Goal: Task Accomplishment & Management: Manage account settings

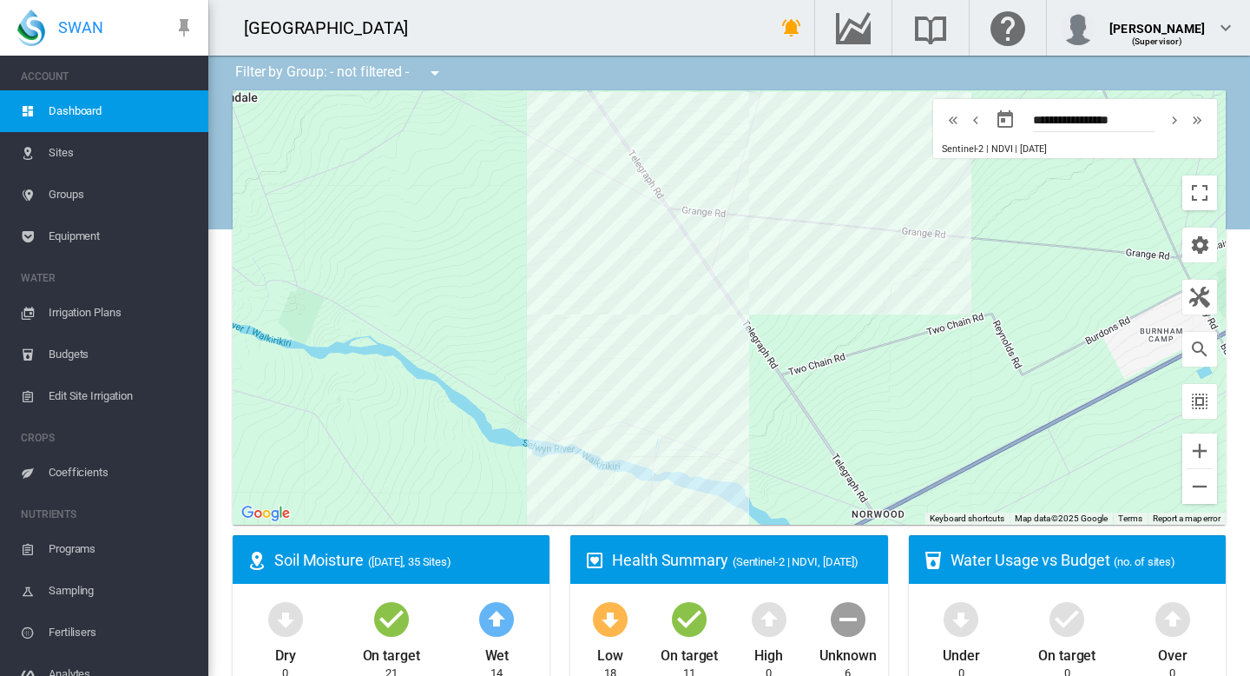
click at [79, 314] on span "Irrigation Plans" at bounding box center [122, 313] width 146 height 42
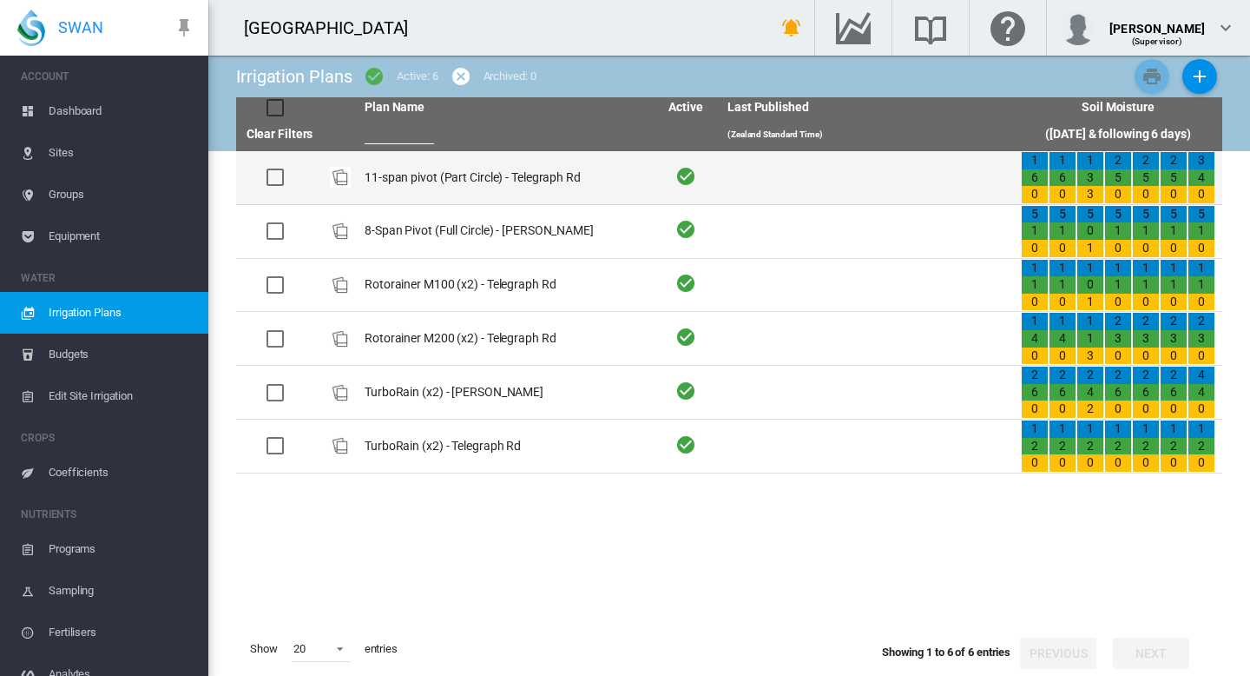
click at [426, 171] on td "11-span pivot (Part Circle) - Telegraph Rd" at bounding box center [504, 177] width 293 height 53
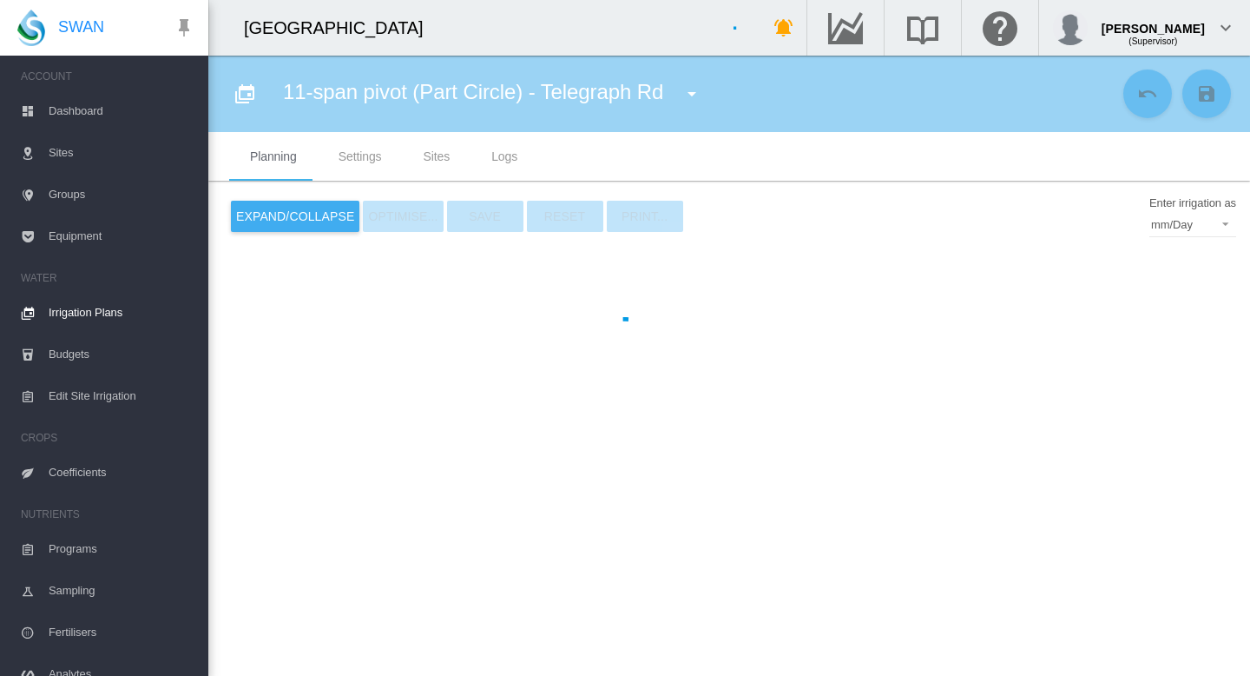
type input "**********"
type input "*"
type input "****"
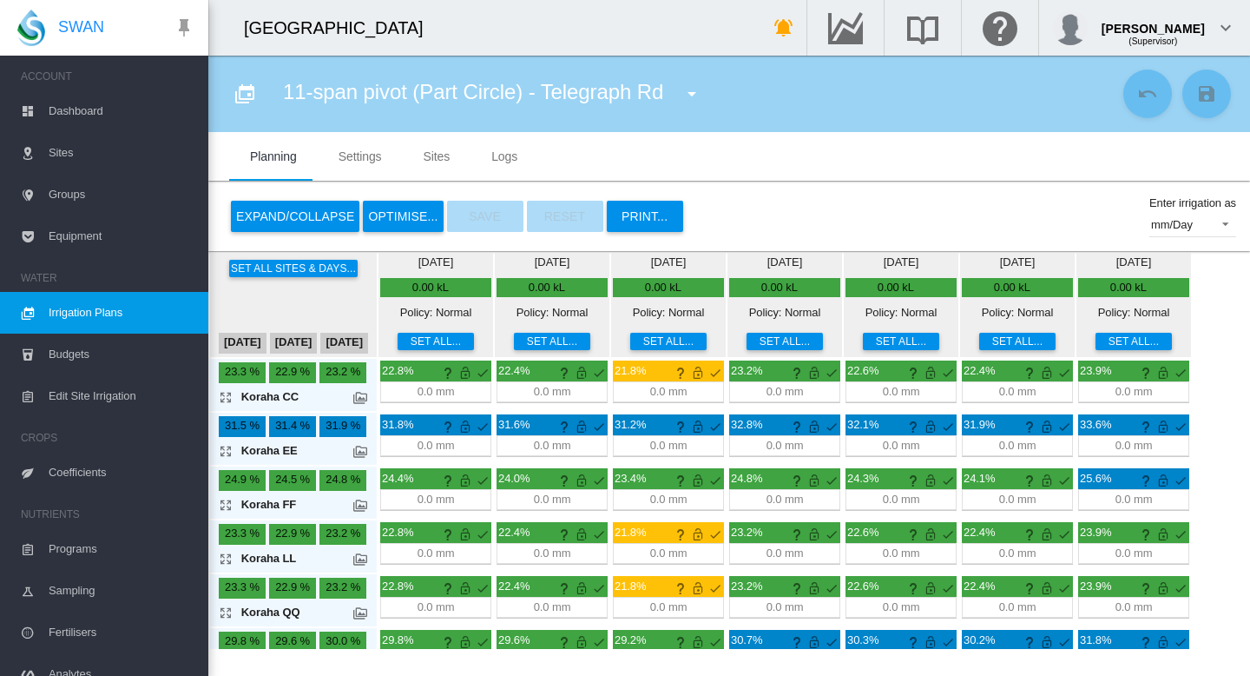
click at [89, 306] on span "Irrigation Plans" at bounding box center [122, 313] width 146 height 42
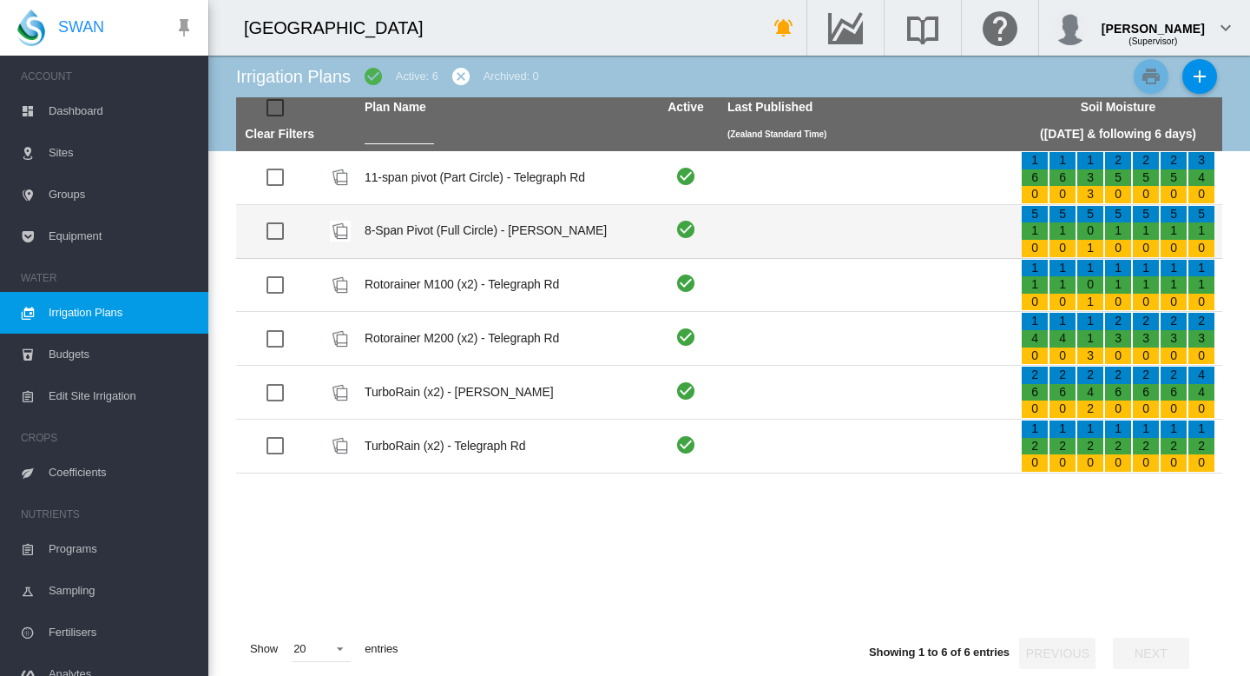
click at [423, 233] on td "8-Span Pivot (Full Circle) - [PERSON_NAME]" at bounding box center [504, 231] width 293 height 53
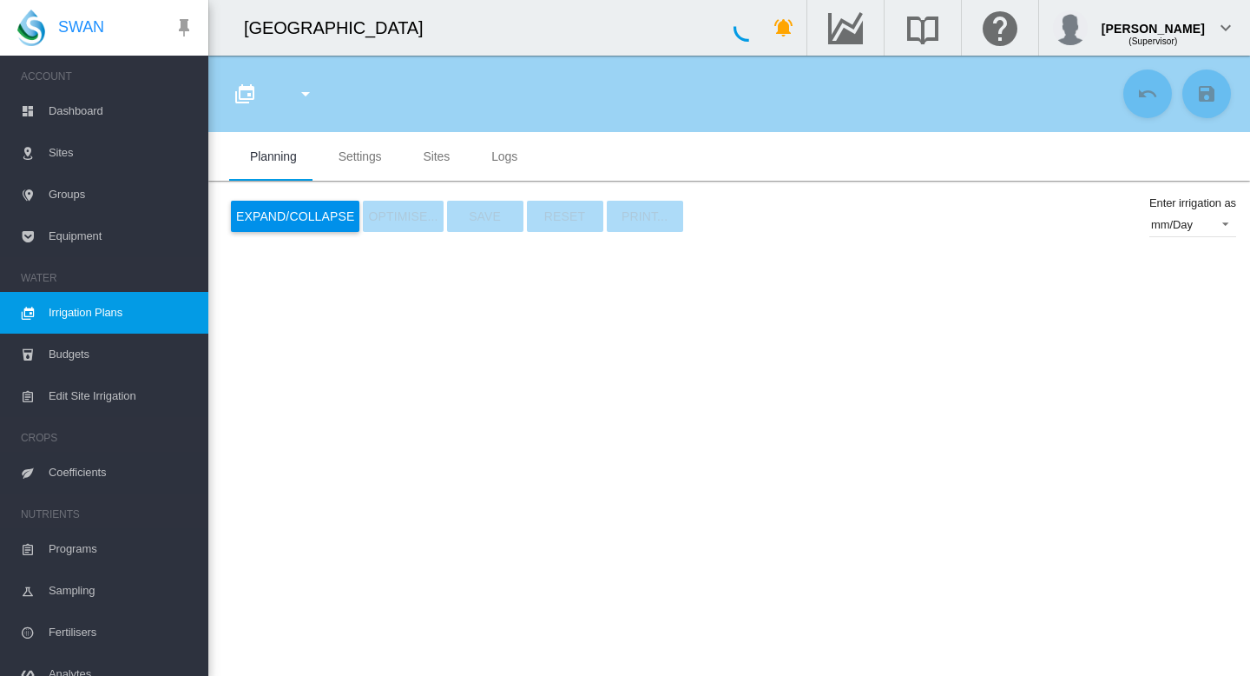
type input "**********"
type input "*"
type input "****"
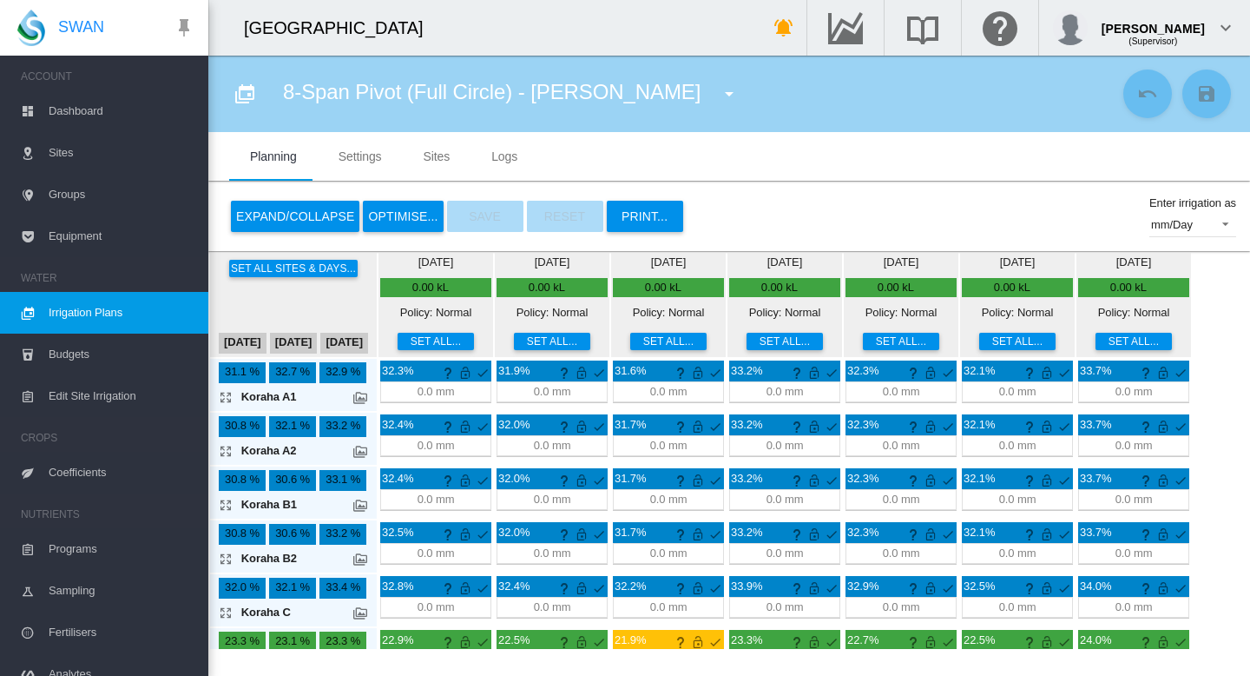
scroll to position [33, 0]
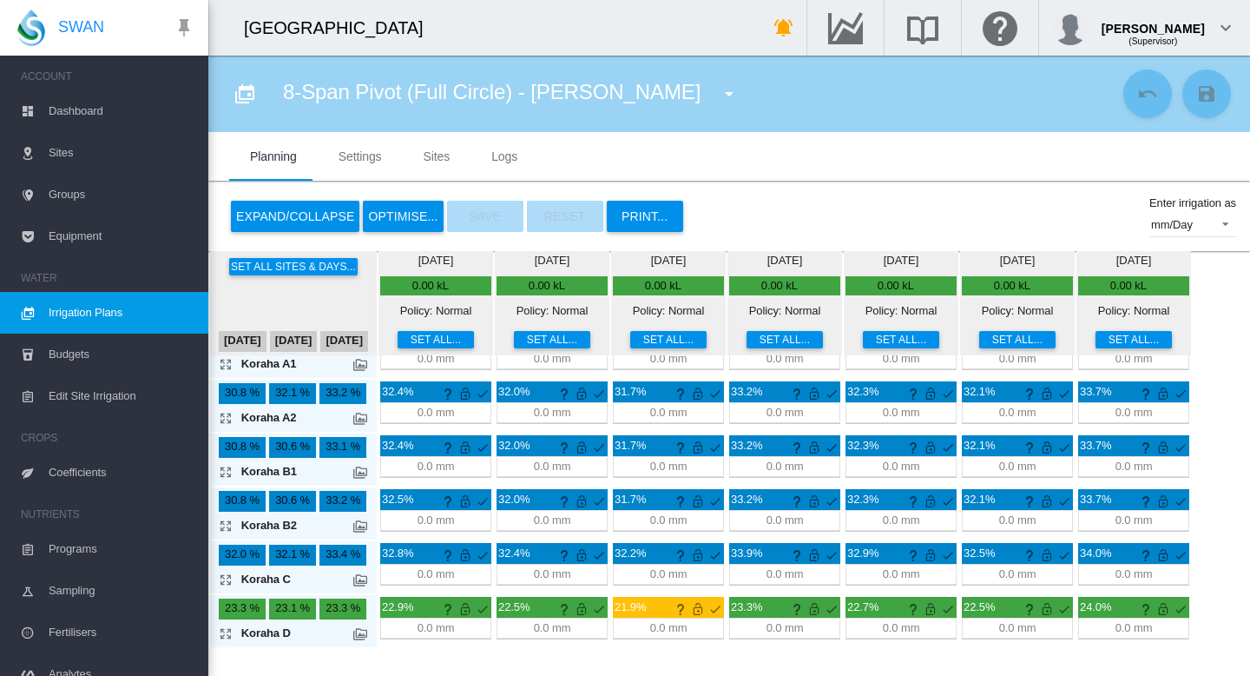
click at [80, 313] on span "Irrigation Plans" at bounding box center [122, 313] width 146 height 42
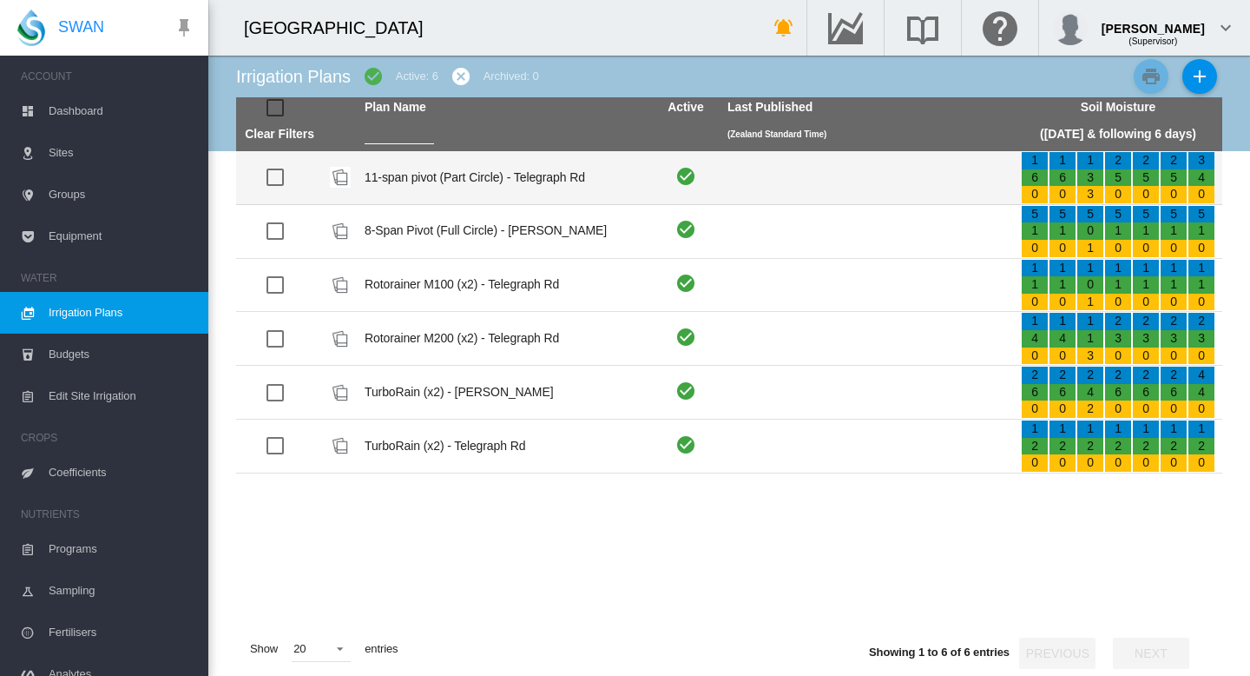
click at [431, 183] on td "11-span pivot (Part Circle) - Telegraph Rd" at bounding box center [504, 177] width 293 height 53
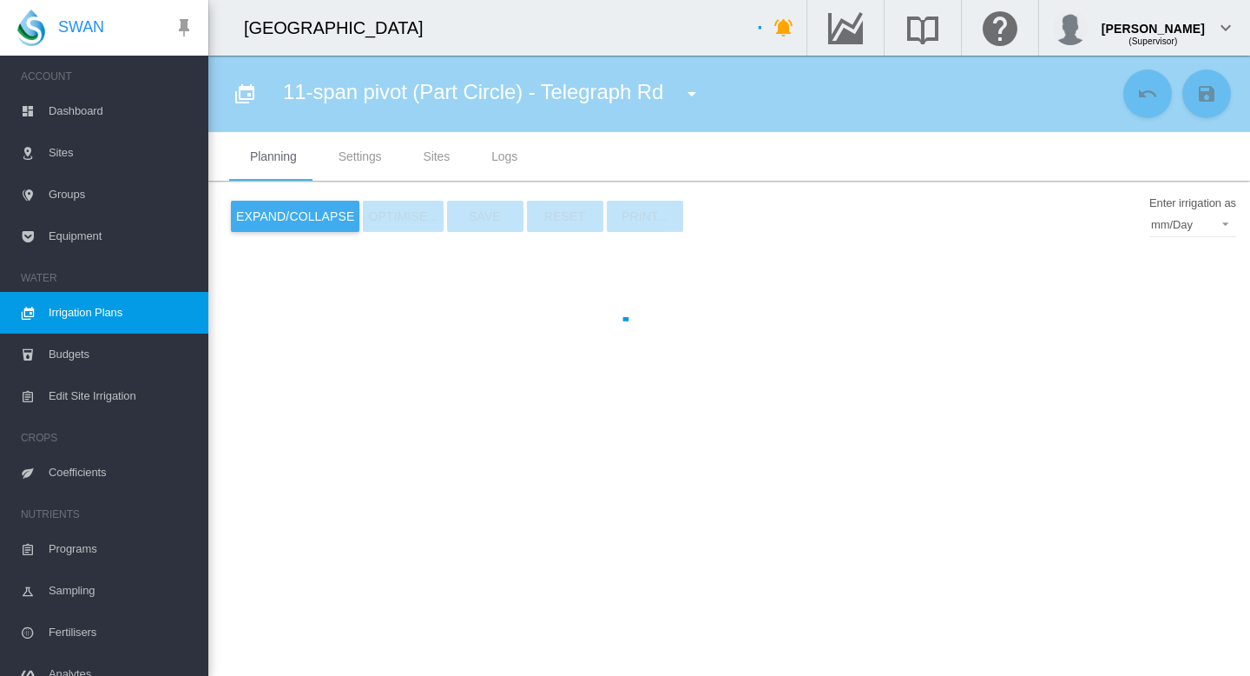
type input "**********"
type input "*"
type input "****"
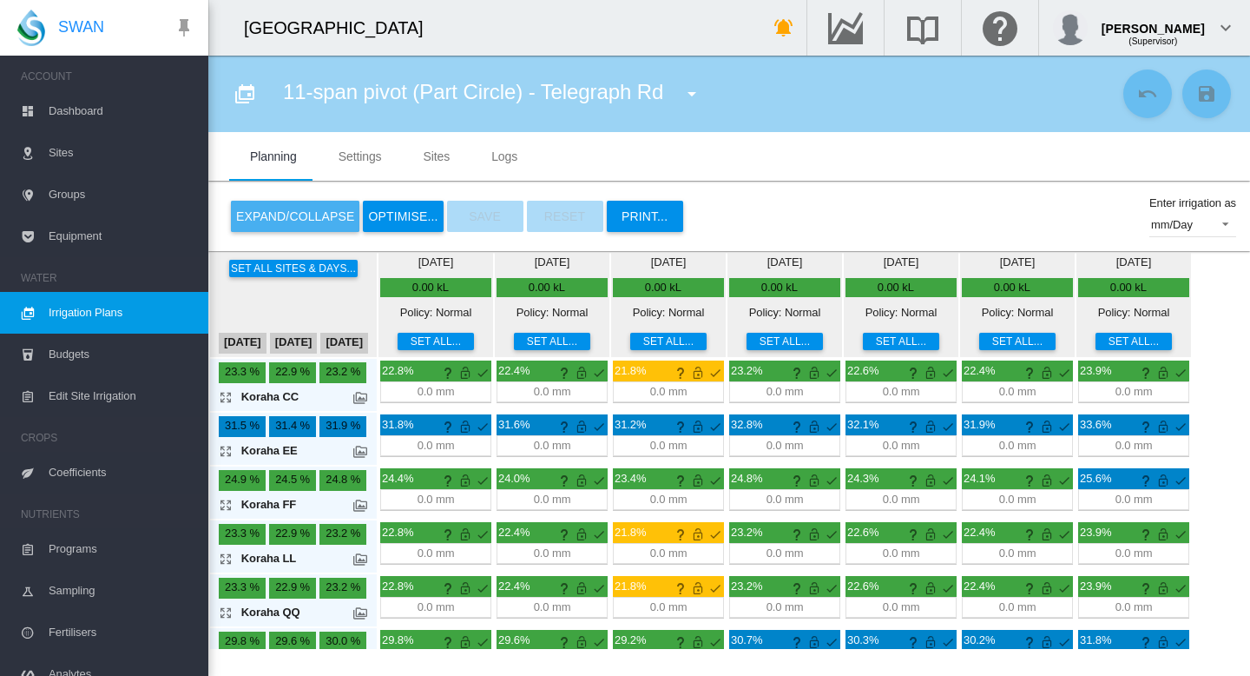
click at [292, 214] on button "Expand/Collapse" at bounding box center [295, 216] width 129 height 31
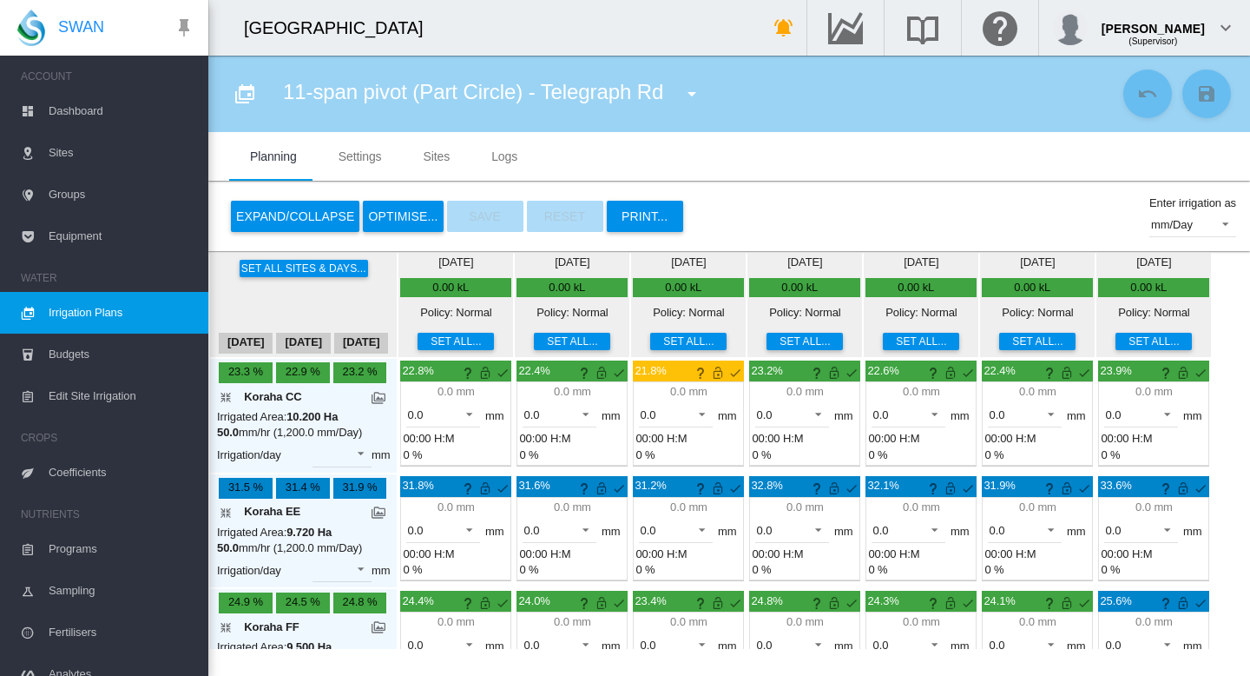
click at [254, 340] on div "[DATE]" at bounding box center [246, 343] width 54 height 21
click at [302, 269] on button "Set all sites & days..." at bounding box center [304, 268] width 129 height 17
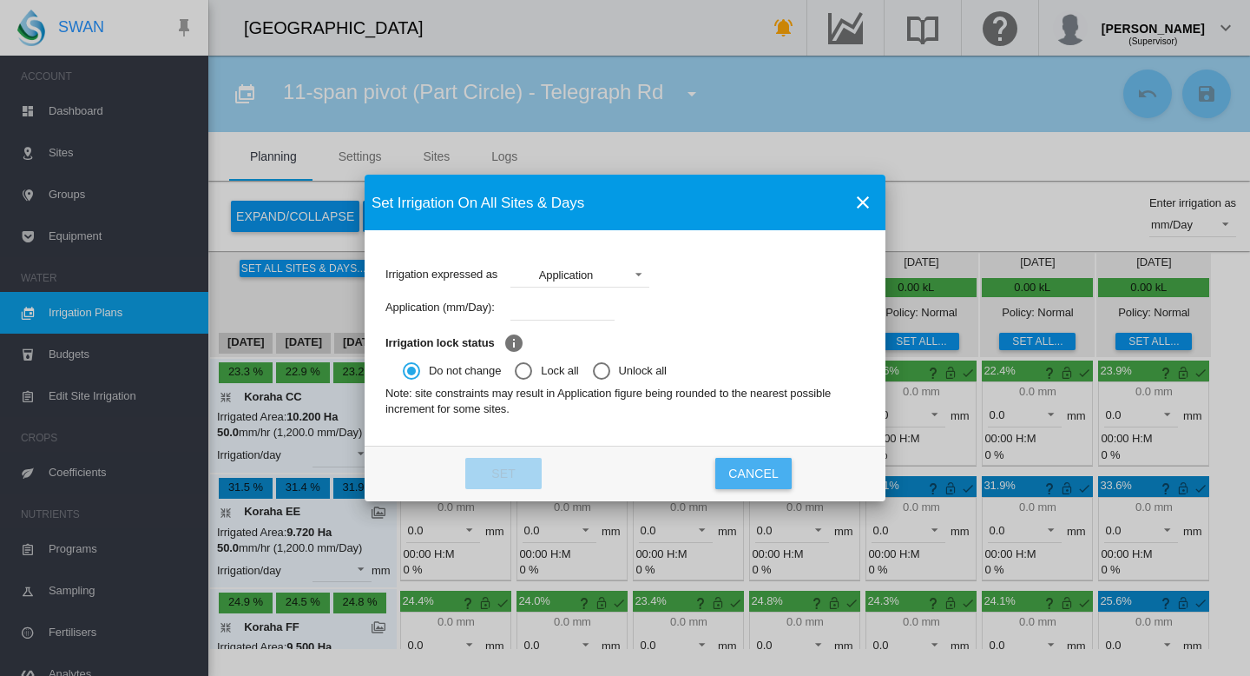
click at [748, 470] on button "Cancel" at bounding box center [753, 473] width 76 height 31
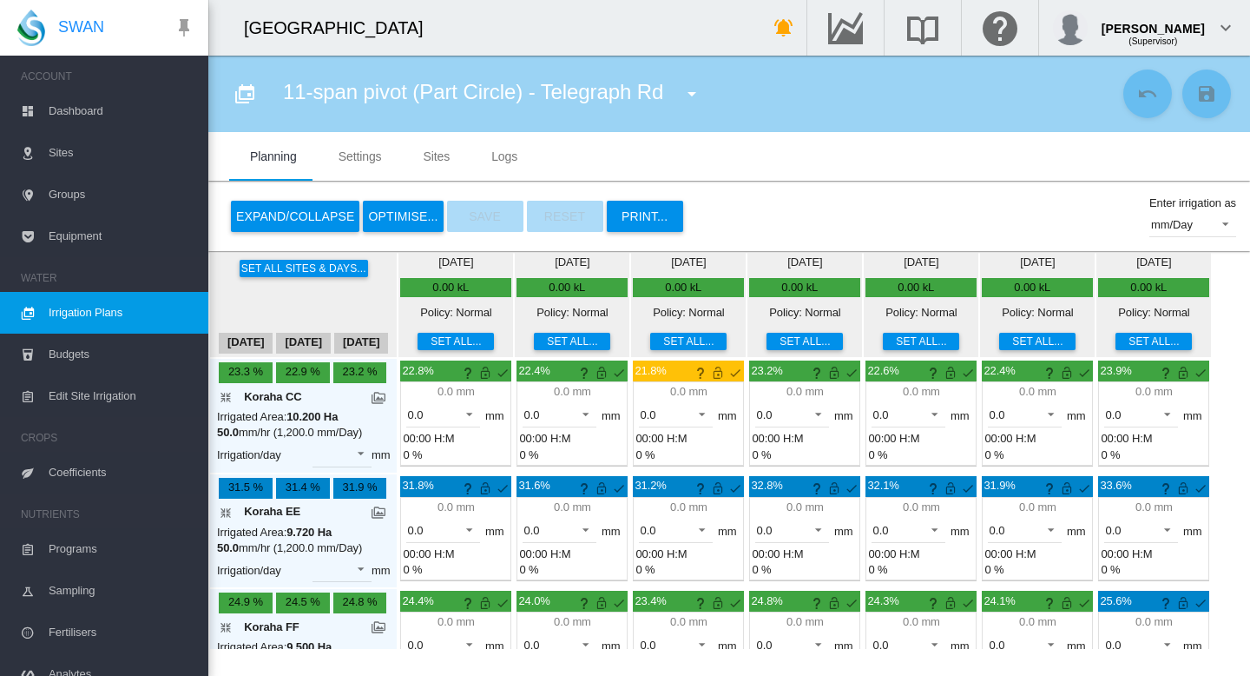
click at [108, 307] on span "Irrigation Plans" at bounding box center [122, 313] width 146 height 42
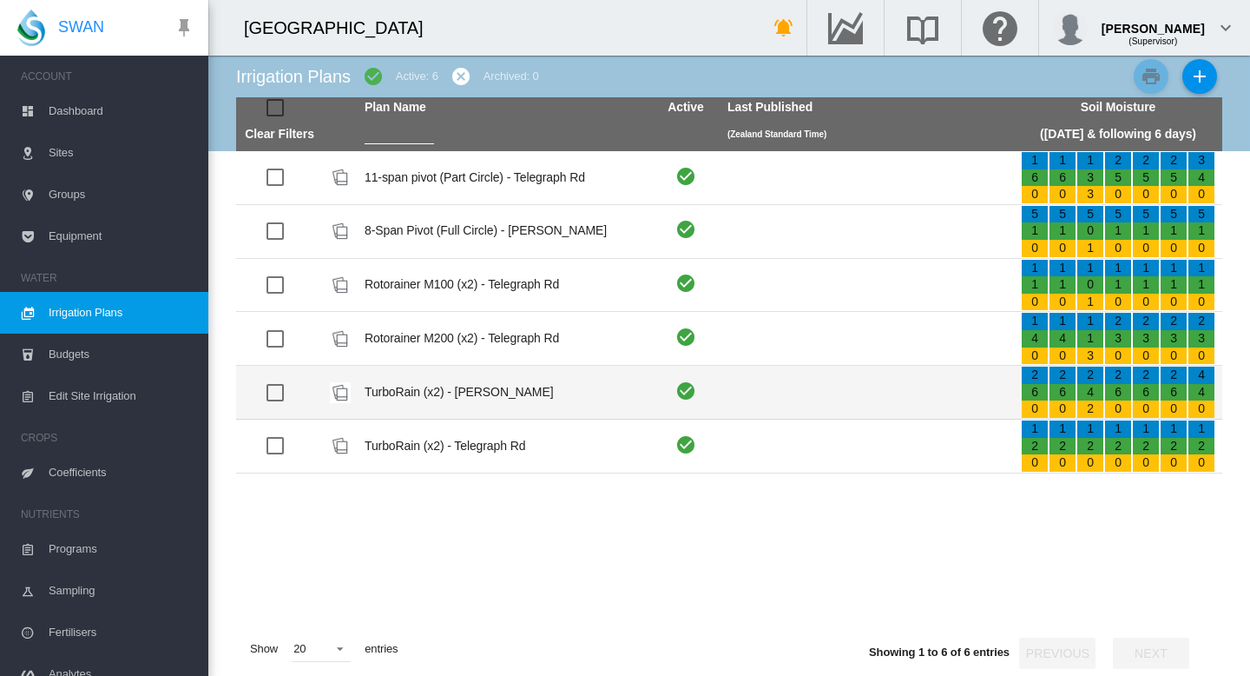
click at [450, 392] on td "TurboRain (x2) - [PERSON_NAME]" at bounding box center [504, 392] width 293 height 53
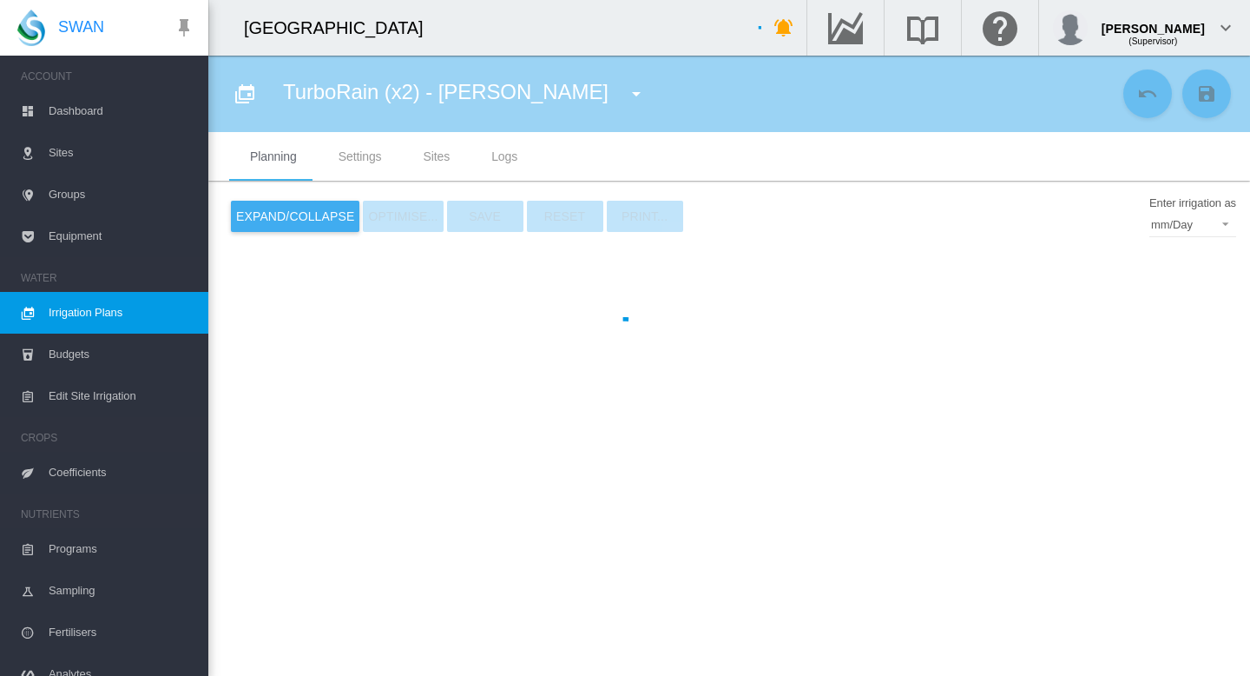
type input "**********"
type input "*"
type input "****"
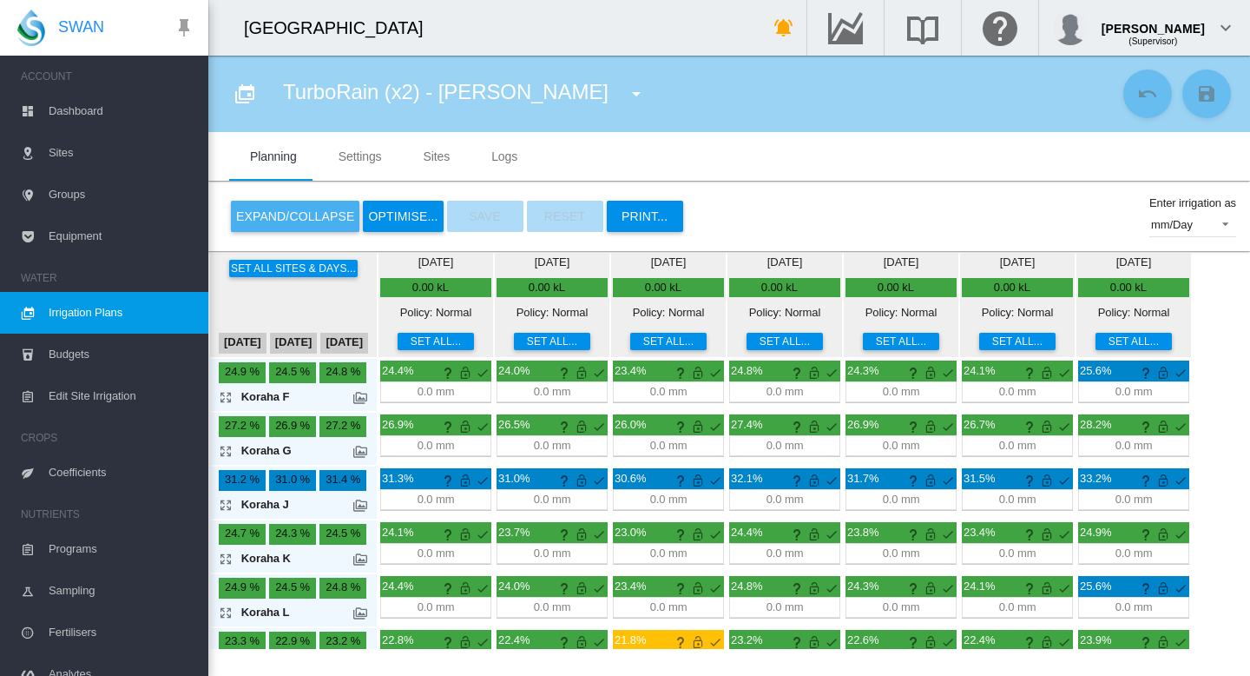
click at [282, 222] on button "Expand/Collapse" at bounding box center [295, 216] width 129 height 31
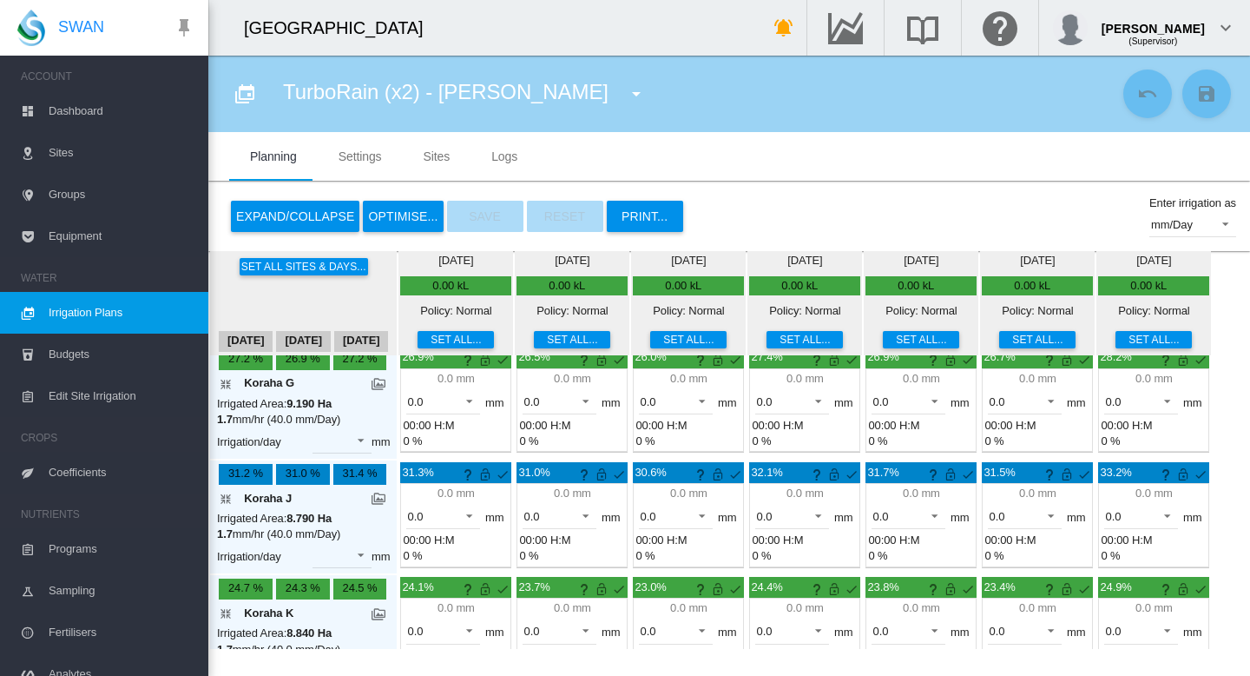
scroll to position [129, 0]
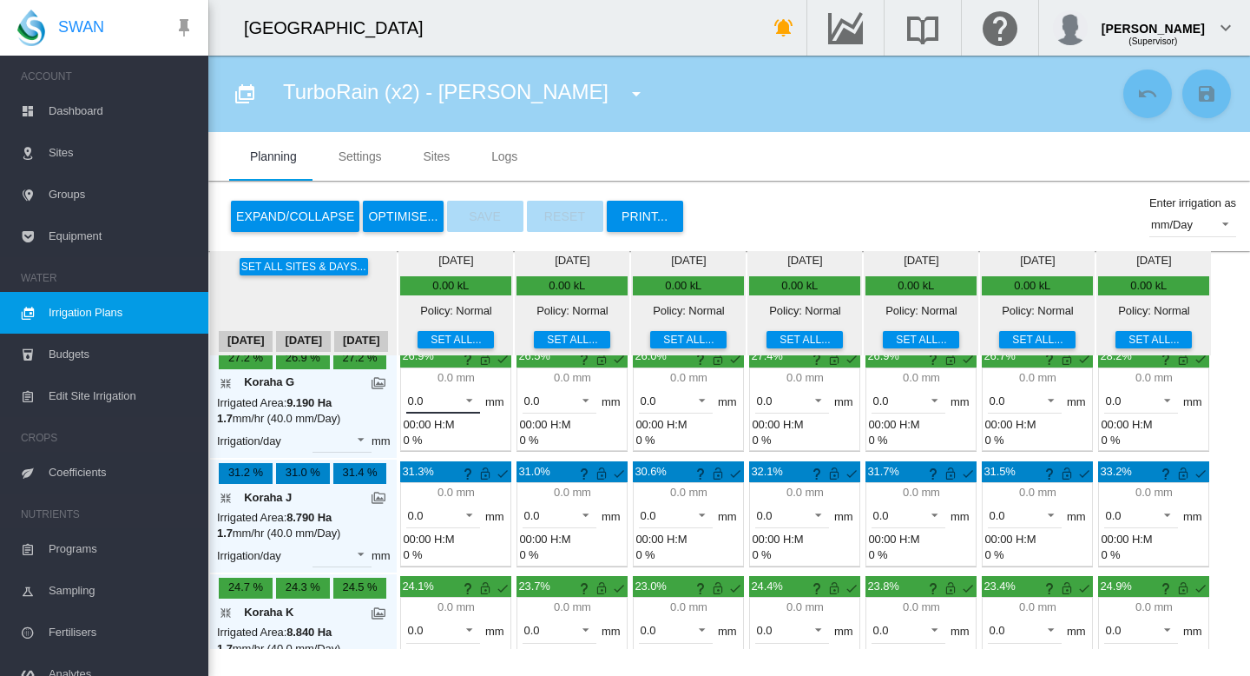
click at [472, 399] on span at bounding box center [464, 399] width 21 height 16
click at [437, 444] on md-option "40.0" at bounding box center [453, 444] width 118 height 42
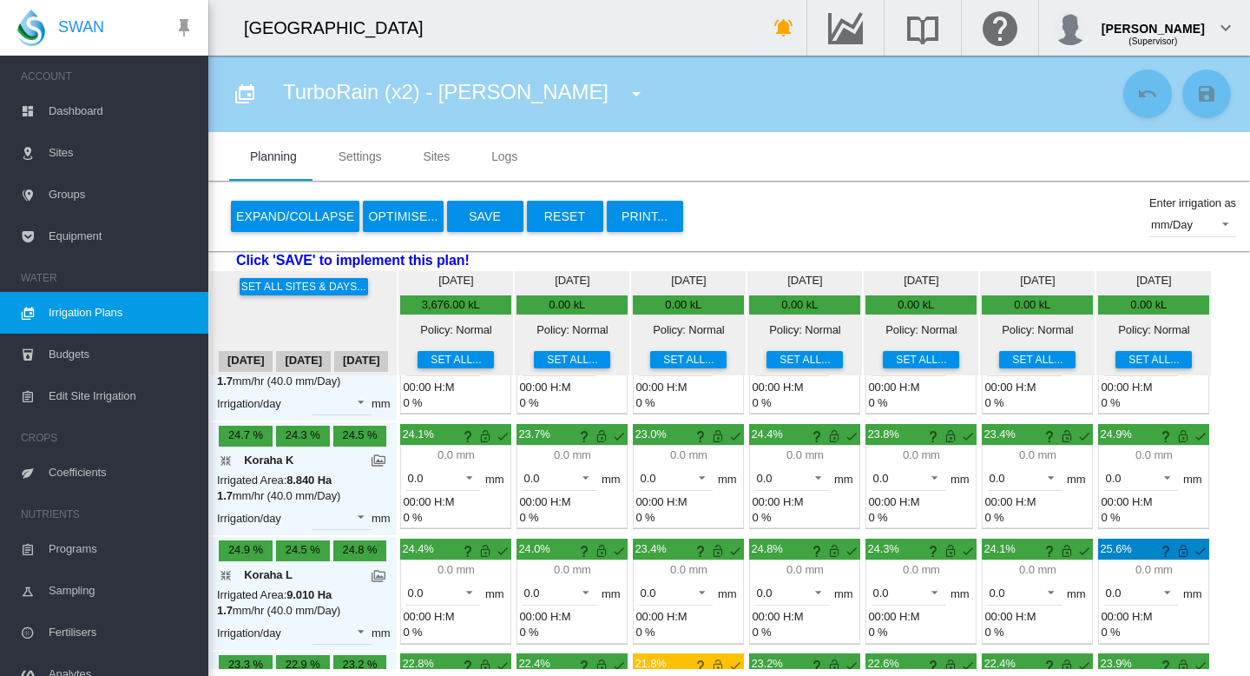
scroll to position [304, 0]
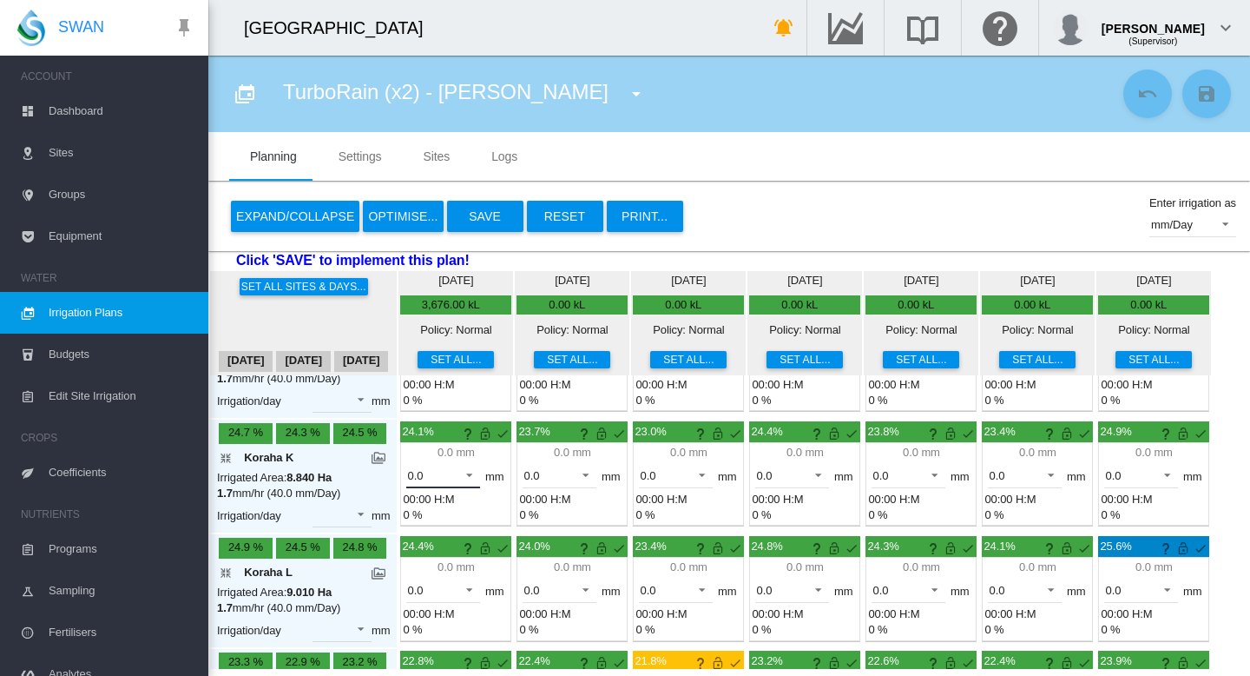
click at [471, 478] on span at bounding box center [464, 473] width 21 height 16
click at [430, 520] on md-option "40.0" at bounding box center [453, 522] width 118 height 42
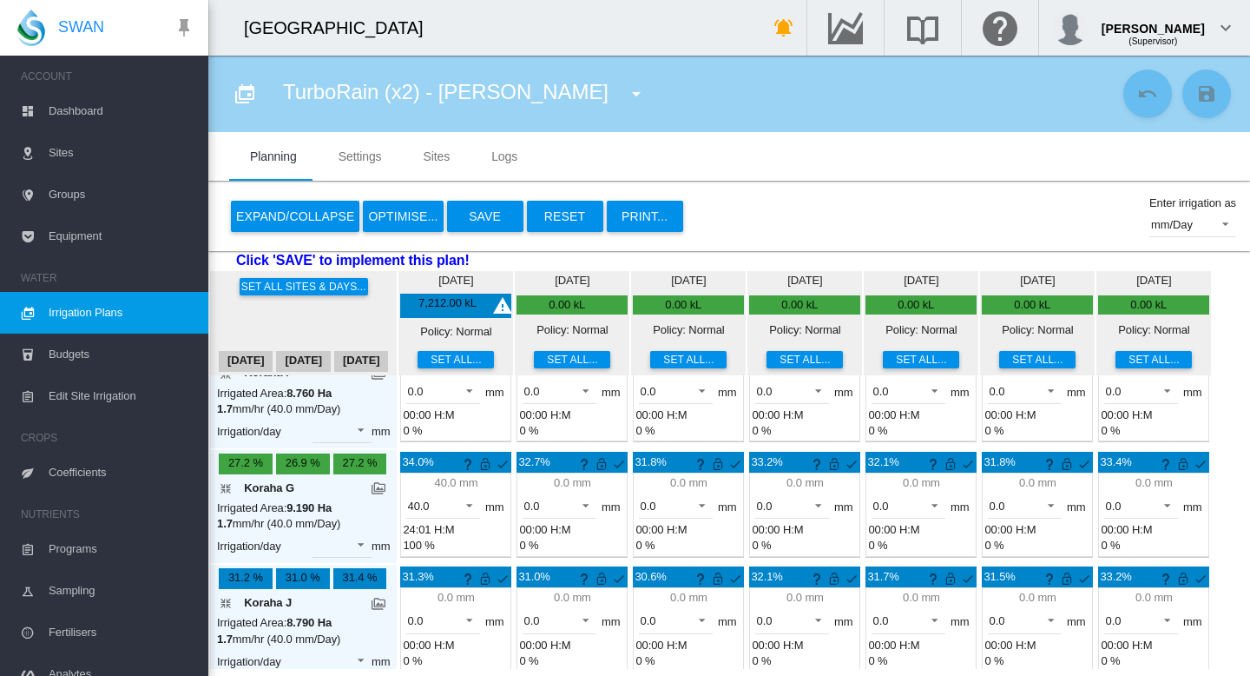
scroll to position [0, 0]
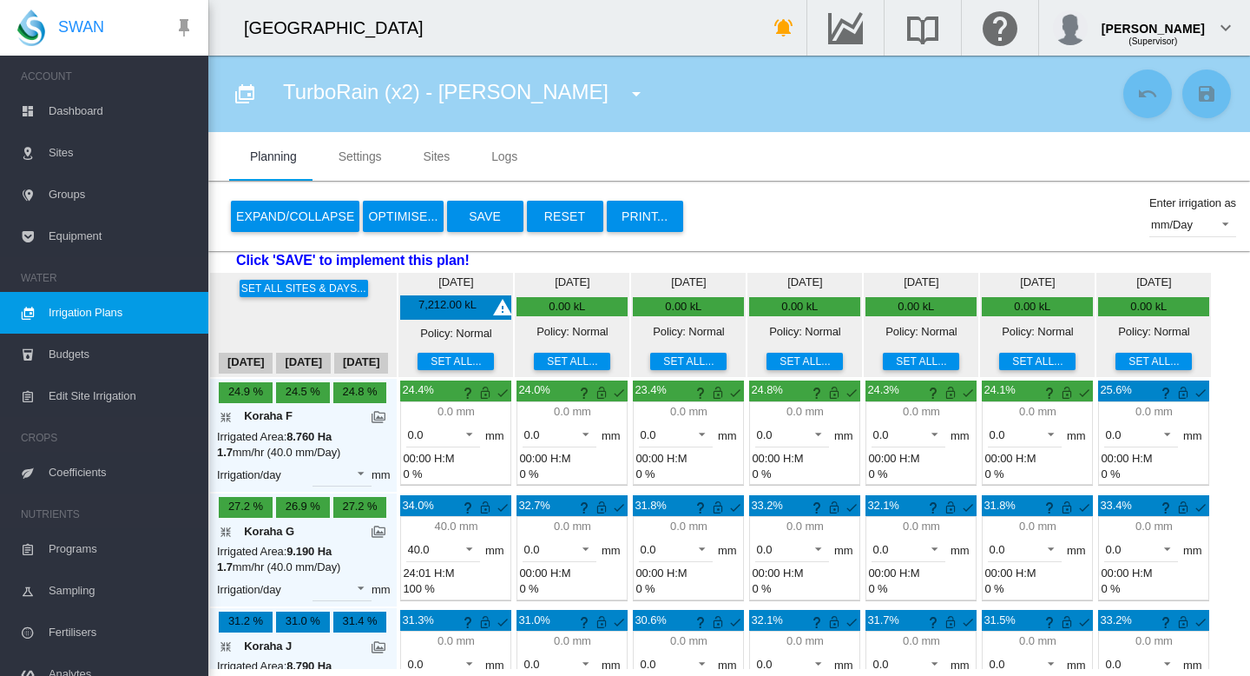
click at [482, 217] on button "Save" at bounding box center [485, 216] width 76 height 31
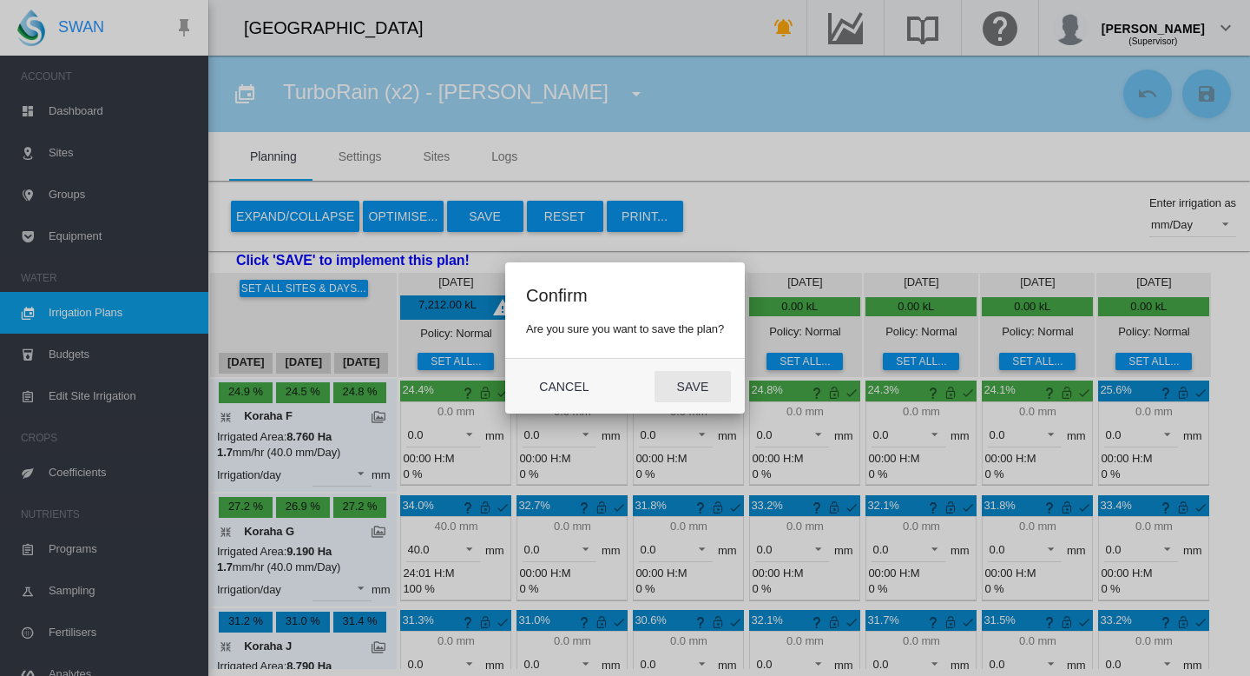
click at [695, 389] on button "Save" at bounding box center [693, 386] width 76 height 31
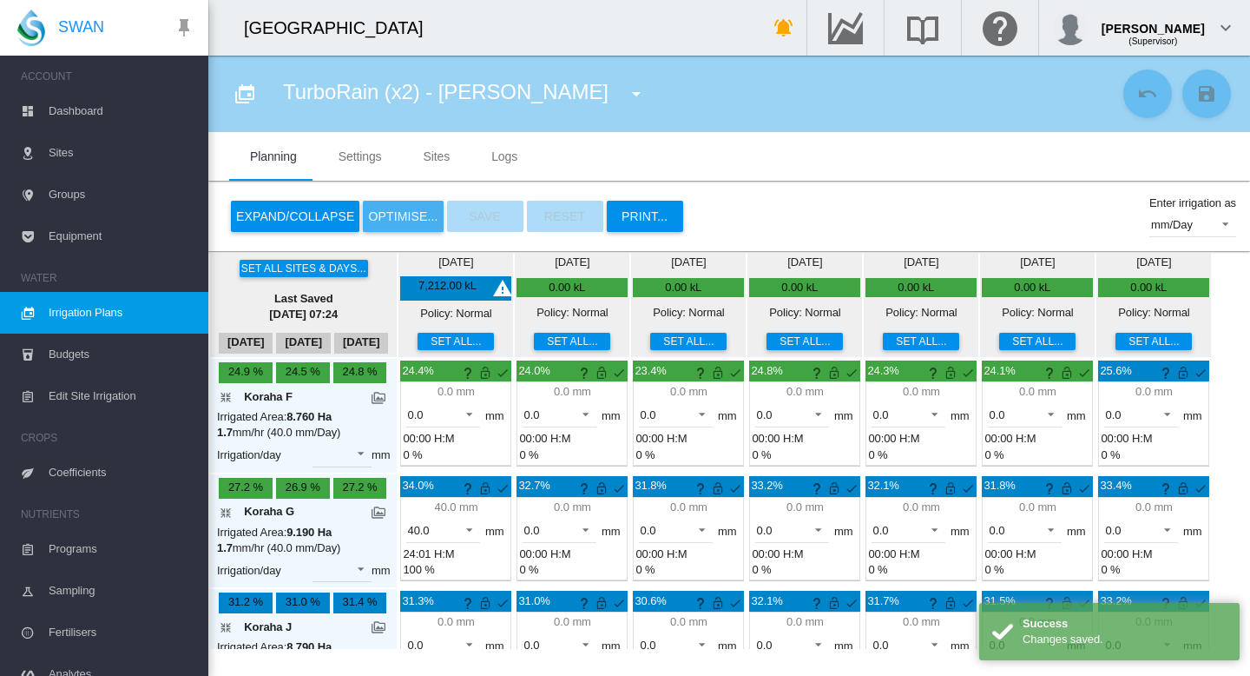
click at [399, 221] on button "OPTIMISE..." at bounding box center [403, 216] width 80 height 31
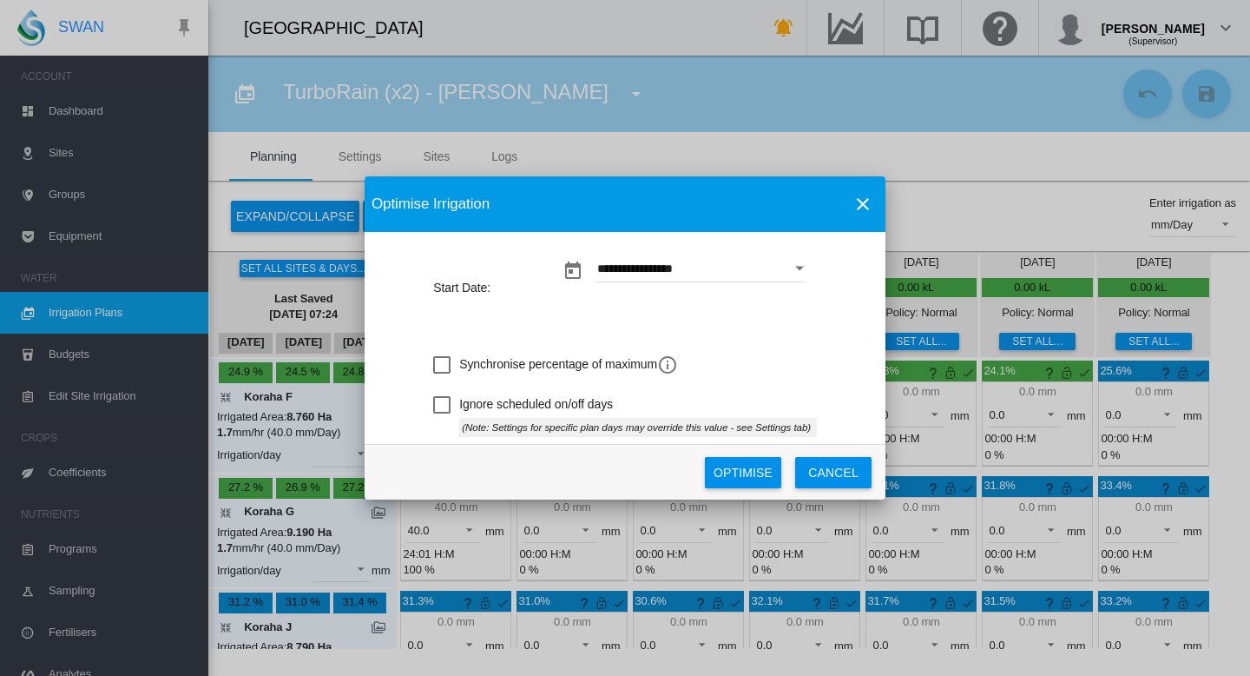
click at [670, 365] on md-icon "icon-information-outline" at bounding box center [667, 364] width 21 height 21
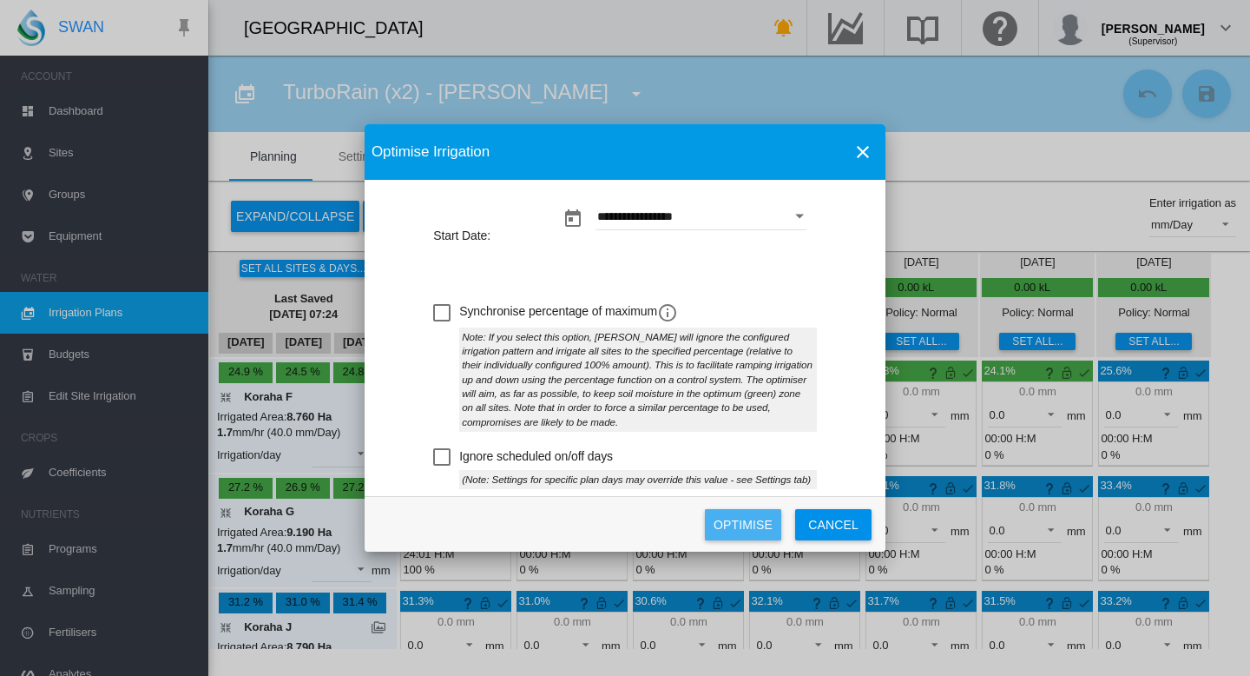
click at [752, 522] on button "Optimise" at bounding box center [743, 524] width 76 height 31
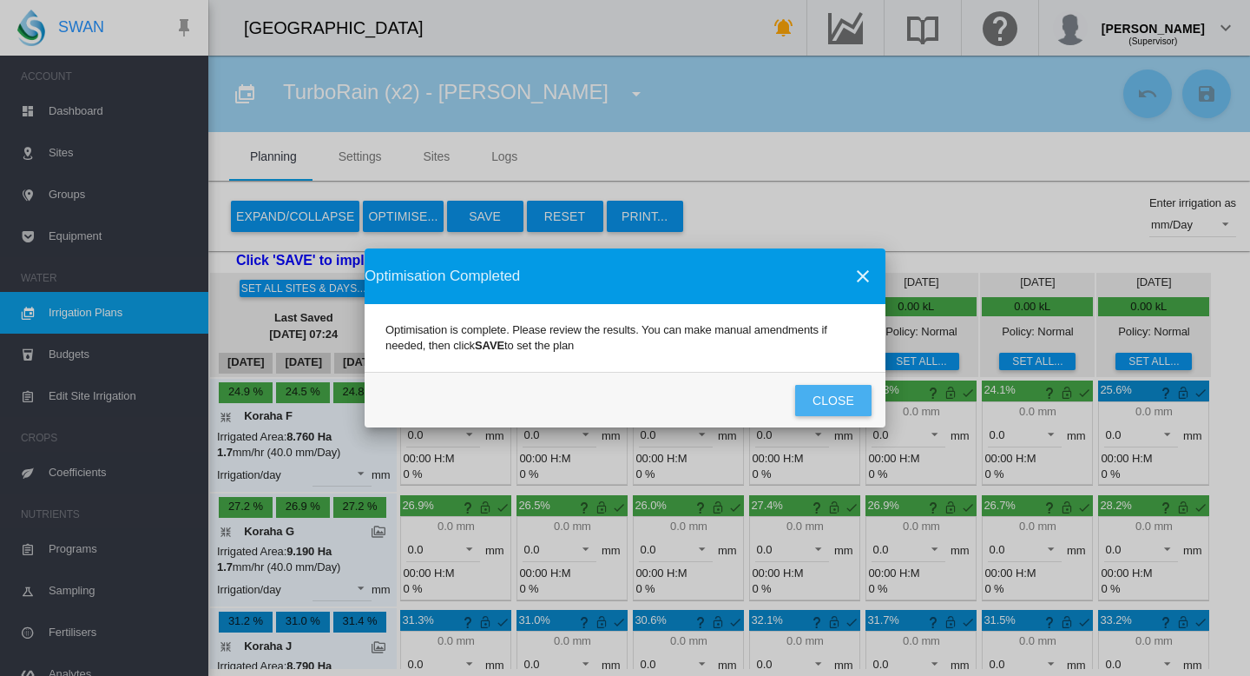
click at [813, 399] on button "Close" at bounding box center [833, 400] width 76 height 31
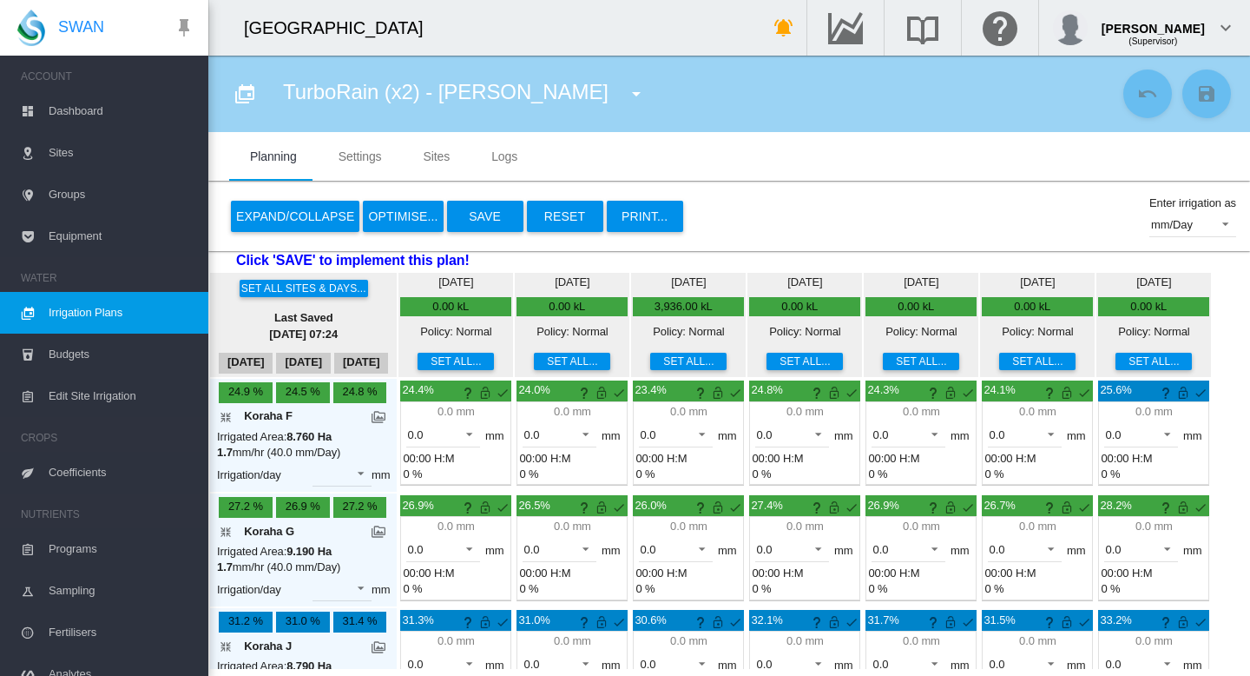
click at [489, 221] on button "Save" at bounding box center [485, 216] width 76 height 31
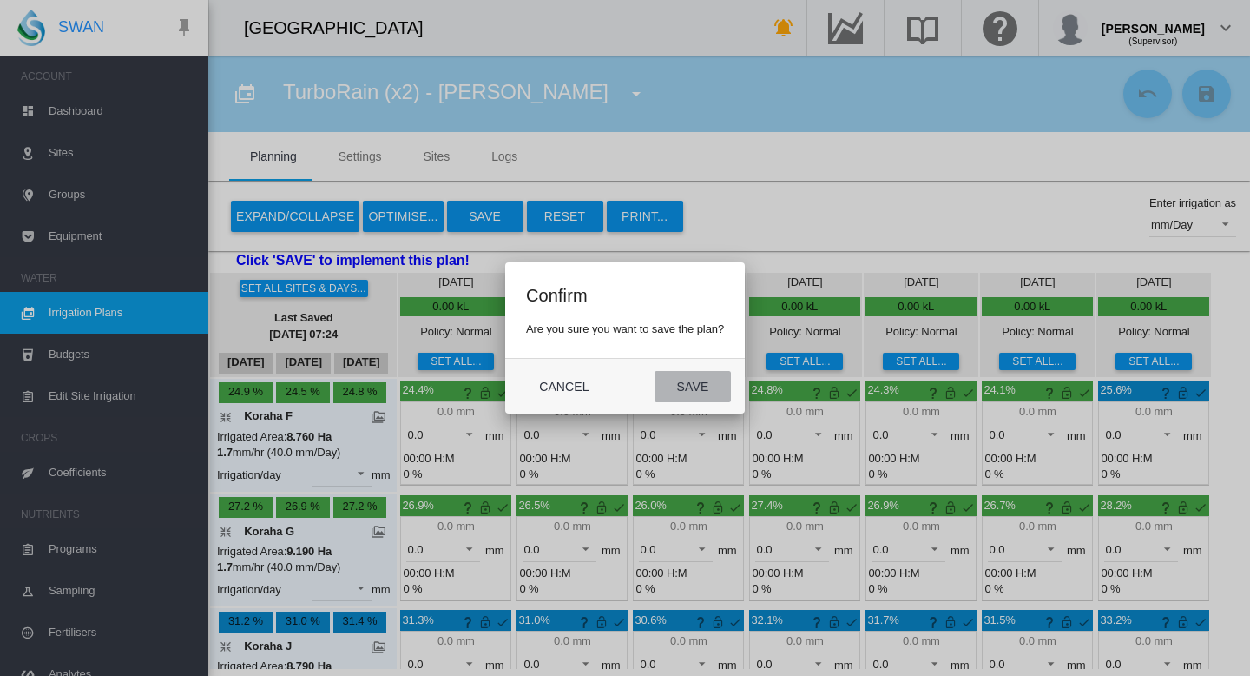
click at [703, 385] on button "Save" at bounding box center [693, 386] width 76 height 31
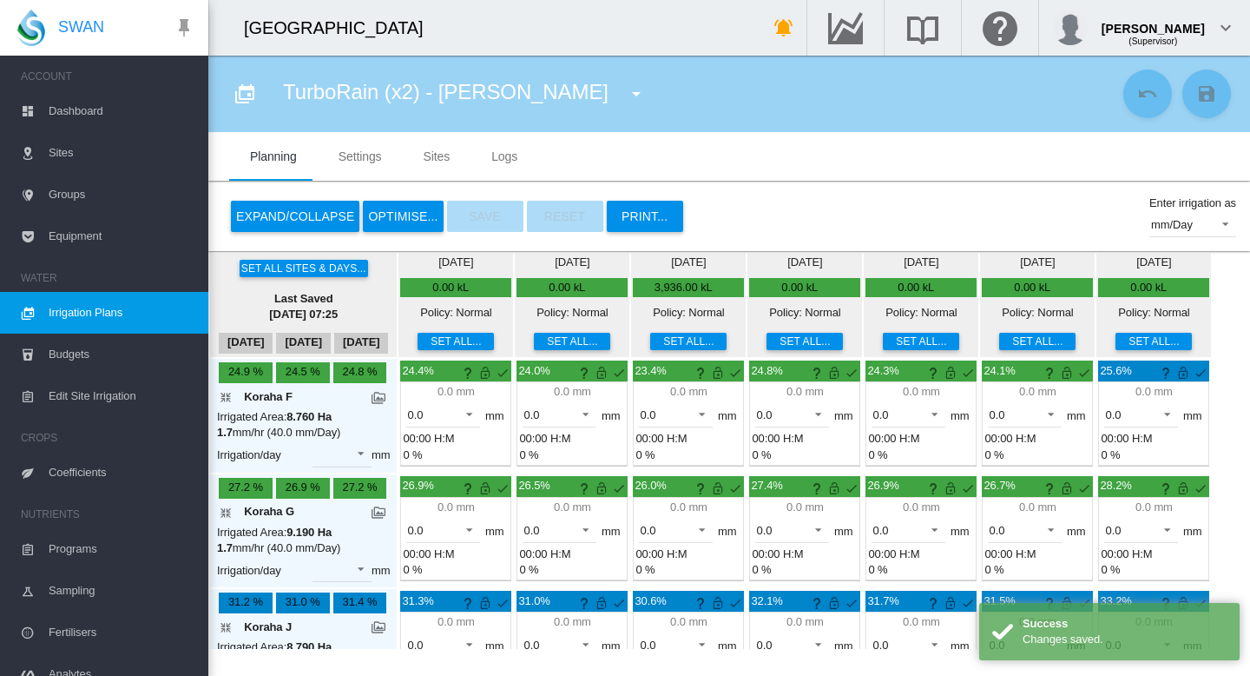
click at [79, 311] on span "Irrigation Plans" at bounding box center [122, 313] width 146 height 42
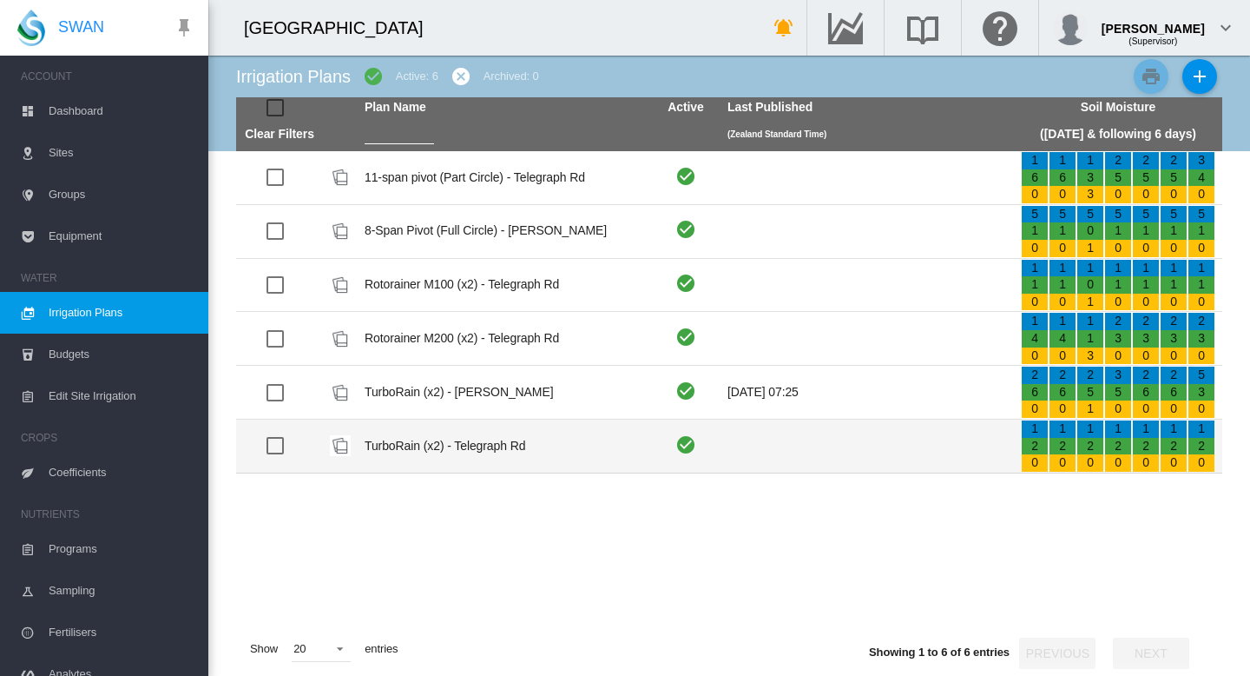
click at [438, 442] on td "TurboRain (x2) - Telegraph Rd" at bounding box center [504, 445] width 293 height 53
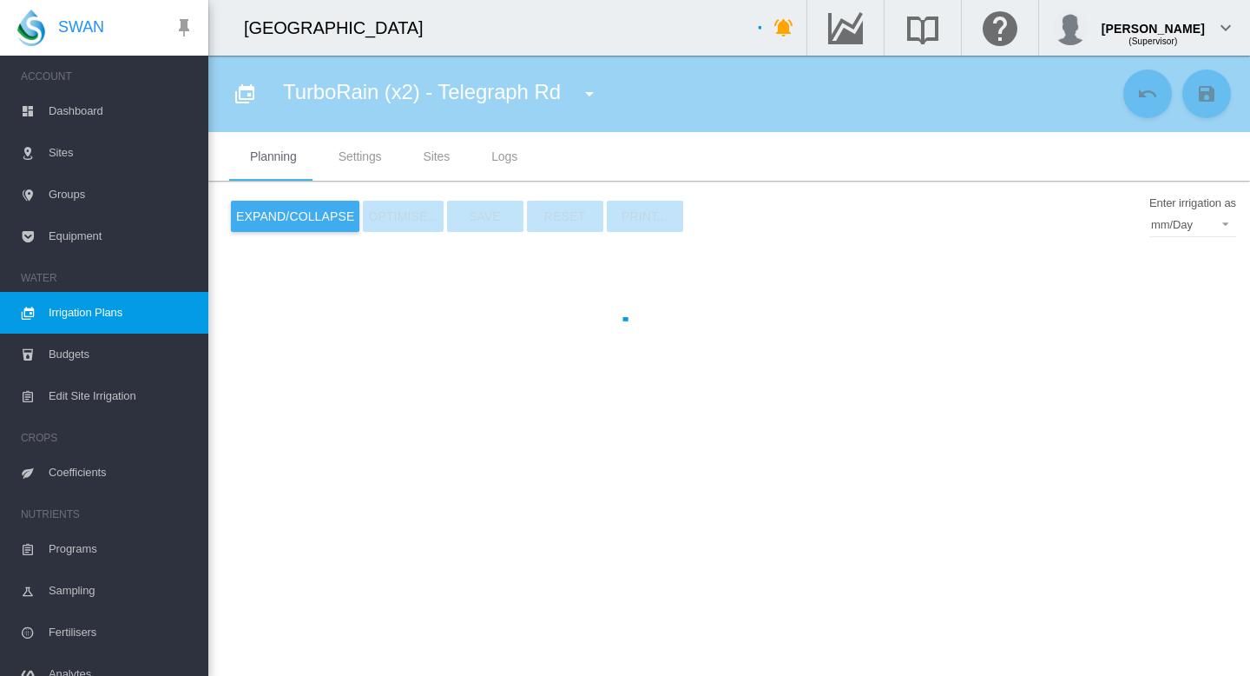
type input "**********"
type input "*"
type input "****"
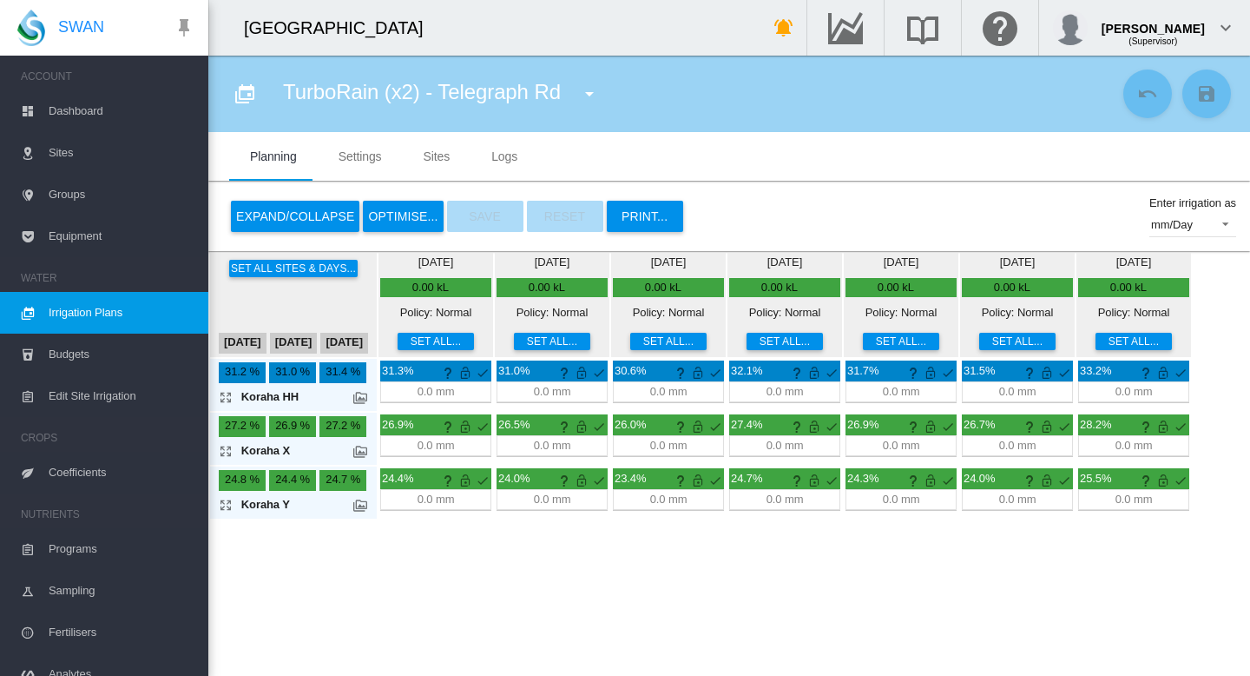
click at [305, 210] on button "Expand/Collapse" at bounding box center [295, 216] width 129 height 31
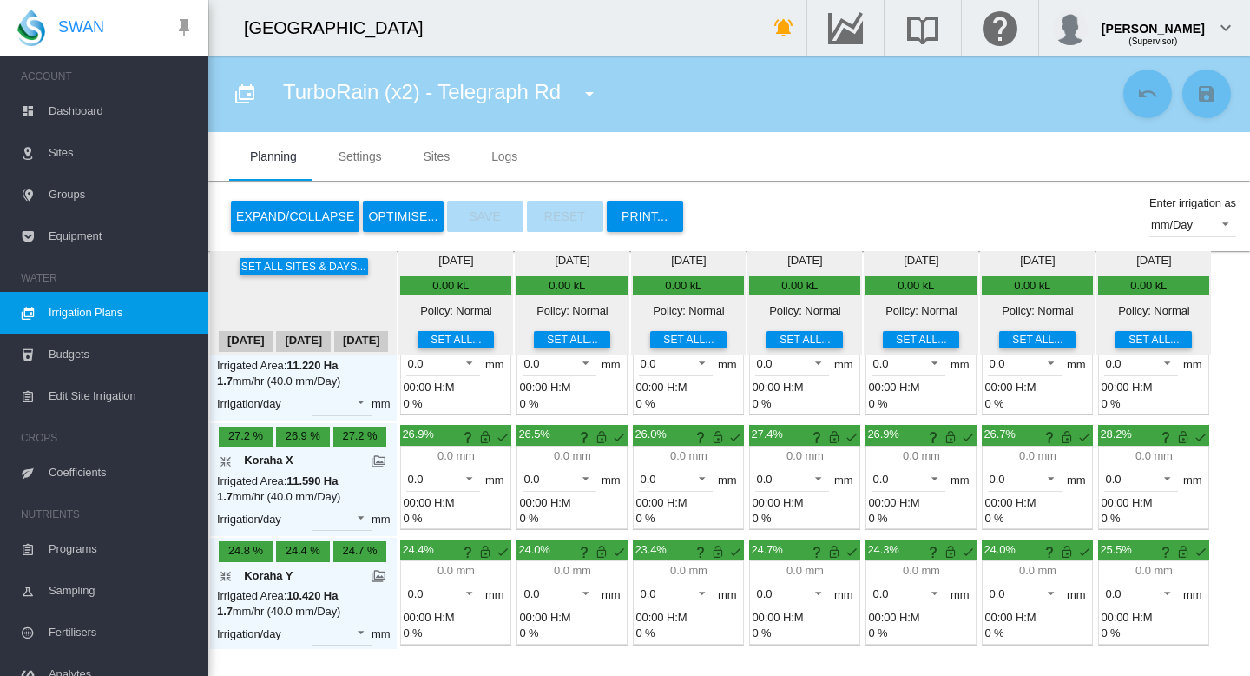
scroll to position [60, 0]
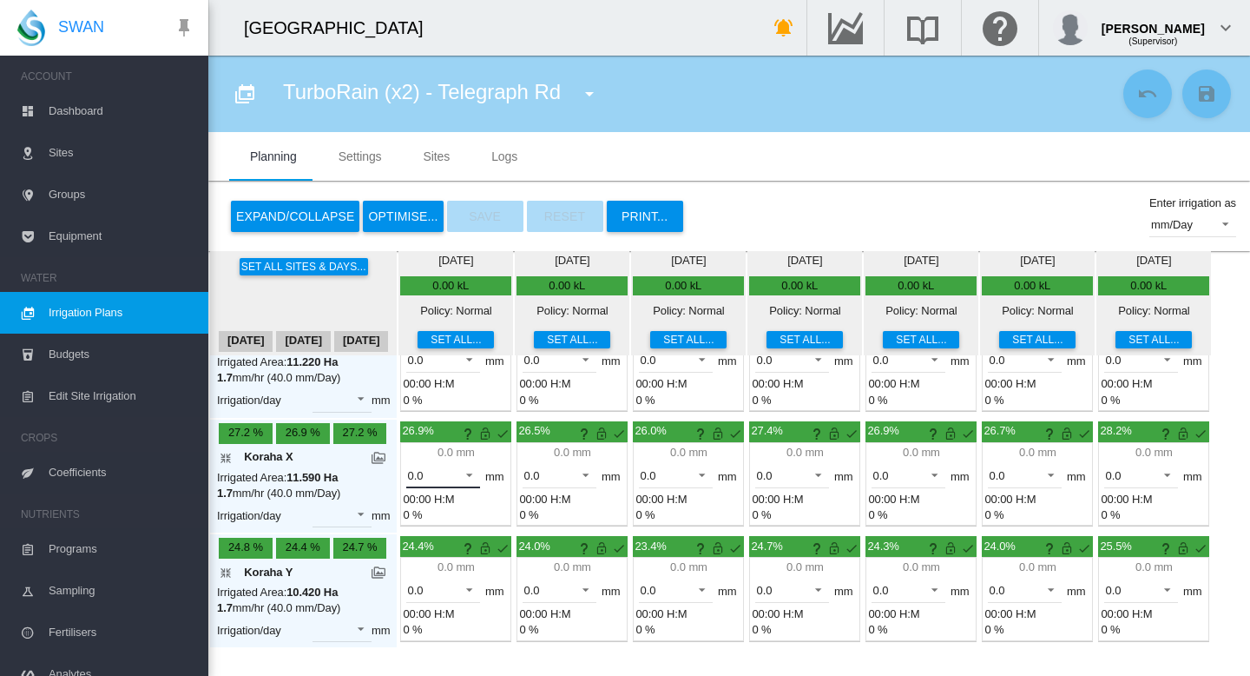
click at [440, 471] on span "0.0" at bounding box center [429, 476] width 43 height 16
click at [445, 514] on md-option "40.0" at bounding box center [453, 513] width 118 height 42
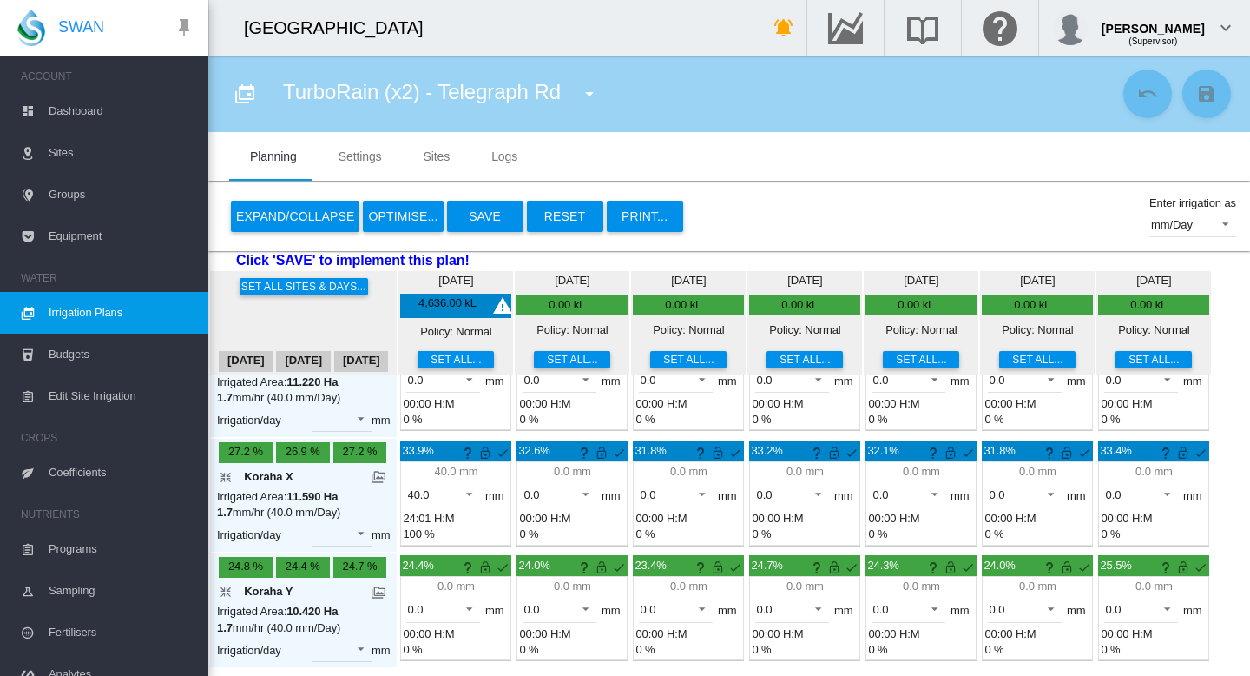
click at [407, 214] on button "OPTIMISE..." at bounding box center [403, 216] width 80 height 31
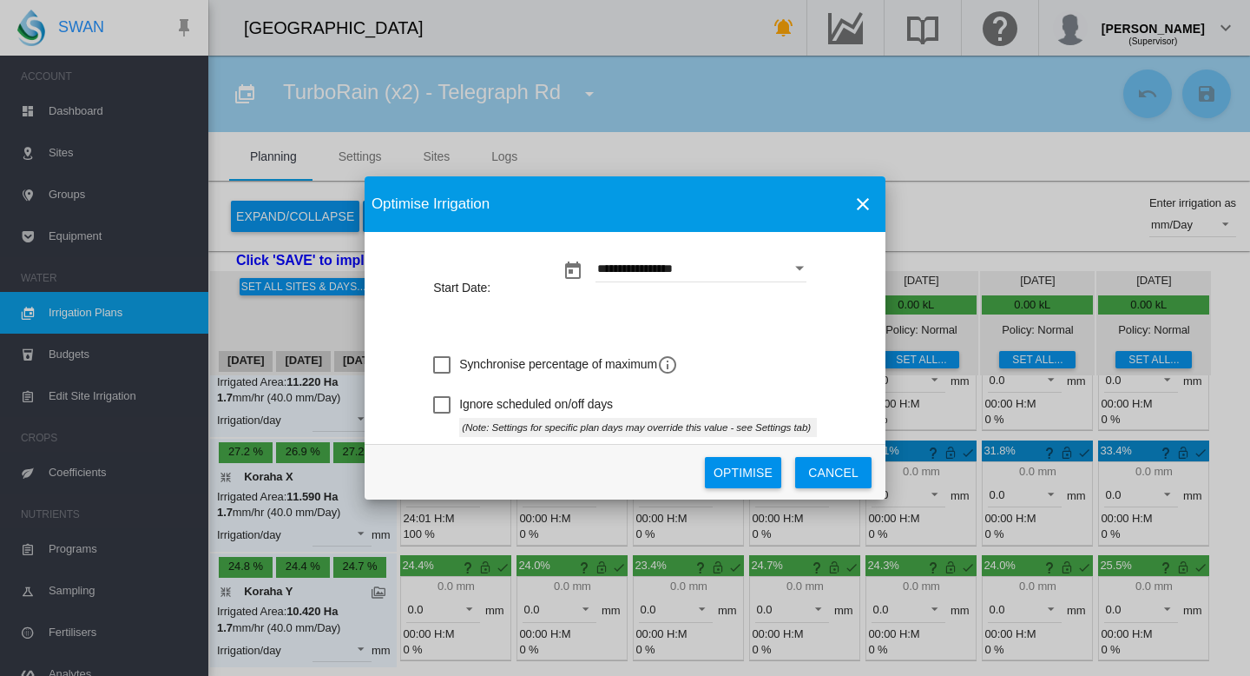
click at [749, 473] on button "Optimise" at bounding box center [743, 472] width 76 height 31
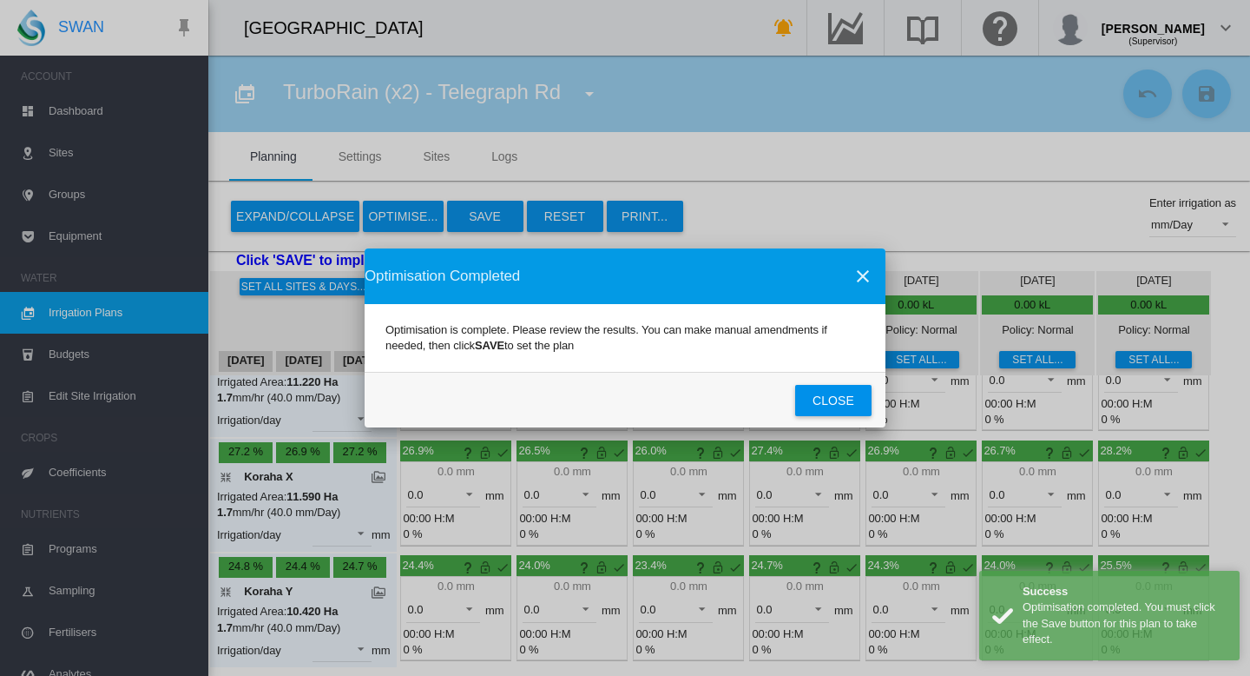
click at [827, 395] on button "Close" at bounding box center [833, 400] width 76 height 31
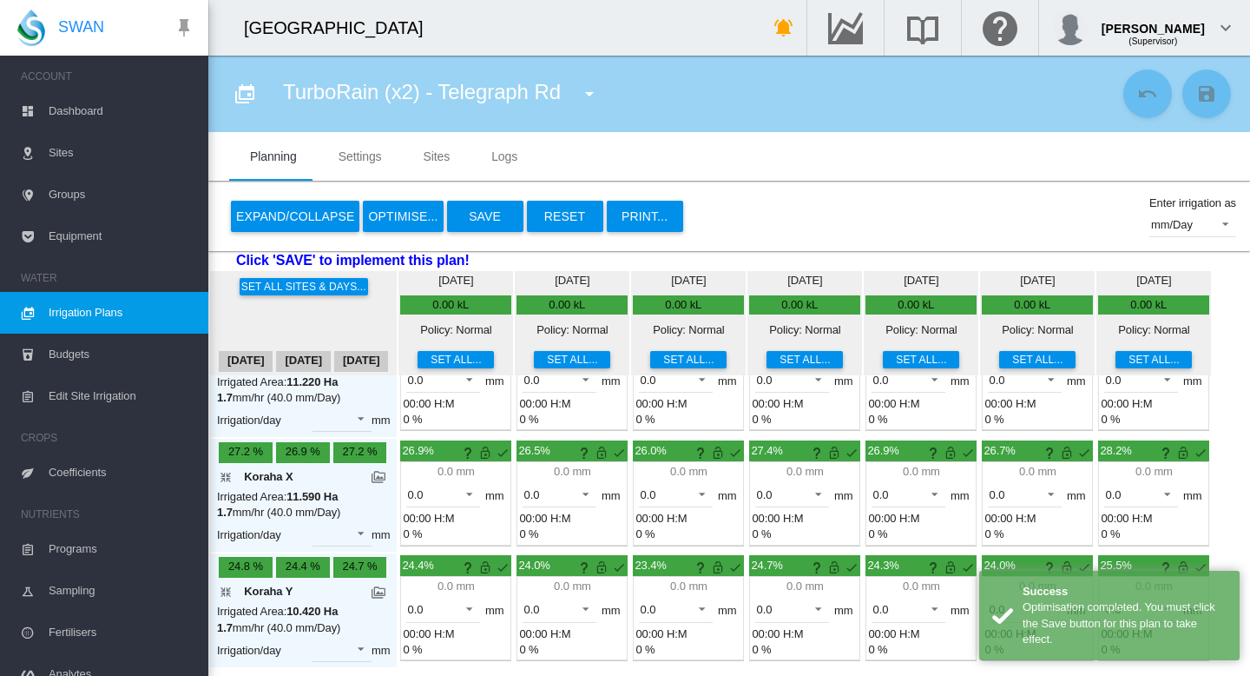
click at [485, 215] on button "Save" at bounding box center [485, 216] width 76 height 31
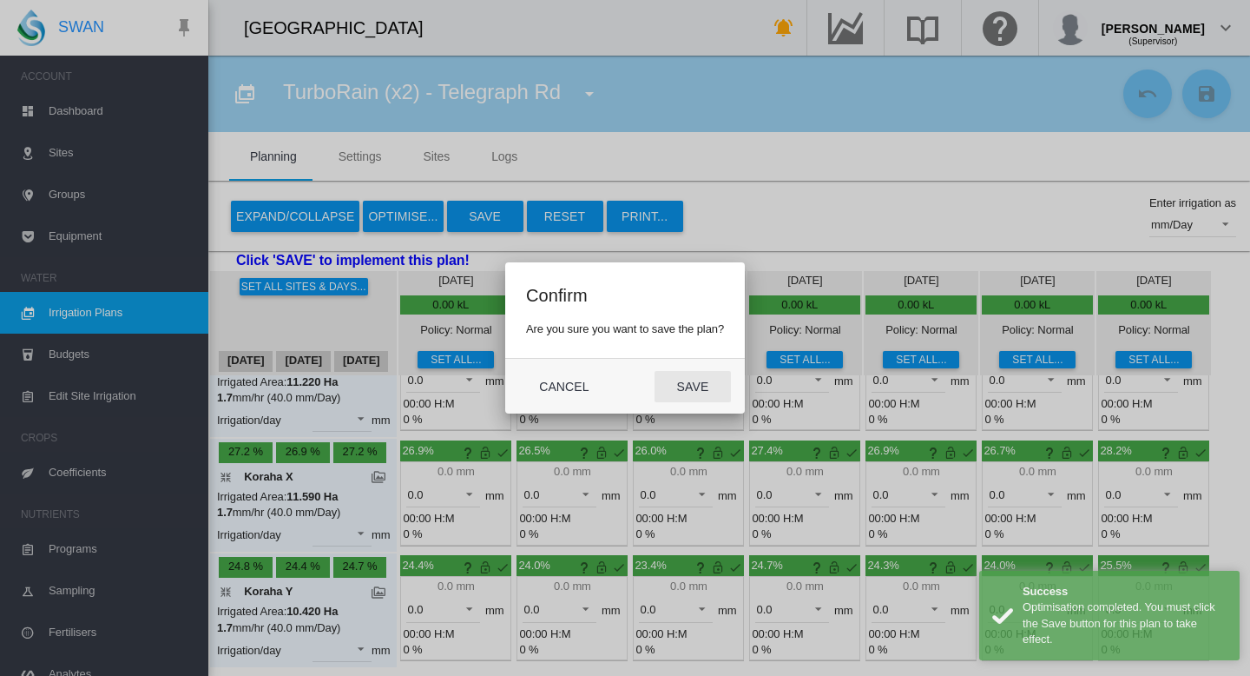
click at [695, 385] on button "Save" at bounding box center [693, 386] width 76 height 31
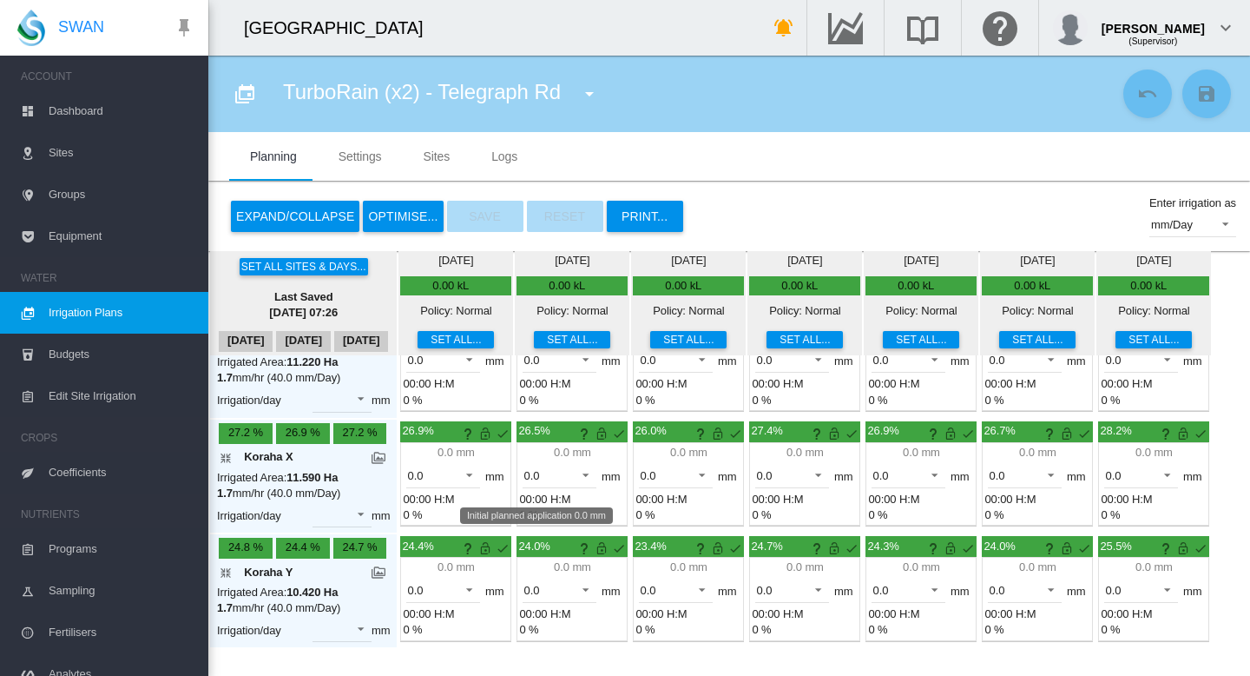
scroll to position [0, 0]
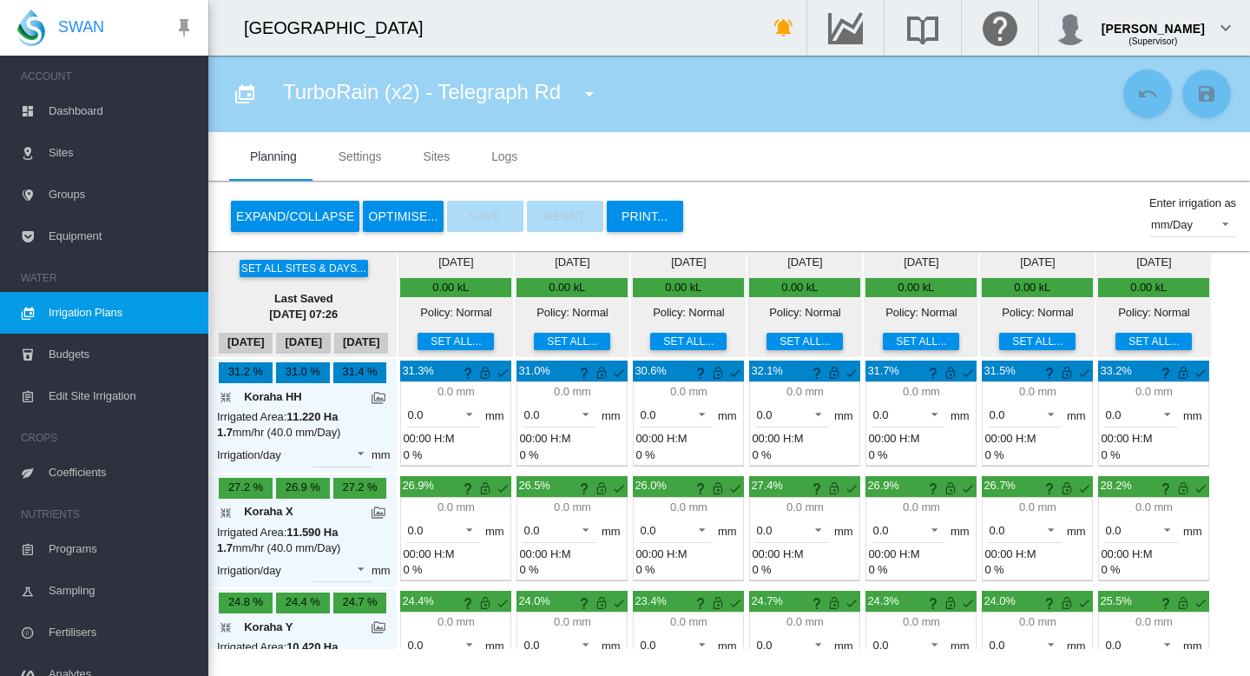
click at [68, 318] on span "Irrigation Plans" at bounding box center [122, 313] width 146 height 42
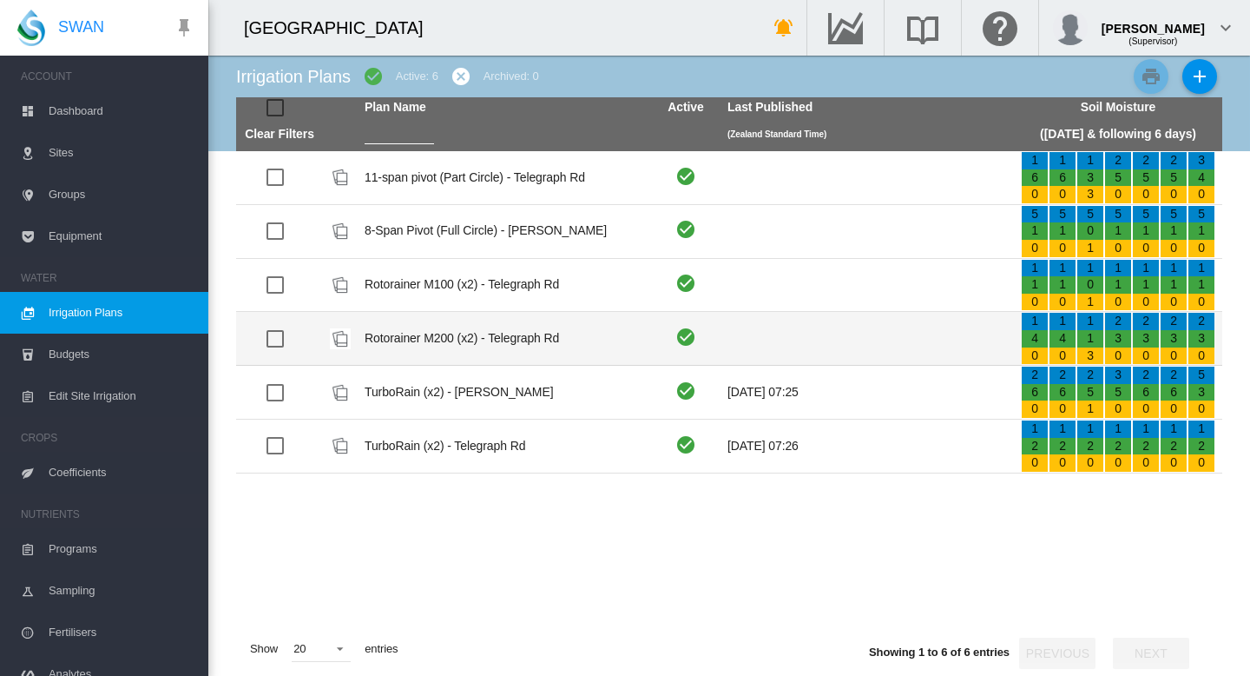
click at [498, 344] on td "Rotorainer M200 (x2) - Telegraph Rd" at bounding box center [504, 338] width 293 height 53
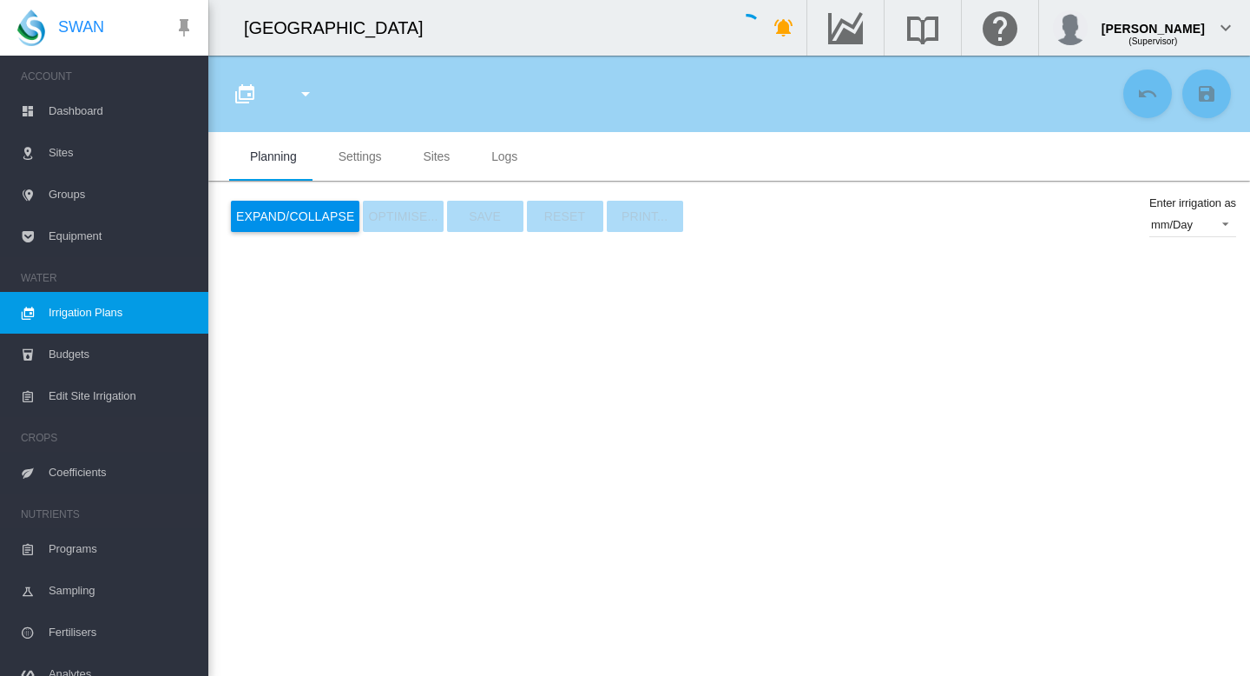
type input "**********"
type input "*"
type input "****"
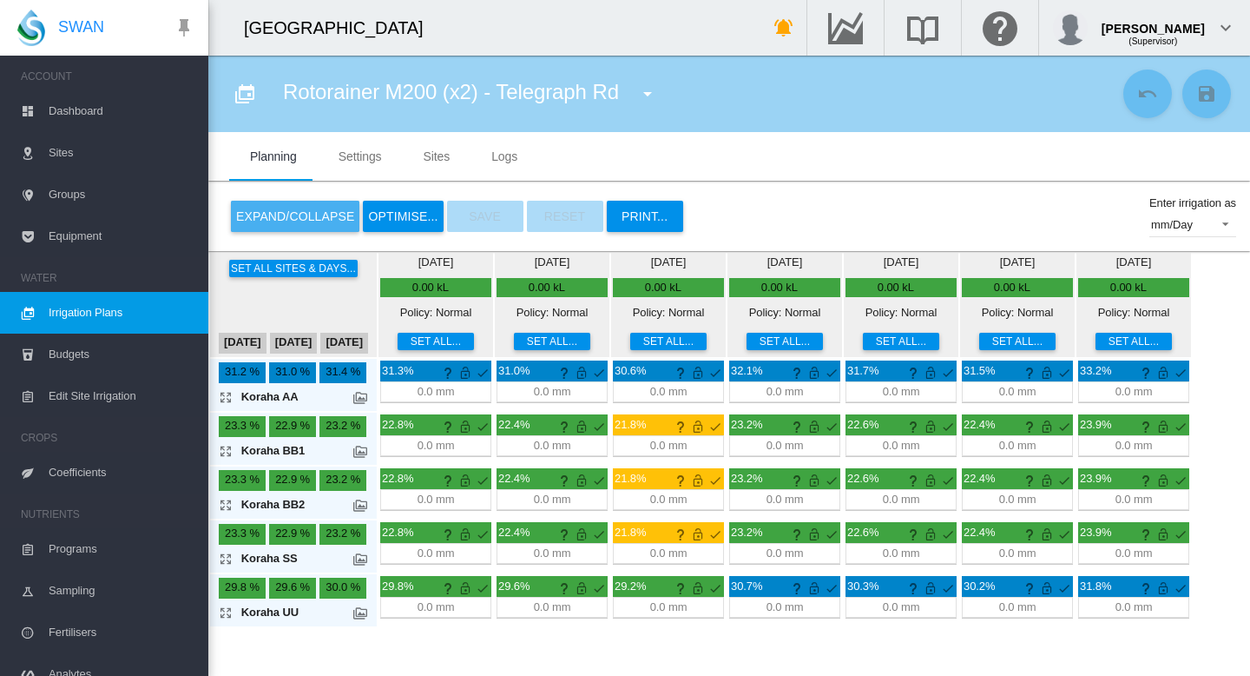
click at [285, 213] on button "Expand/Collapse" at bounding box center [295, 216] width 129 height 31
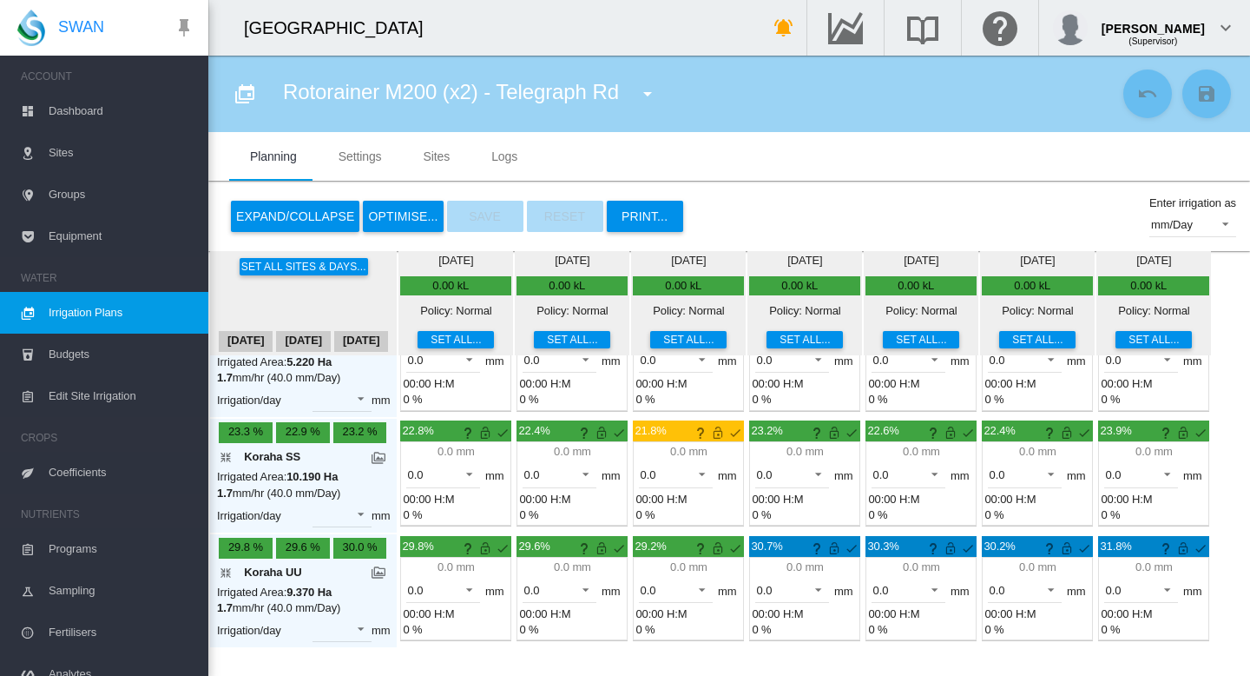
scroll to position [293, 0]
click at [469, 471] on span at bounding box center [464, 473] width 21 height 16
click at [435, 513] on md-option "40.0" at bounding box center [453, 513] width 118 height 42
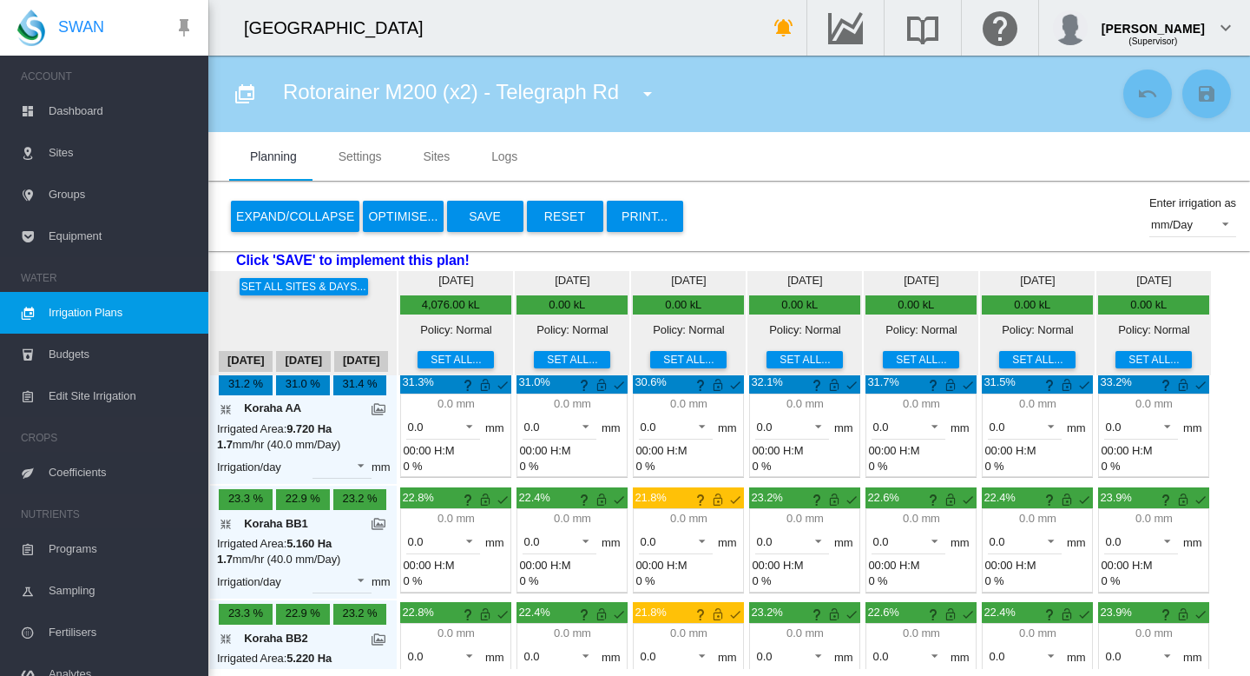
scroll to position [0, 0]
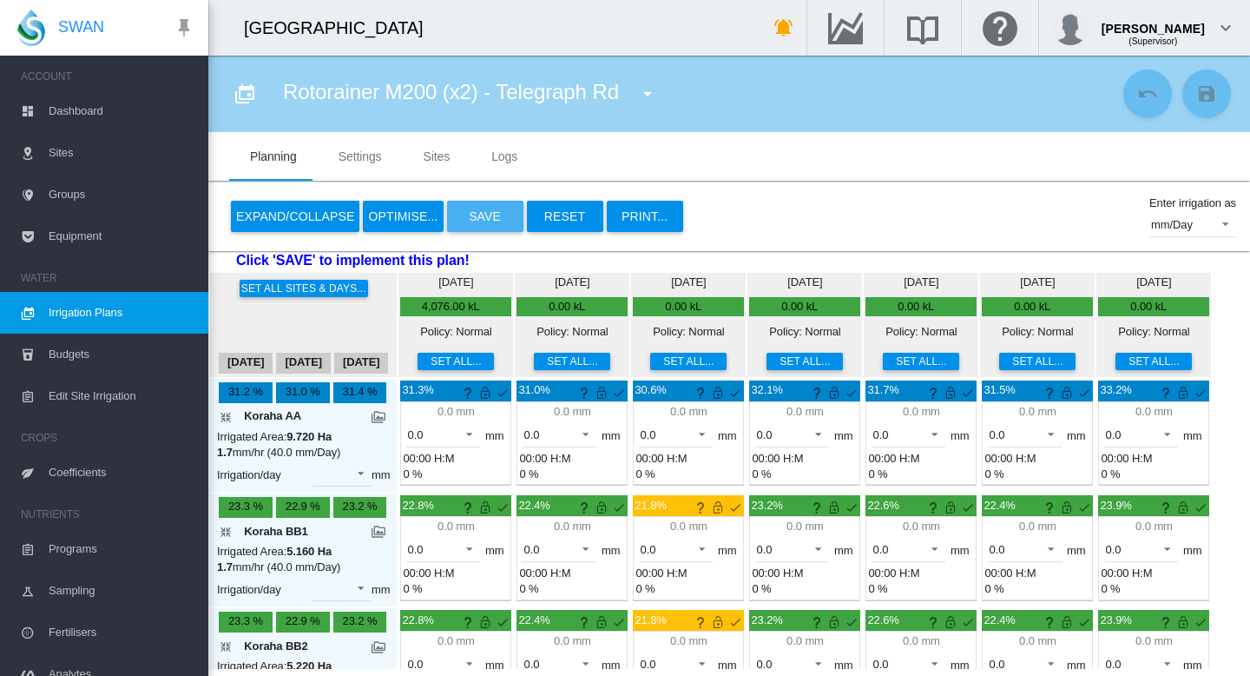
click at [497, 209] on button "Save" at bounding box center [485, 216] width 76 height 31
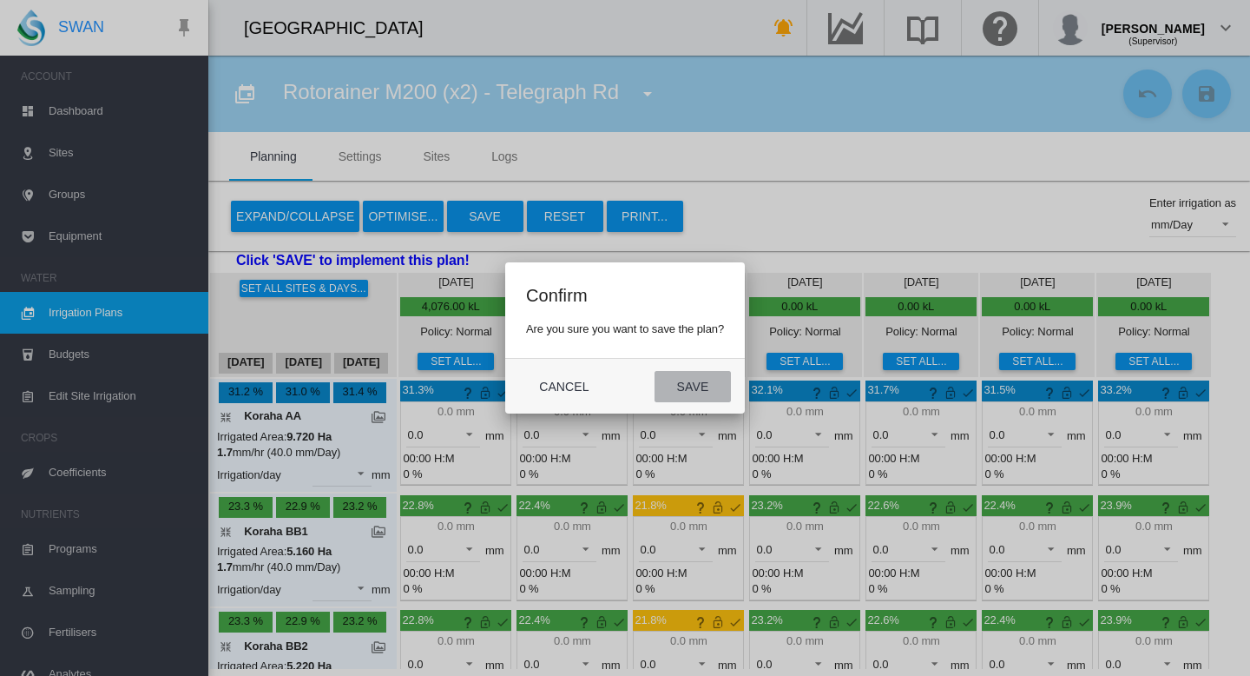
click at [689, 393] on button "Save" at bounding box center [693, 386] width 76 height 31
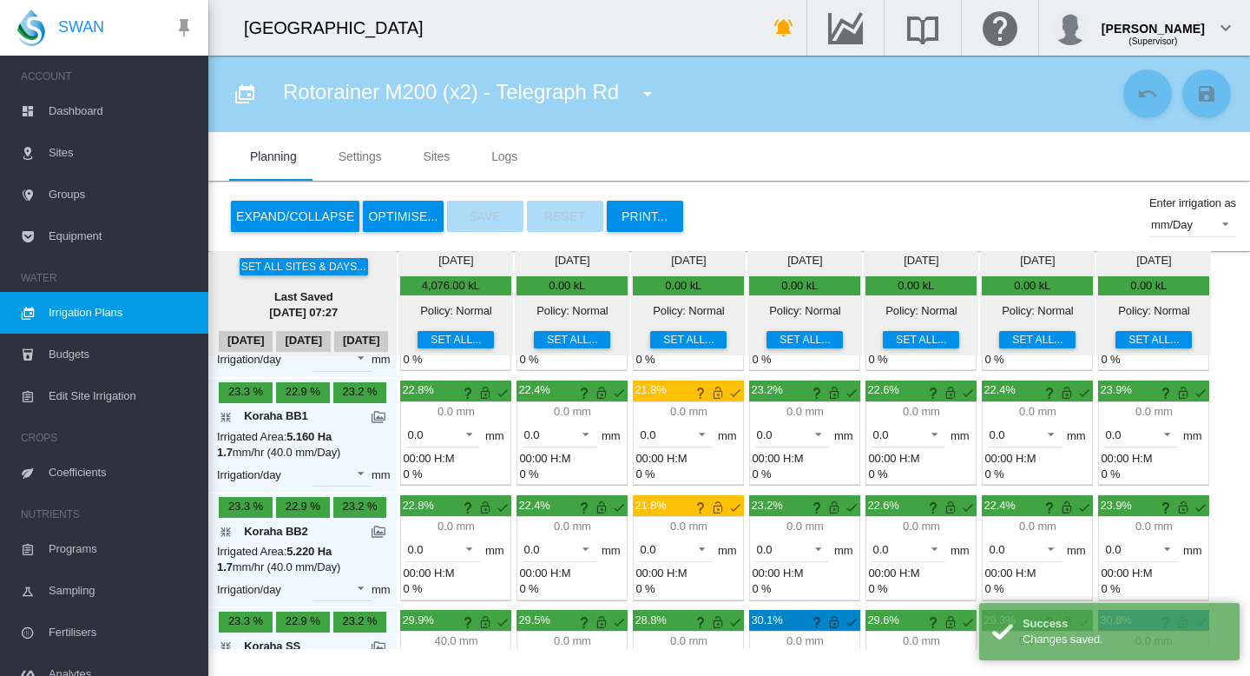
scroll to position [98, 0]
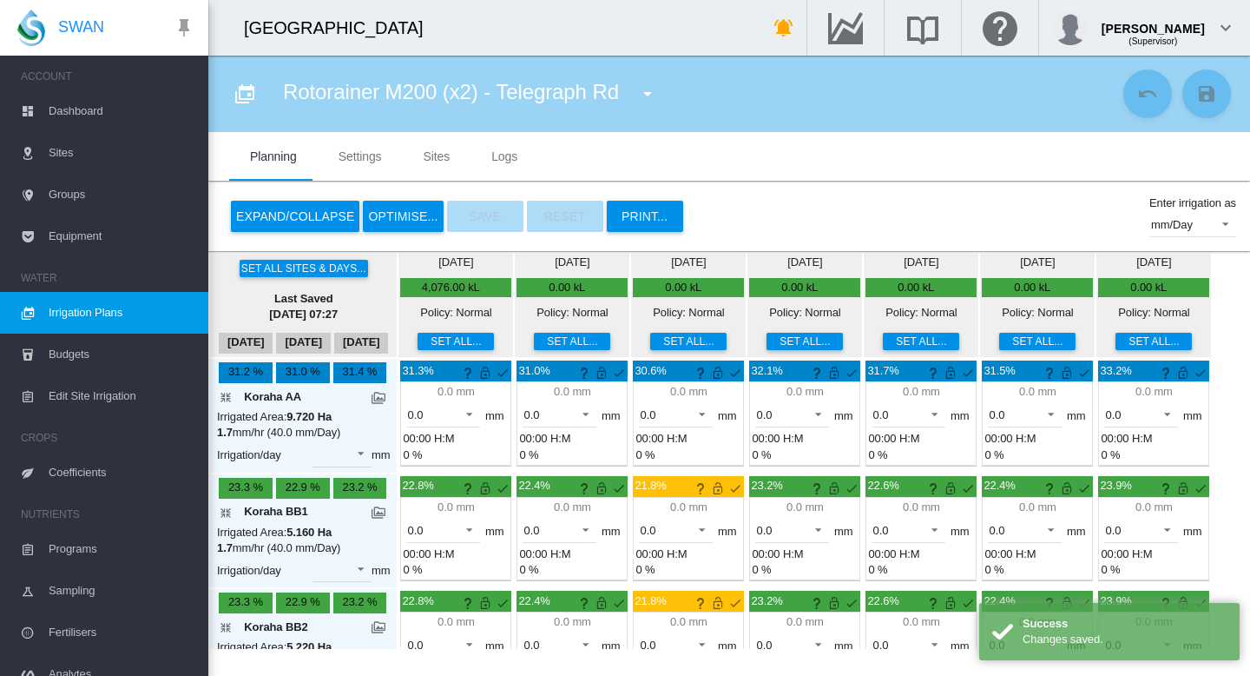
click at [401, 213] on button "OPTIMISE..." at bounding box center [403, 216] width 80 height 31
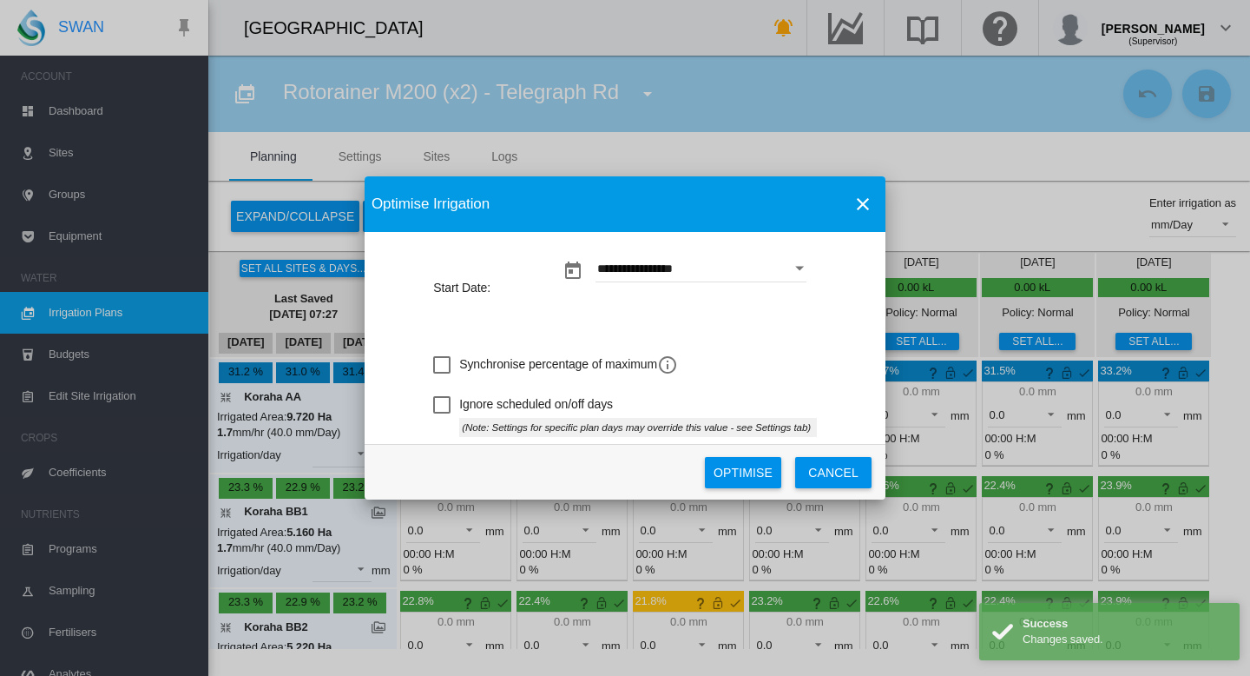
click at [747, 471] on button "Optimise" at bounding box center [743, 472] width 76 height 31
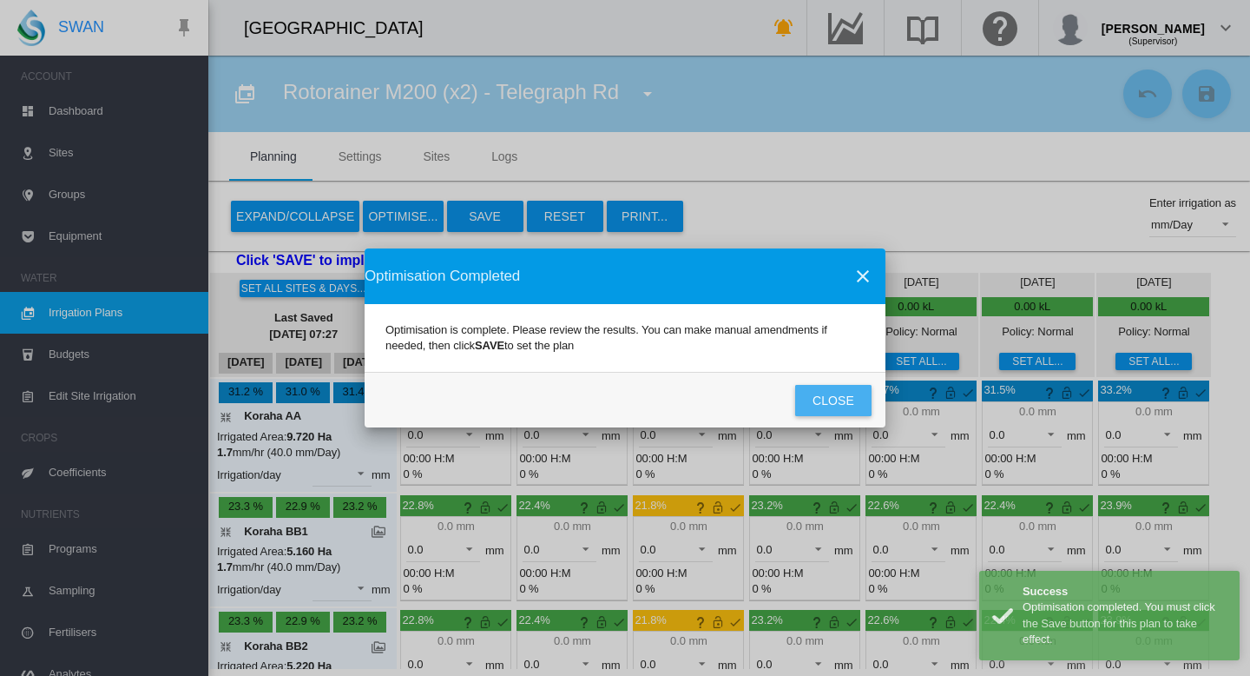
click at [821, 405] on button "Close" at bounding box center [833, 400] width 76 height 31
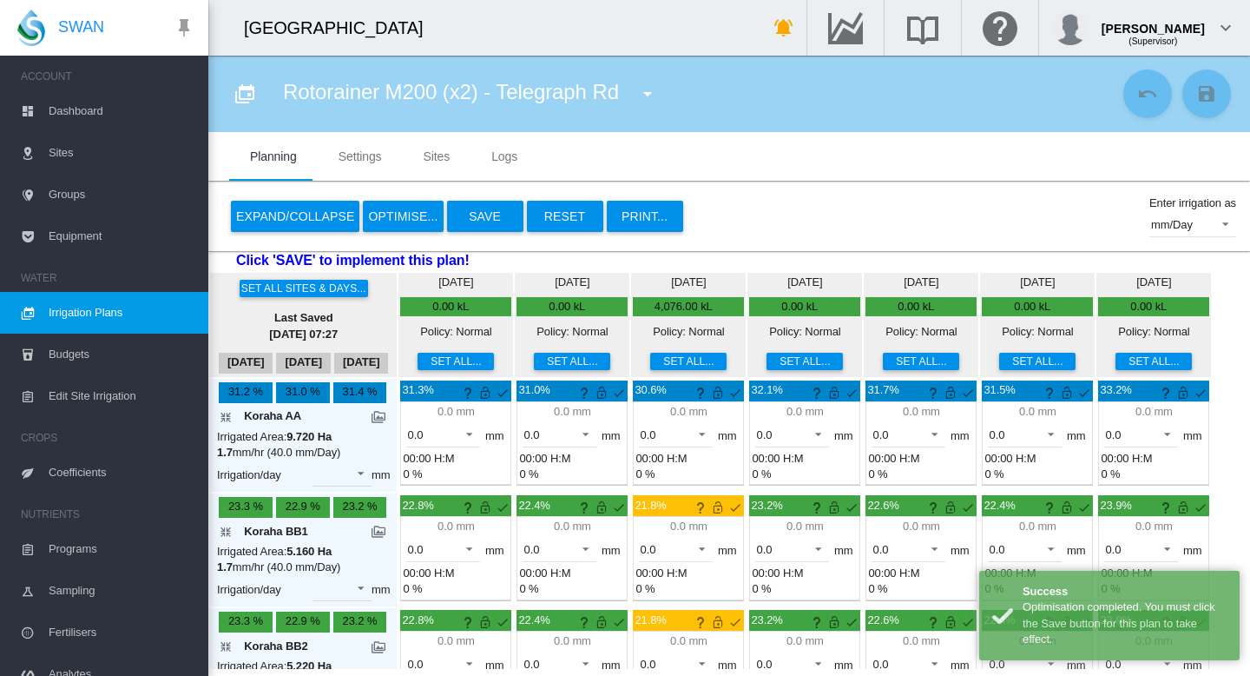
click at [488, 219] on button "Save" at bounding box center [485, 216] width 76 height 31
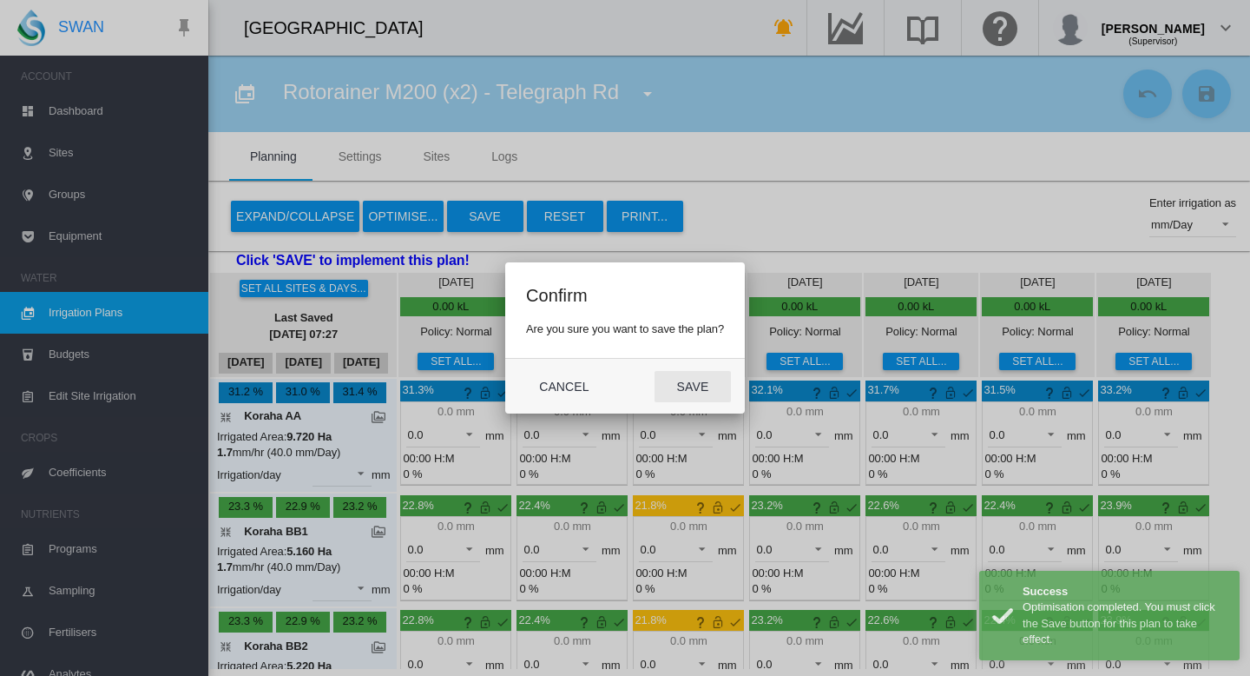
click at [679, 374] on button "Save" at bounding box center [693, 386] width 76 height 31
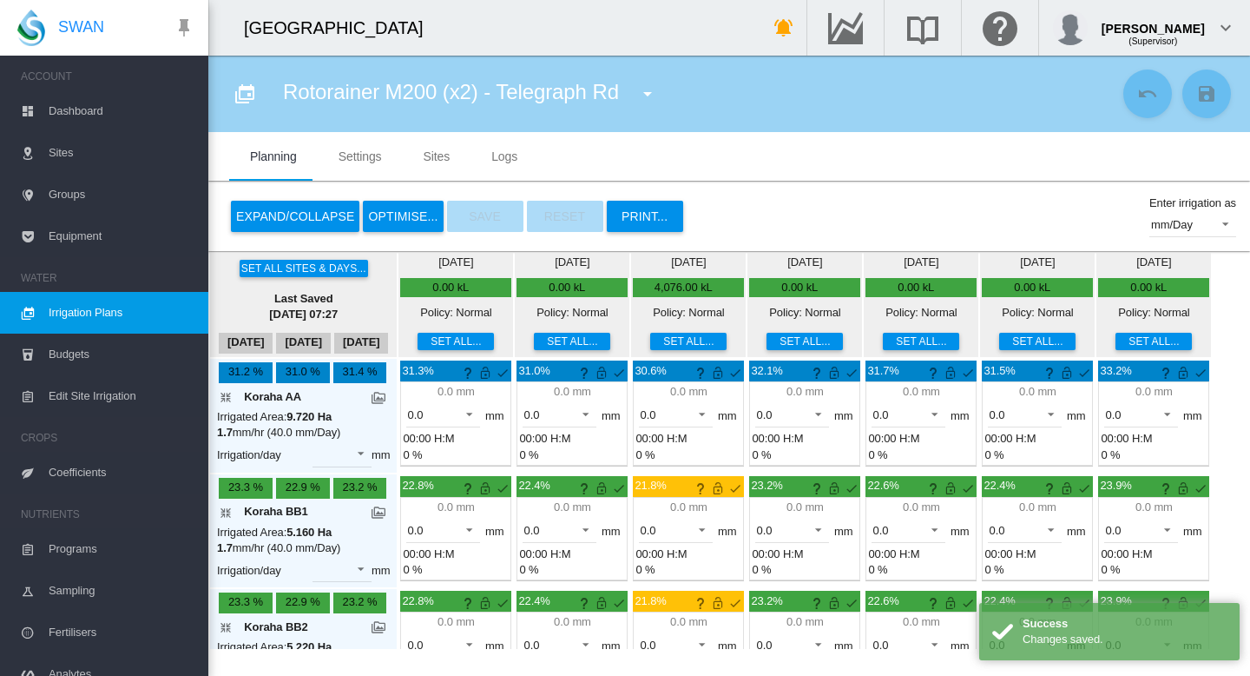
click at [74, 313] on span "Irrigation Plans" at bounding box center [122, 313] width 146 height 42
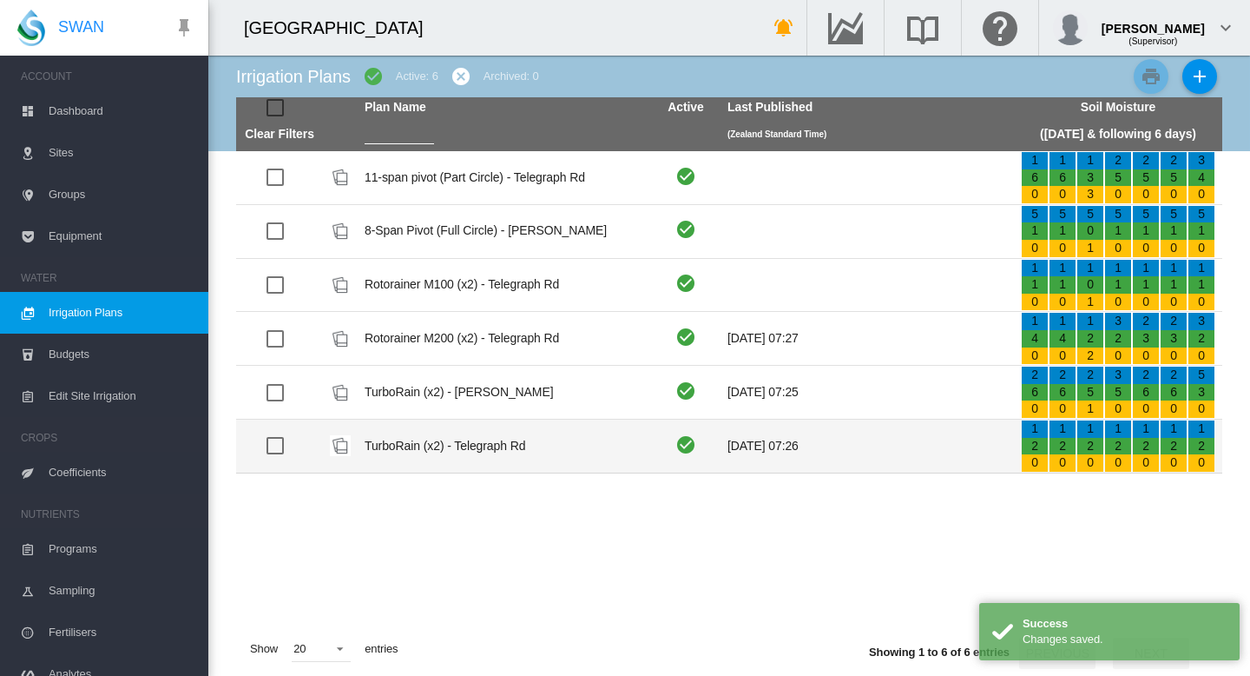
click at [446, 441] on td "TurboRain (x2) - Telegraph Rd" at bounding box center [504, 445] width 293 height 53
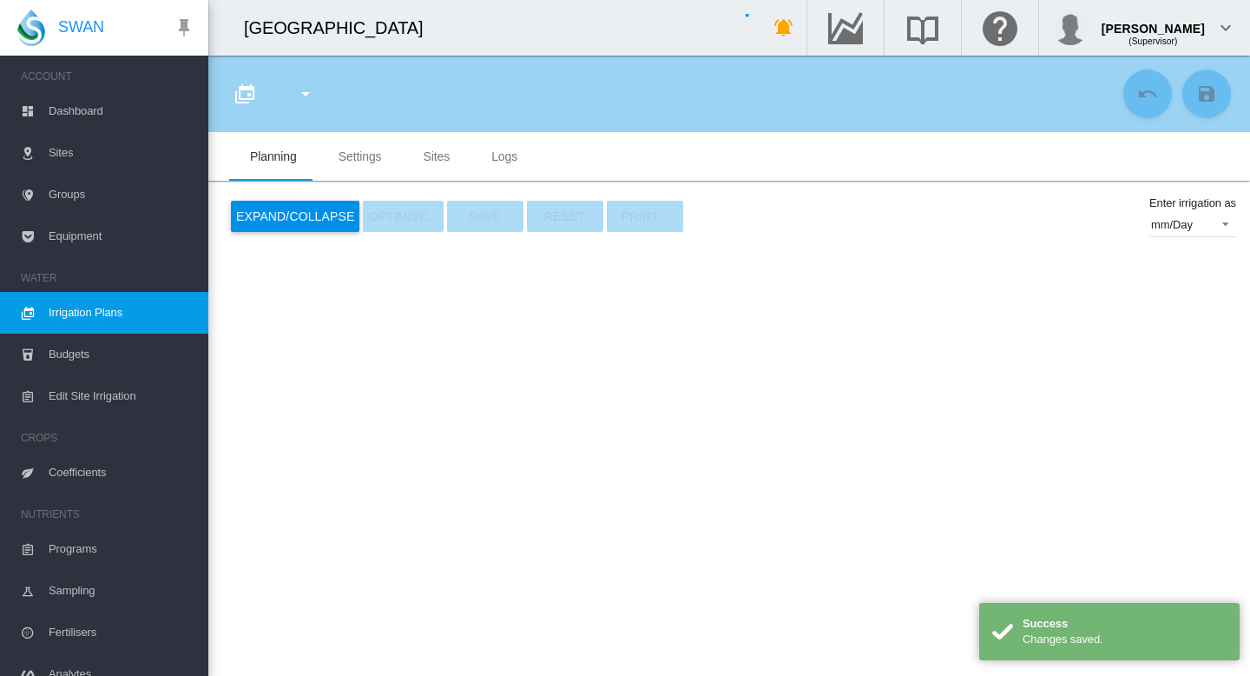
type input "**********"
type input "*"
type input "****"
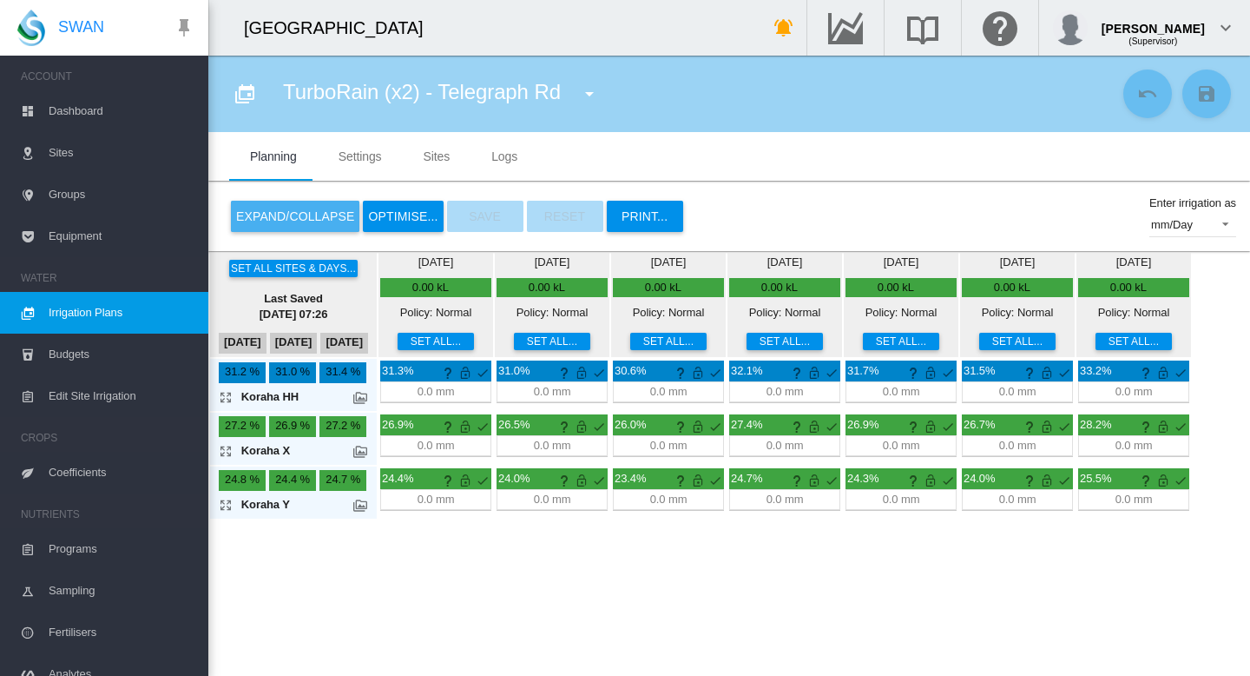
click at [274, 211] on button "Expand/Collapse" at bounding box center [295, 216] width 129 height 31
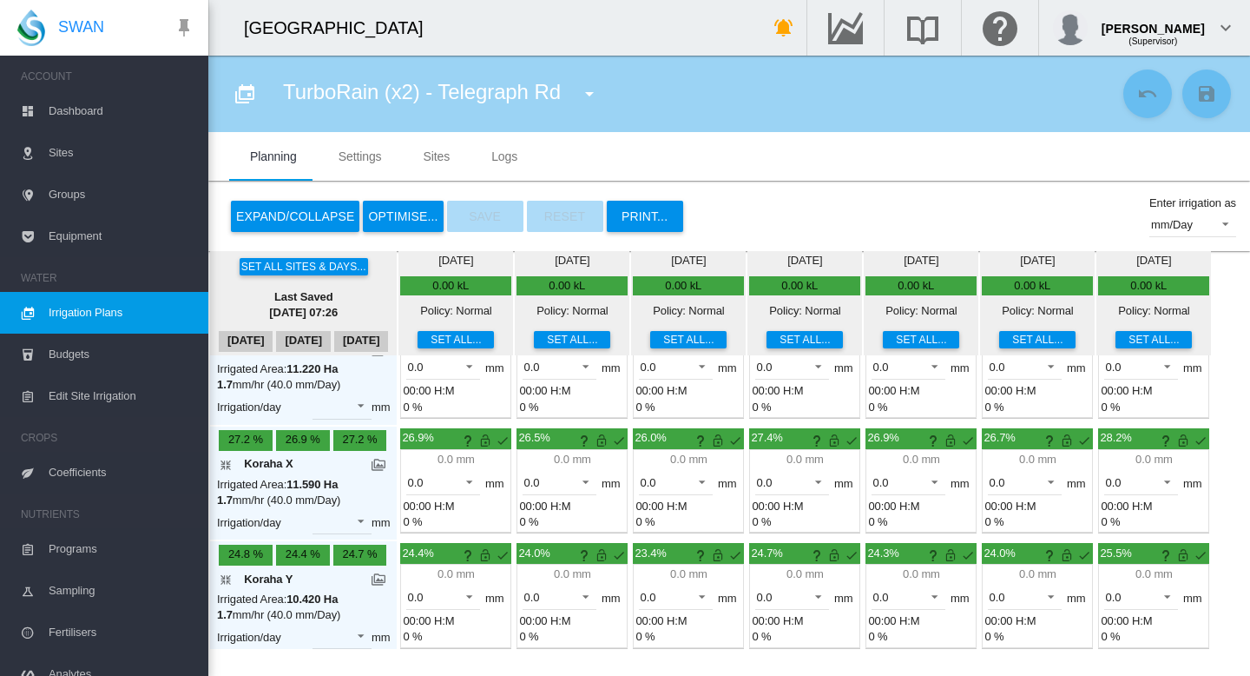
scroll to position [60, 0]
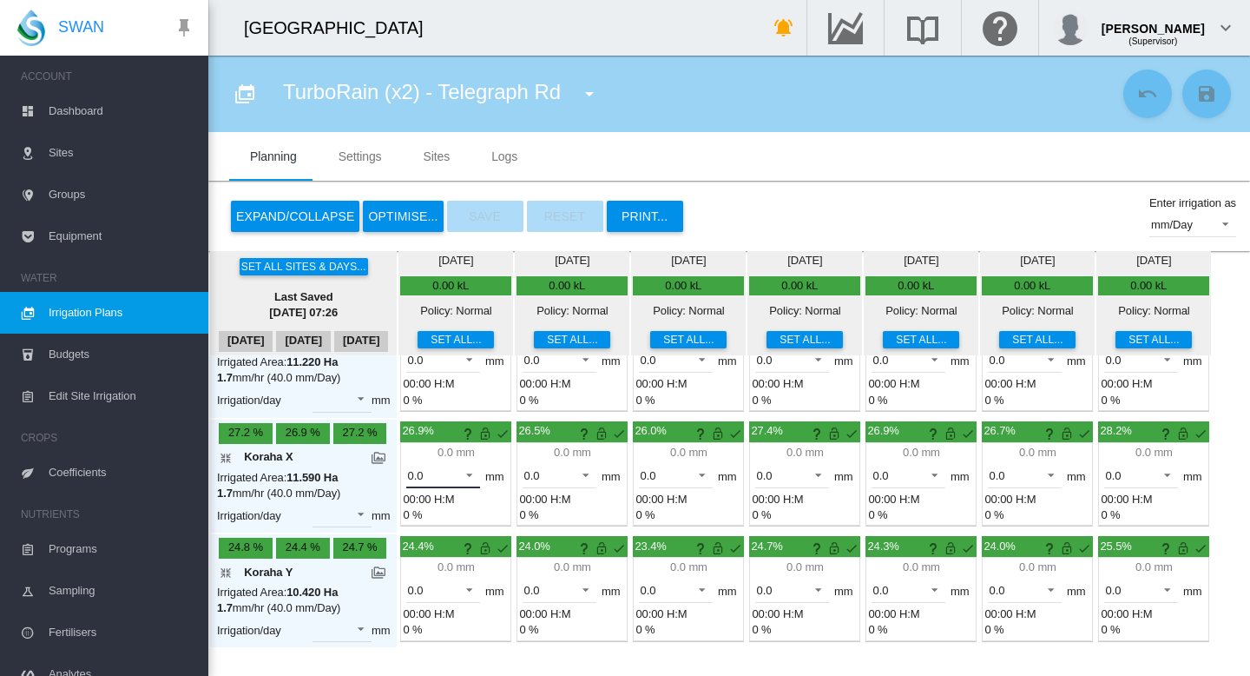
click at [470, 470] on span at bounding box center [464, 473] width 21 height 16
click at [437, 514] on md-option "40.0" at bounding box center [453, 513] width 118 height 42
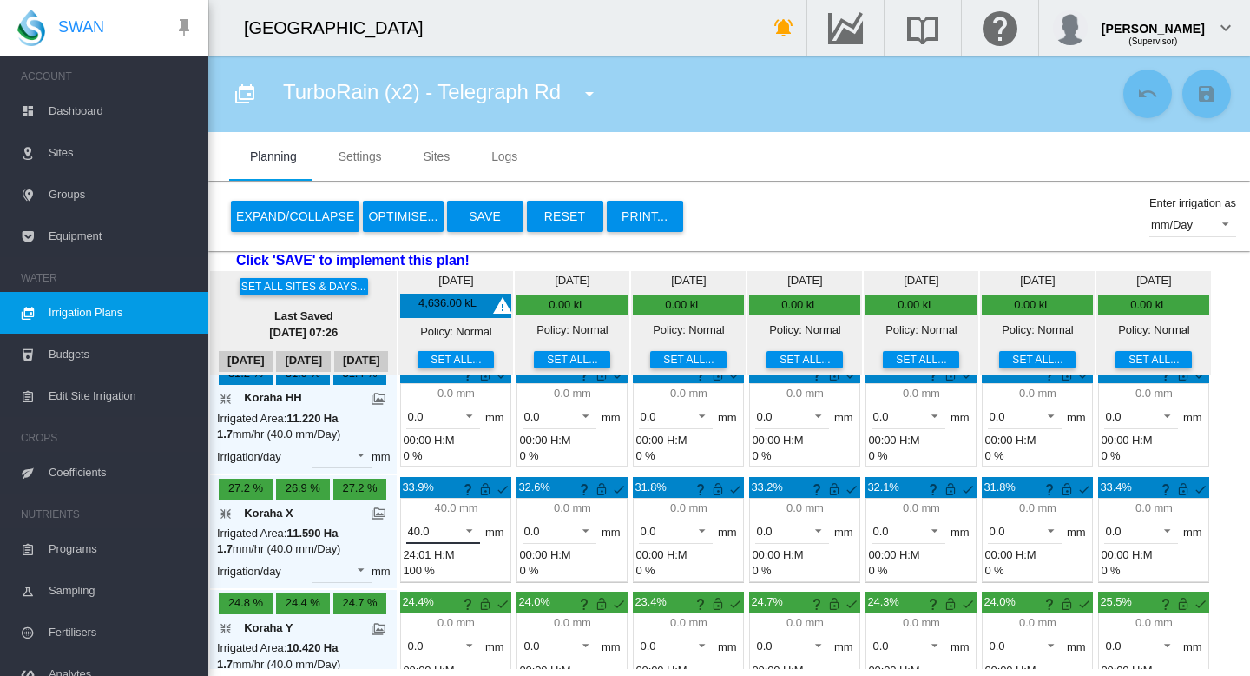
scroll to position [0, 0]
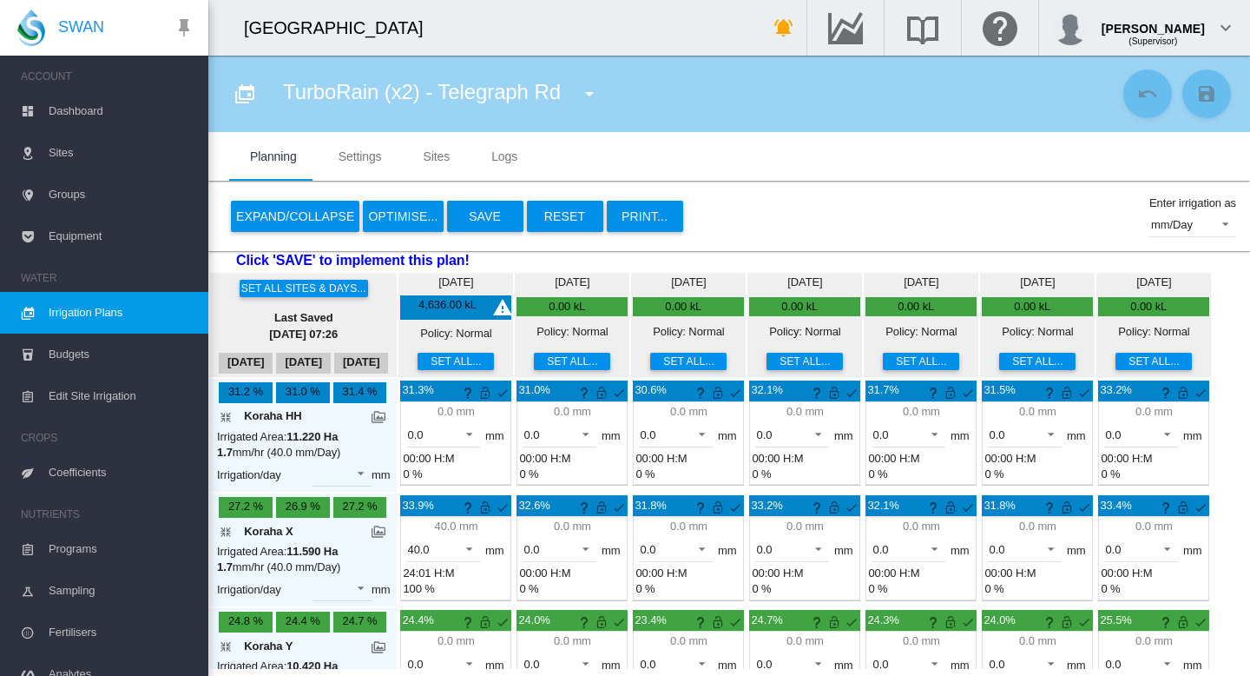
click at [473, 213] on button "Save" at bounding box center [485, 216] width 76 height 31
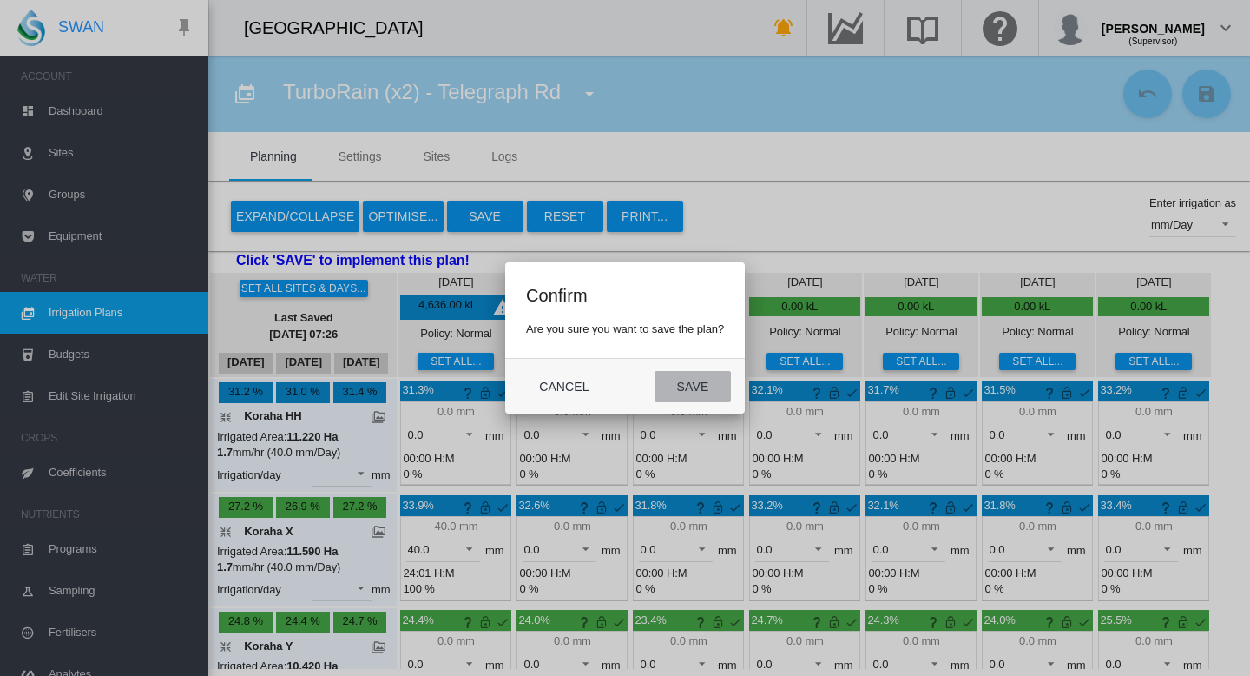
click at [684, 382] on button "Save" at bounding box center [693, 386] width 76 height 31
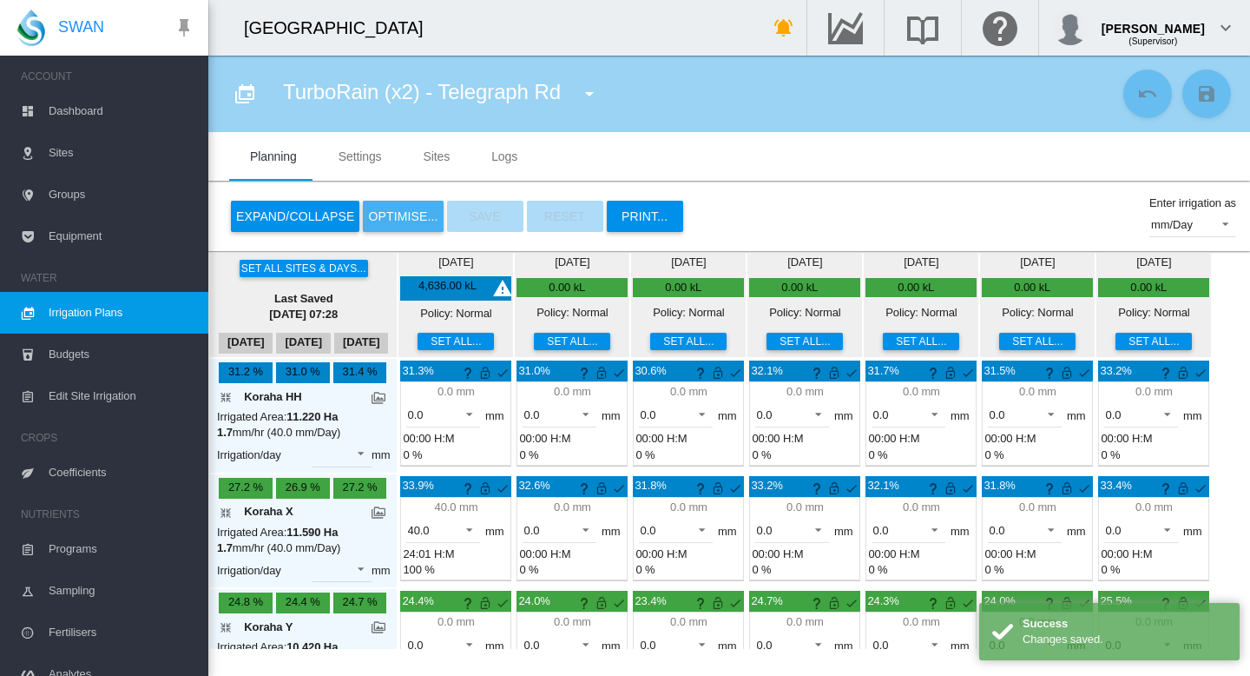
click at [402, 215] on button "OPTIMISE..." at bounding box center [403, 216] width 80 height 31
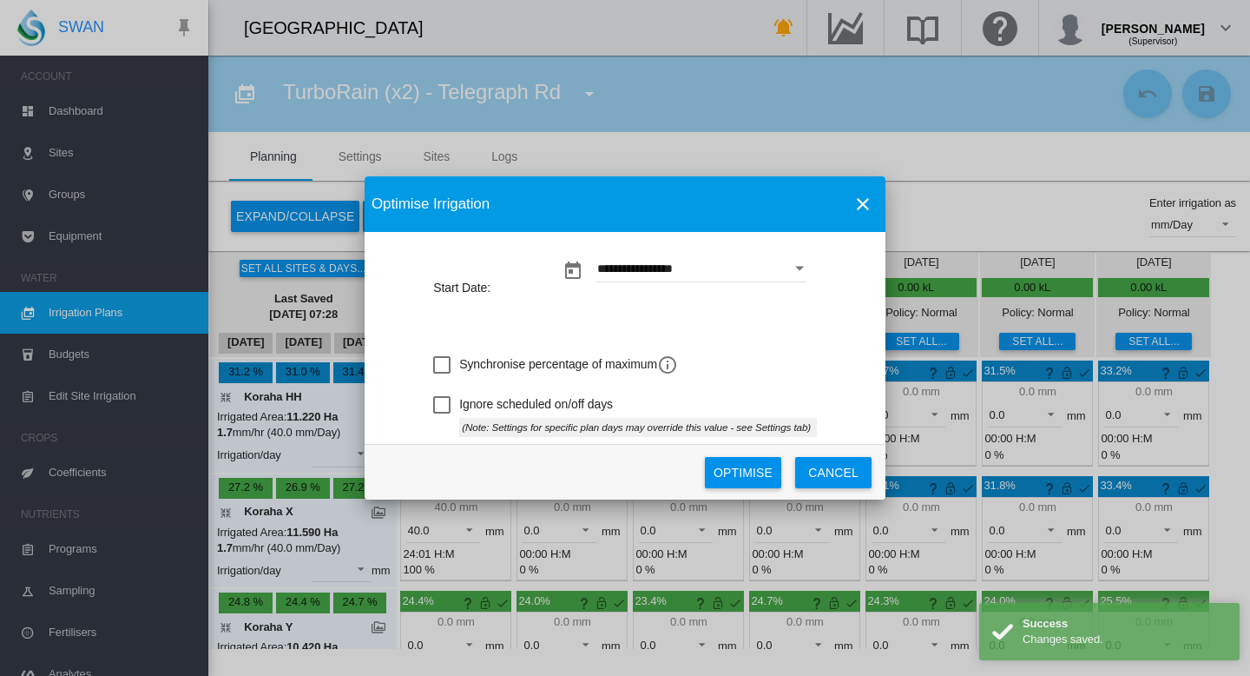
click at [744, 470] on button "Optimise" at bounding box center [743, 472] width 76 height 31
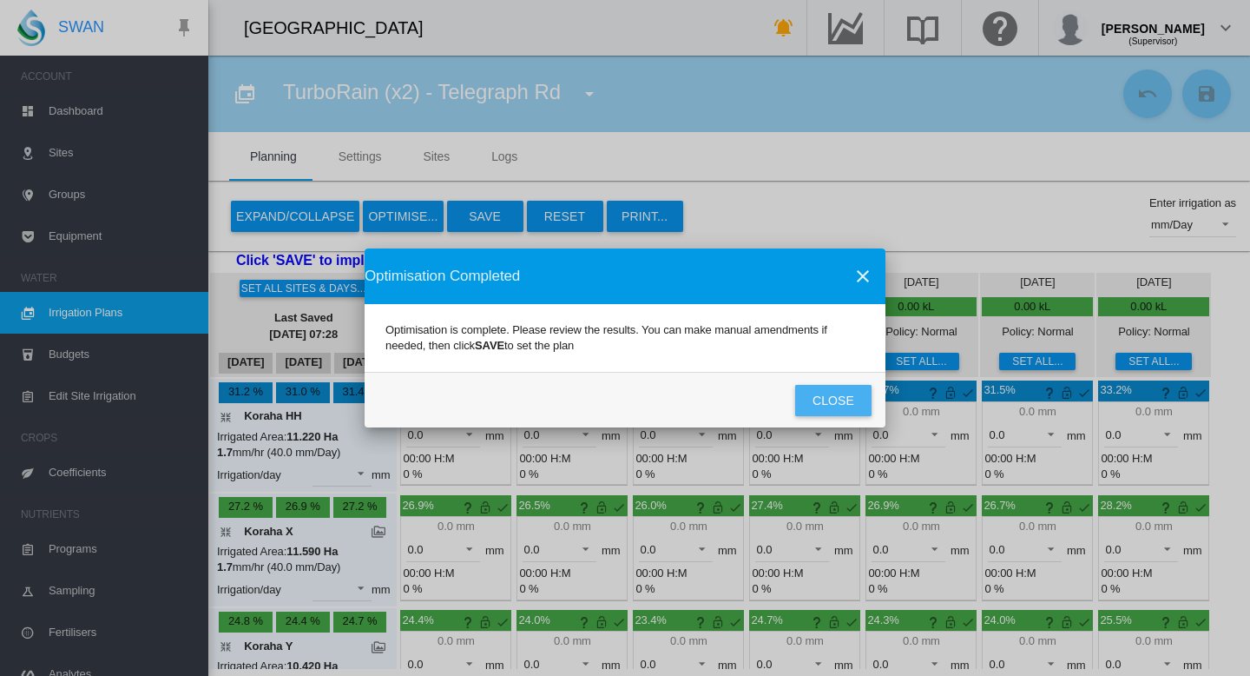
click at [829, 399] on button "Close" at bounding box center [833, 400] width 76 height 31
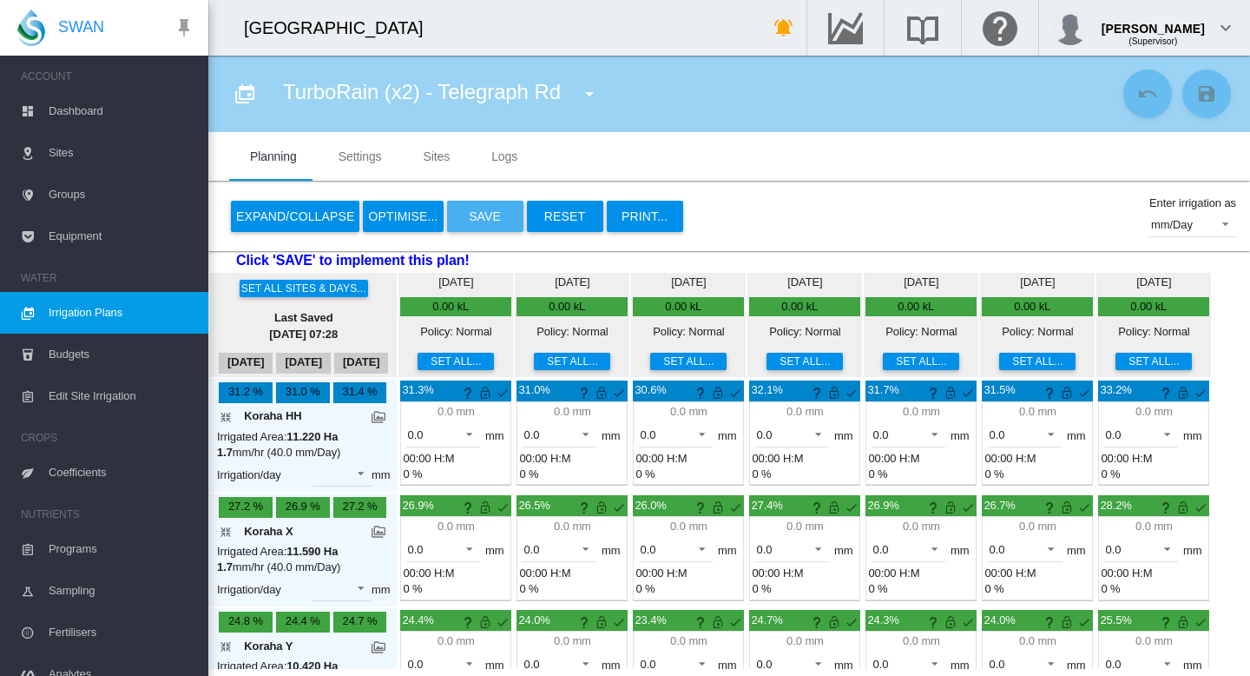
click at [478, 217] on button "Save" at bounding box center [485, 216] width 76 height 31
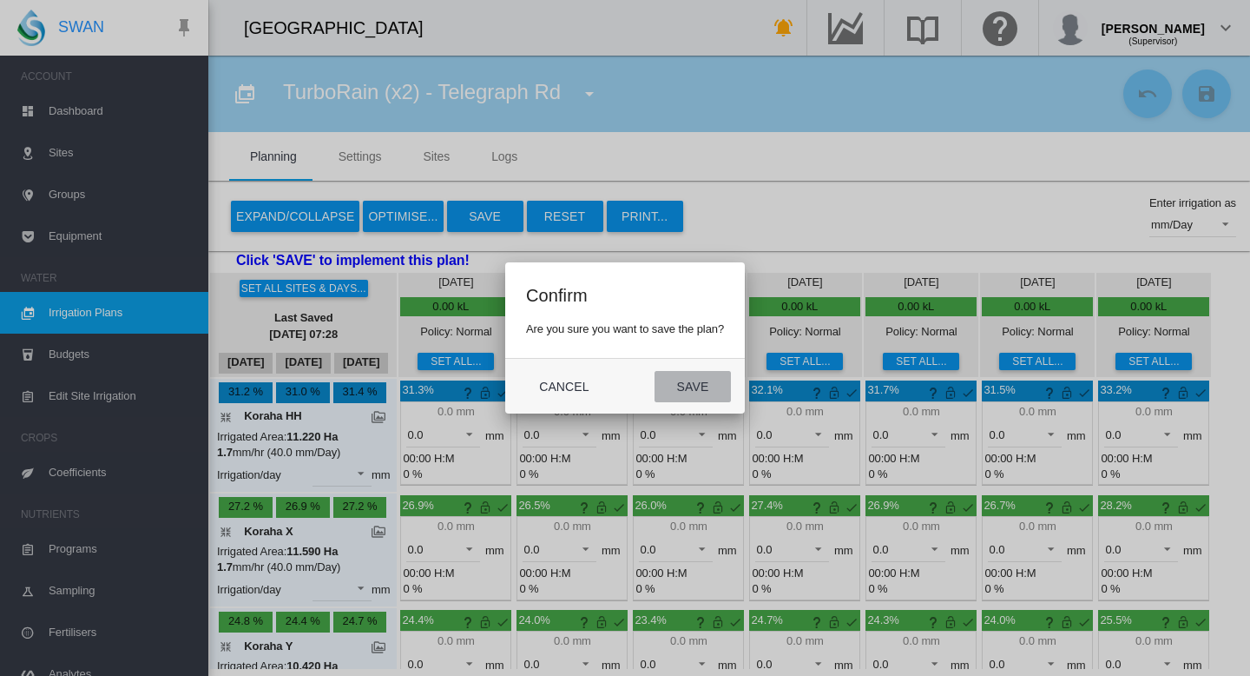
click at [685, 386] on button "Save" at bounding box center [693, 386] width 76 height 31
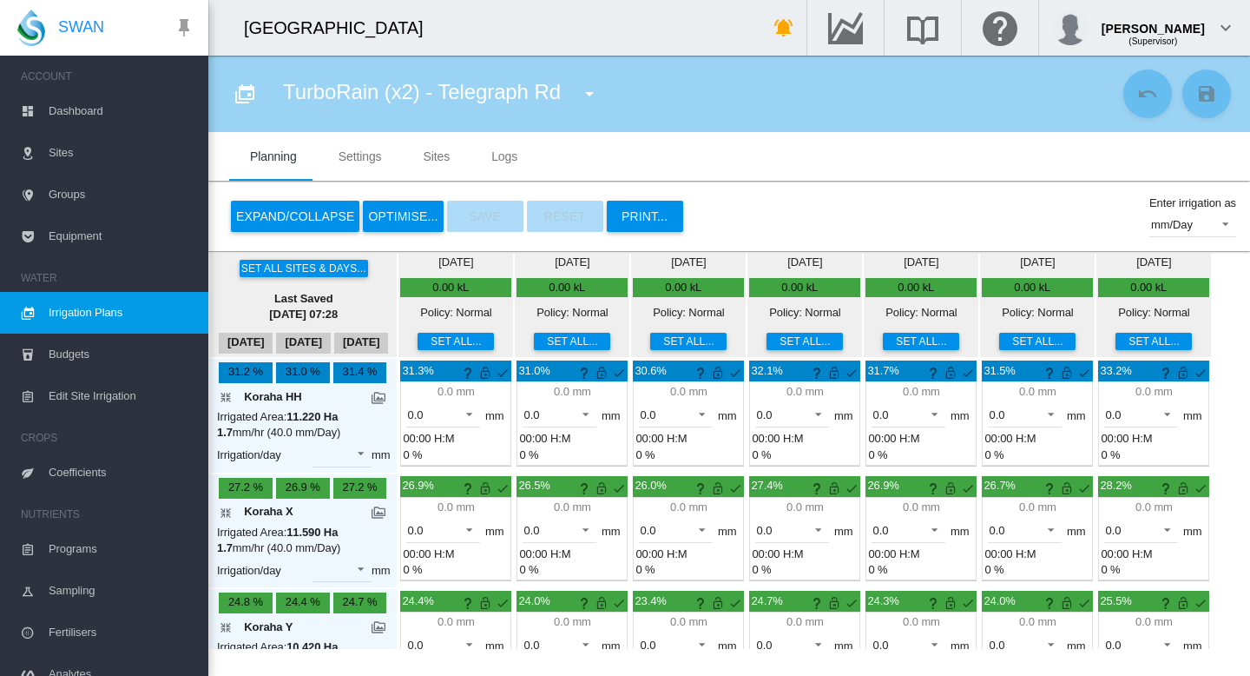
click at [87, 313] on span "Irrigation Plans" at bounding box center [122, 313] width 146 height 42
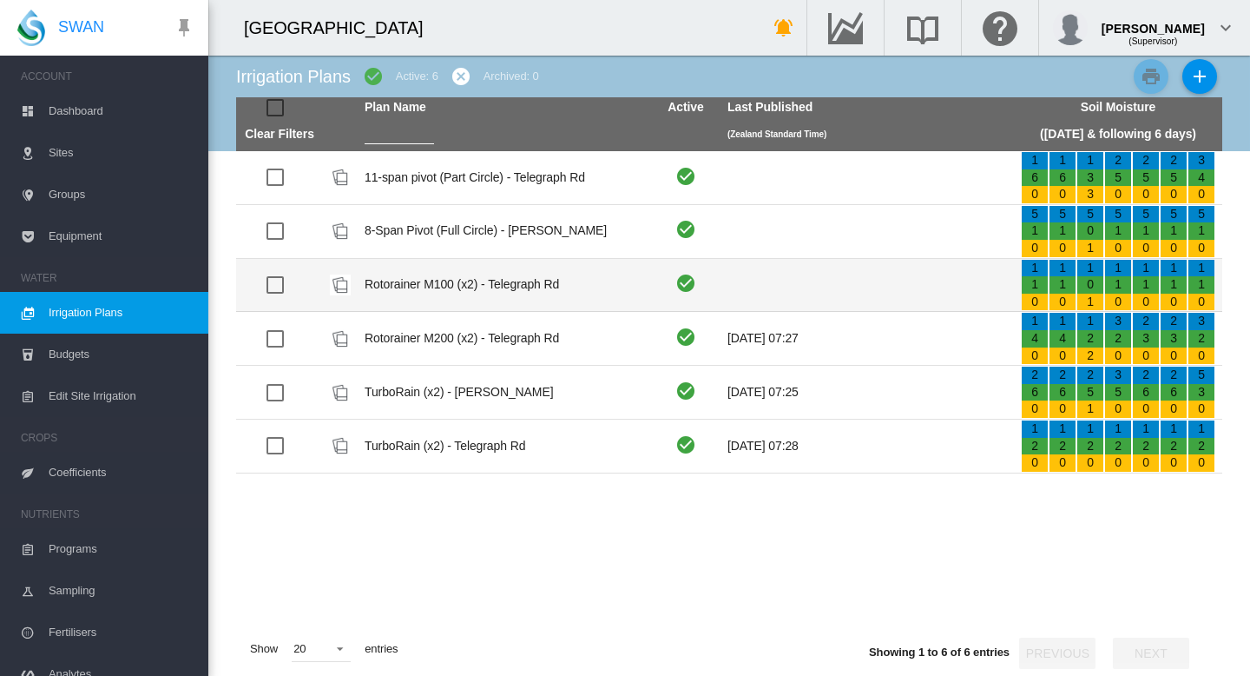
click at [464, 283] on td "Rotorainer M100 (x2) - Telegraph Rd" at bounding box center [504, 285] width 293 height 53
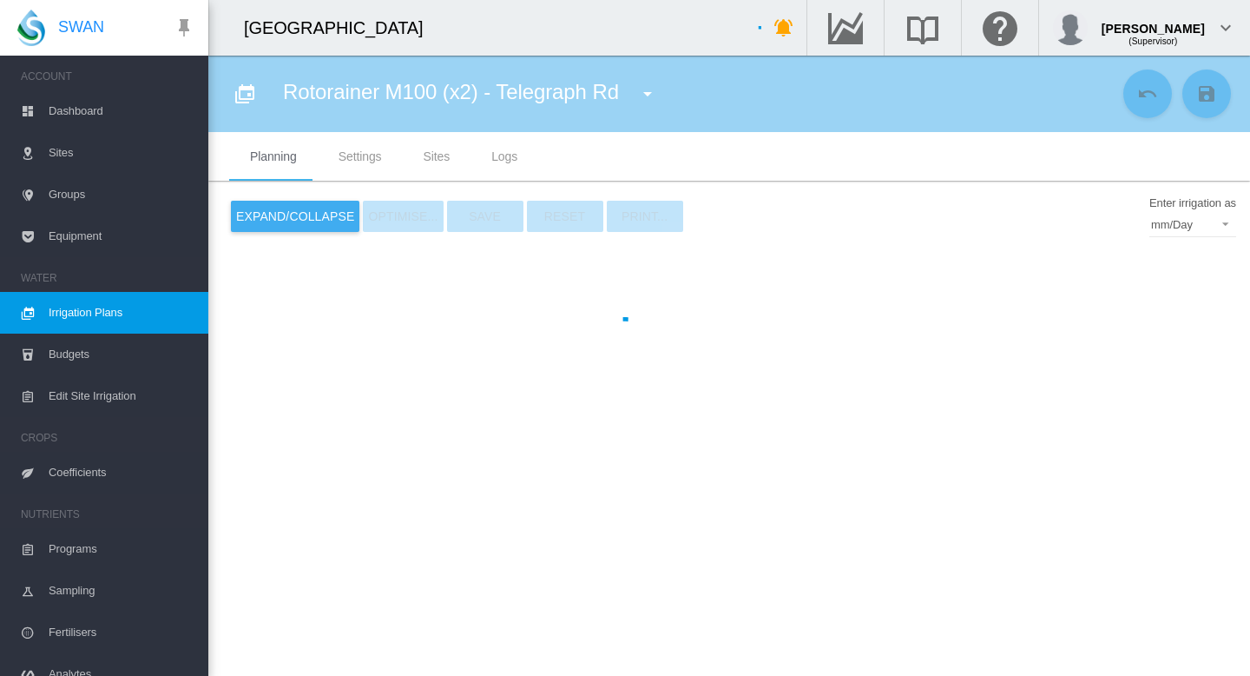
type input "**********"
type input "*"
type input "****"
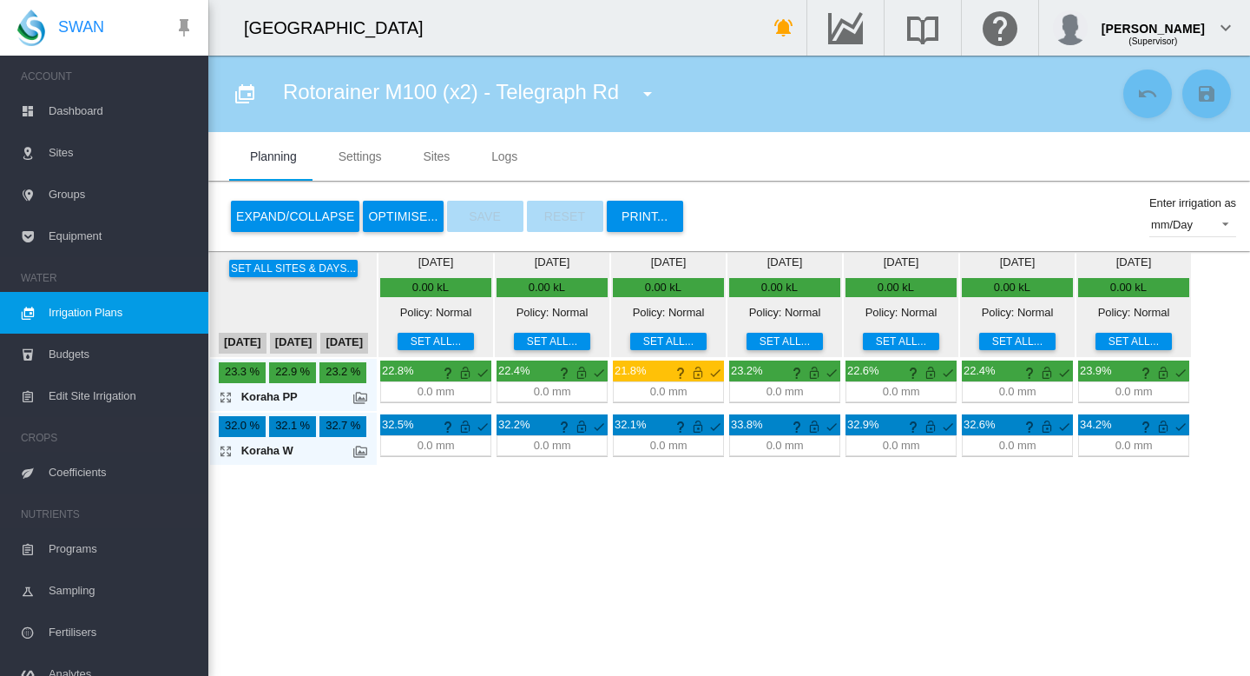
click at [77, 305] on span "Irrigation Plans" at bounding box center [122, 313] width 146 height 42
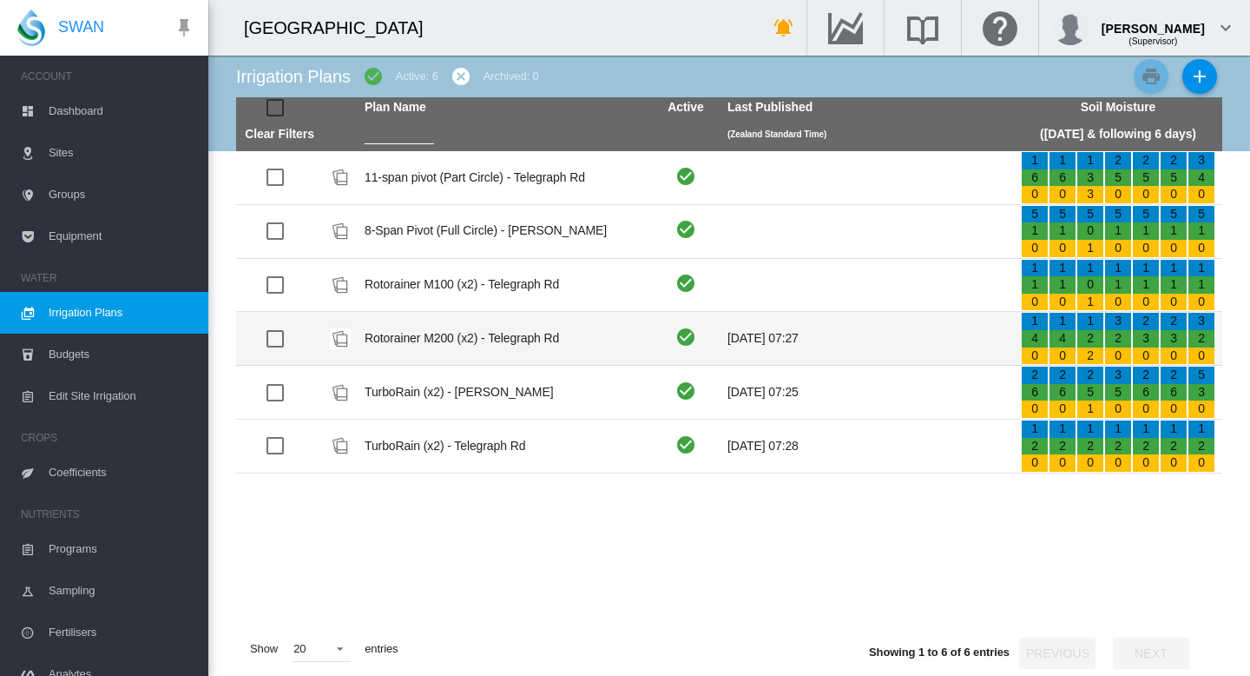
click at [448, 344] on td "Rotorainer M200 (x2) - Telegraph Rd" at bounding box center [504, 338] width 293 height 53
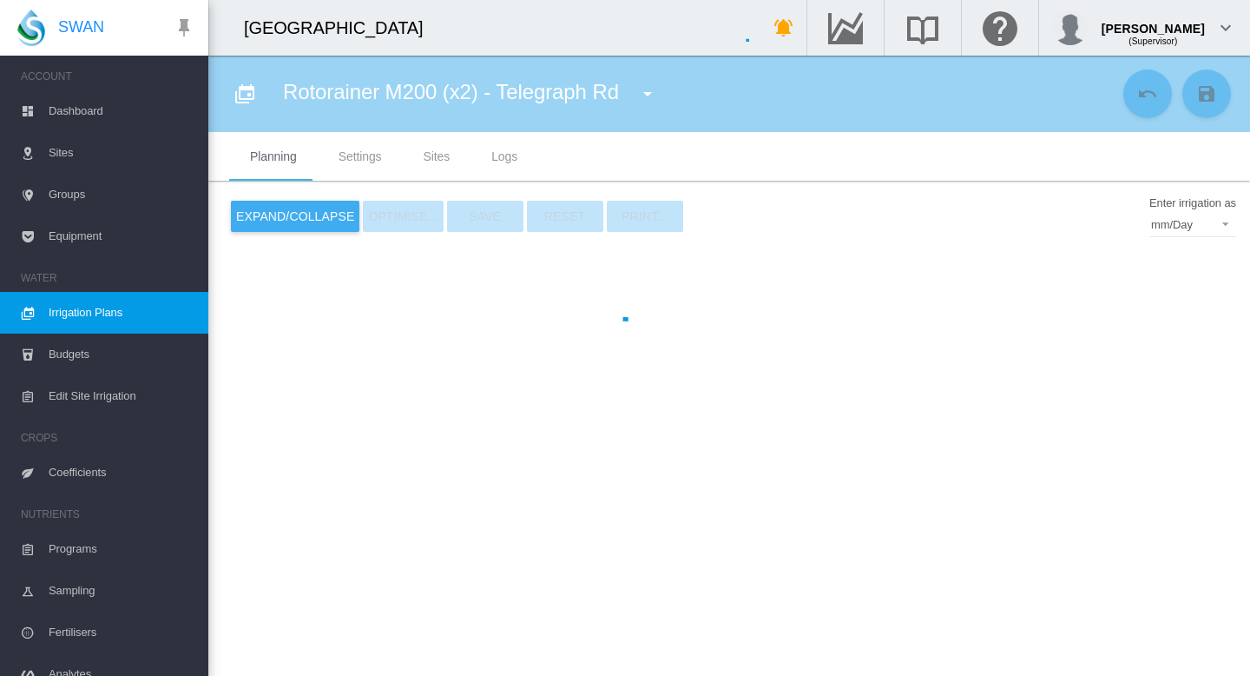
type input "**********"
type input "*"
type input "****"
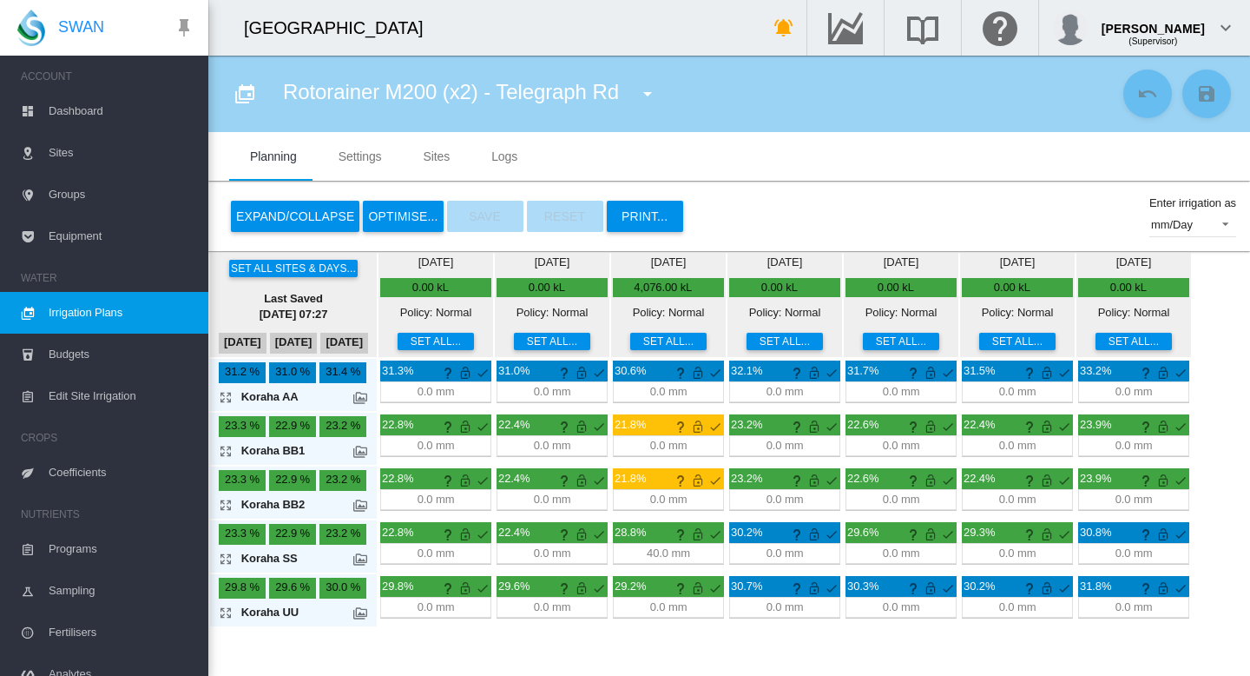
click at [66, 111] on span "Dashboard" at bounding box center [122, 111] width 146 height 42
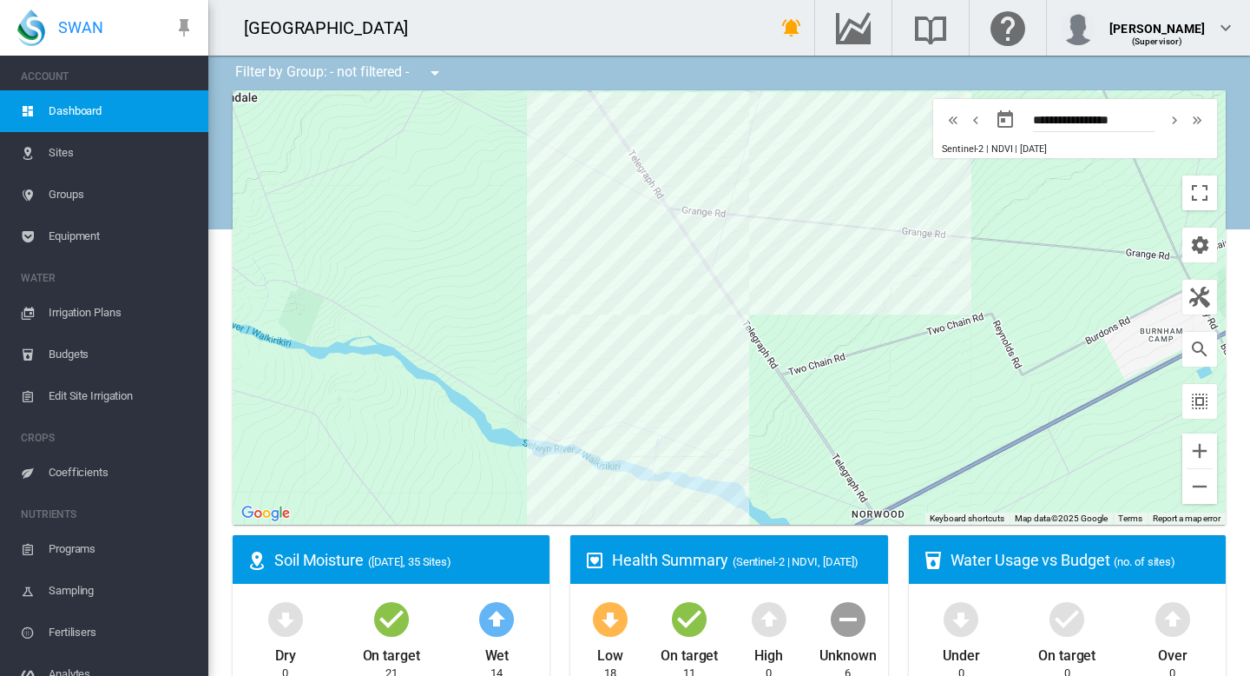
click at [81, 306] on span "Irrigation Plans" at bounding box center [122, 313] width 146 height 42
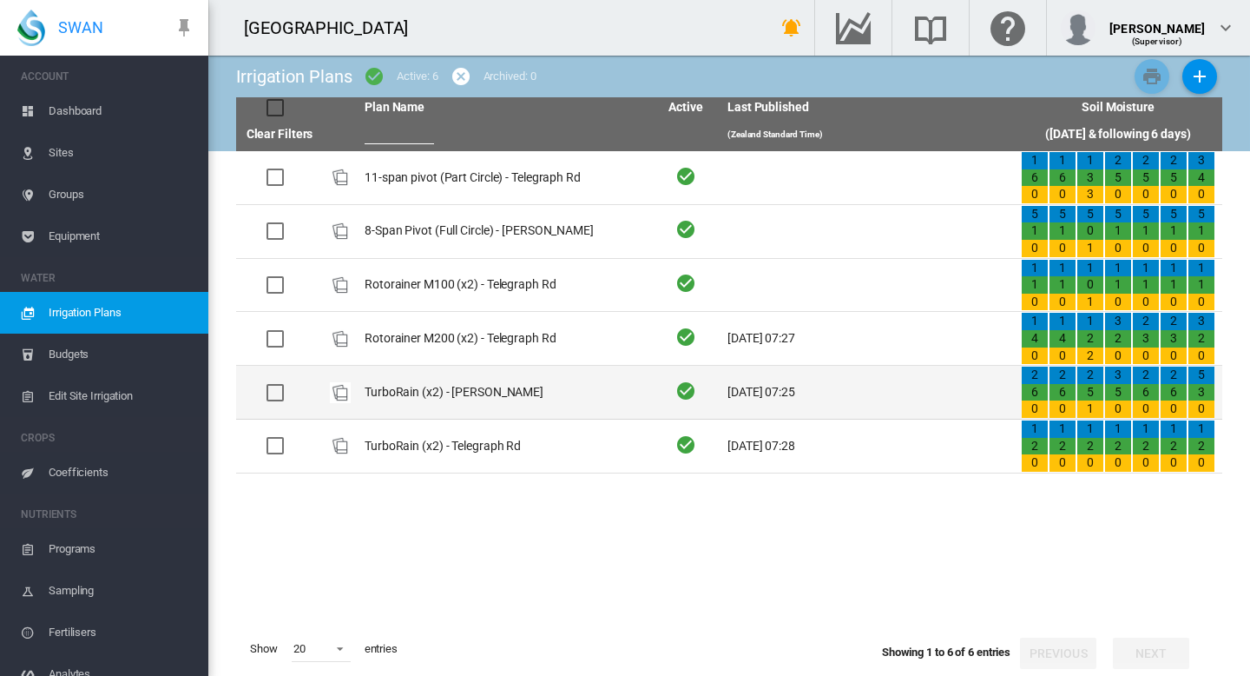
click at [446, 389] on td "TurboRain (x2) - [PERSON_NAME]" at bounding box center [504, 392] width 293 height 53
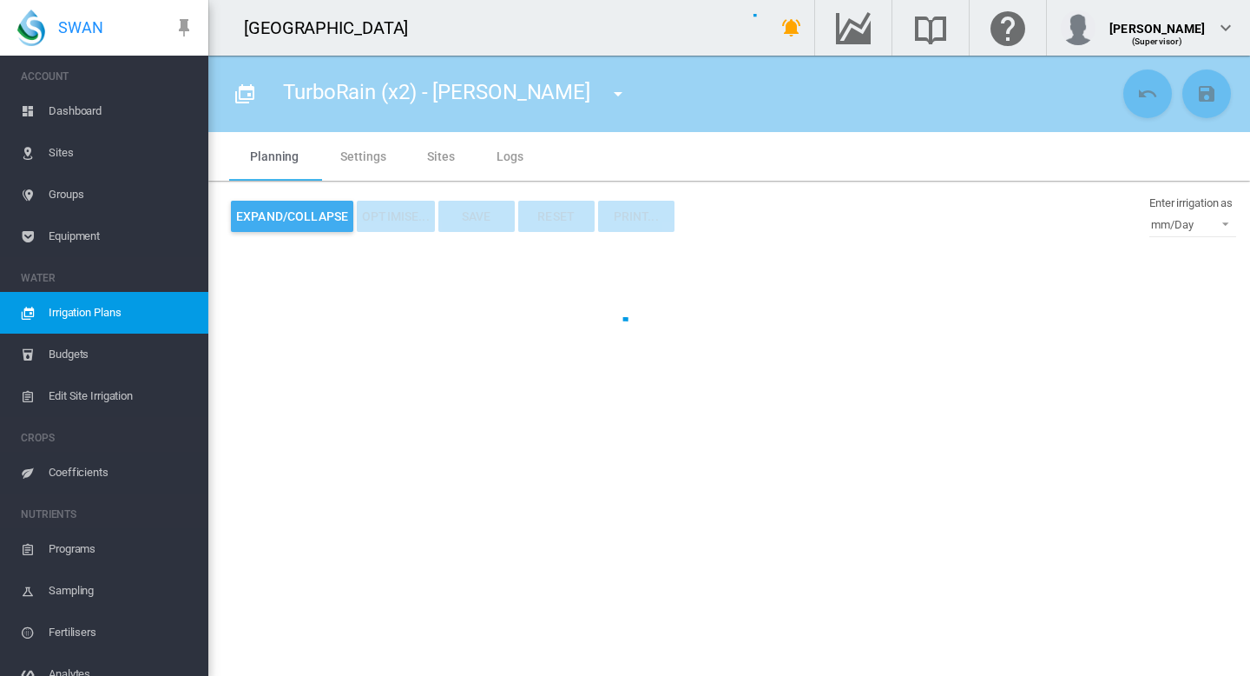
type input "**********"
type input "*"
type input "****"
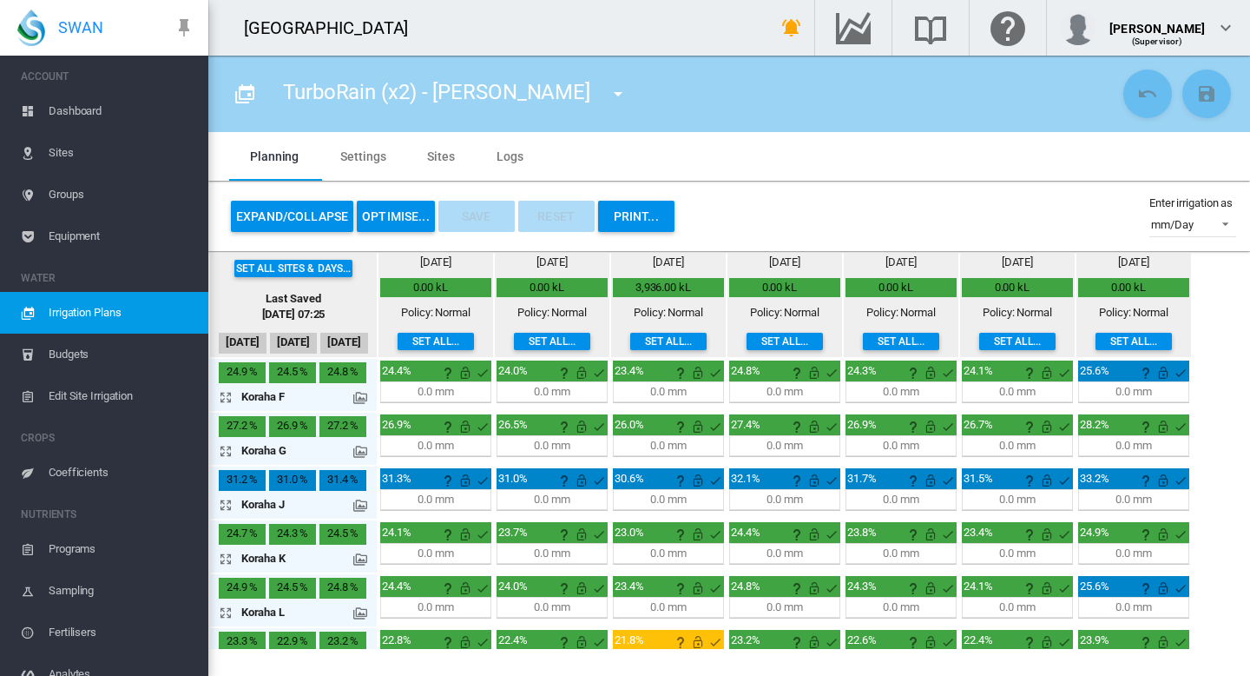
click at [71, 302] on span "Irrigation Plans" at bounding box center [122, 313] width 146 height 42
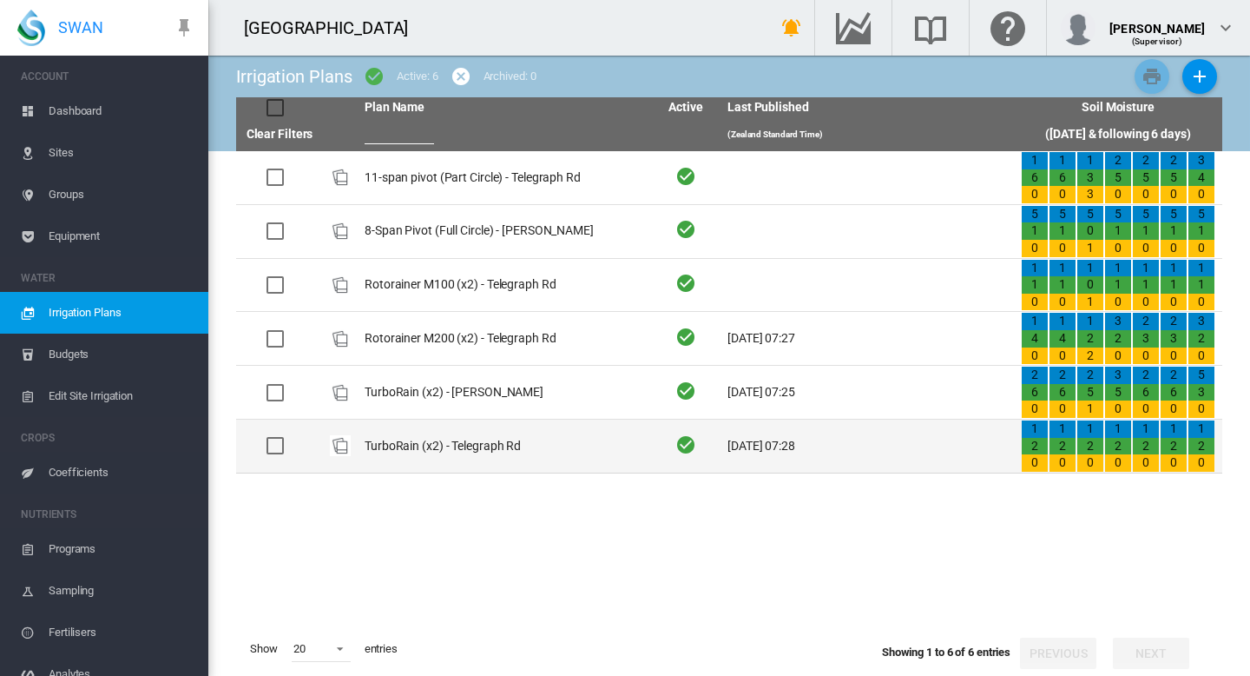
click at [424, 438] on td "TurboRain (x2) - Telegraph Rd" at bounding box center [504, 445] width 293 height 53
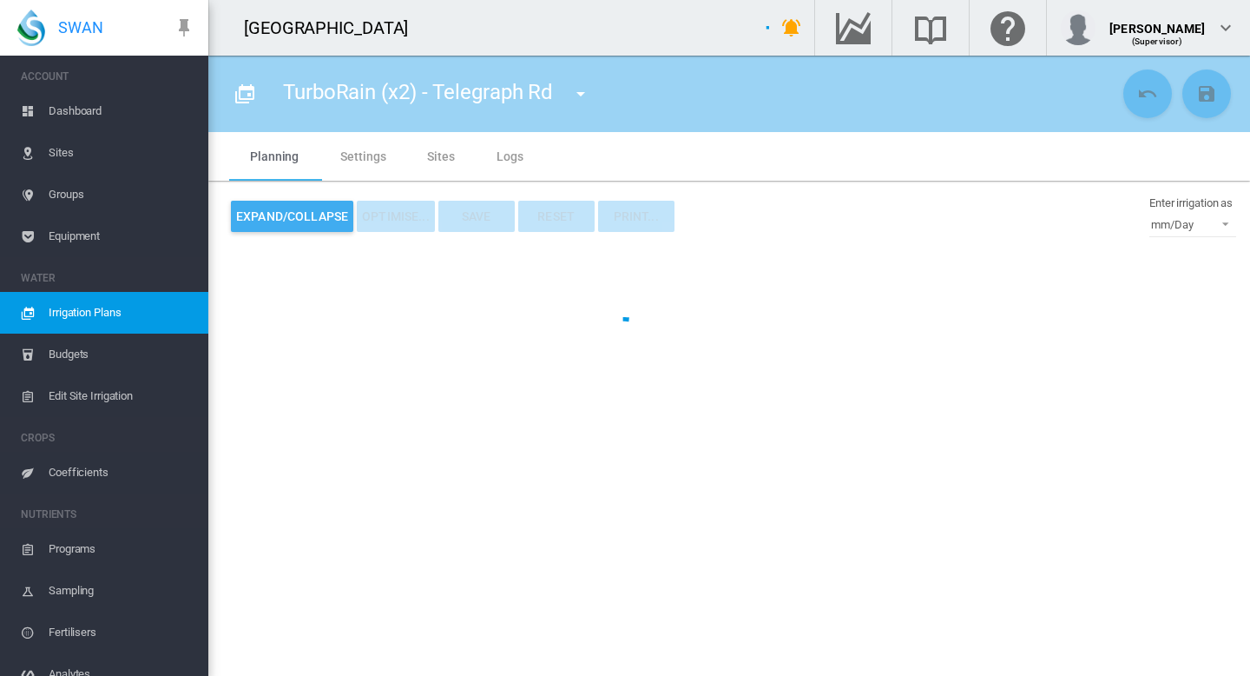
type input "**********"
type input "*"
type input "****"
